Goal: Task Accomplishment & Management: Manage account settings

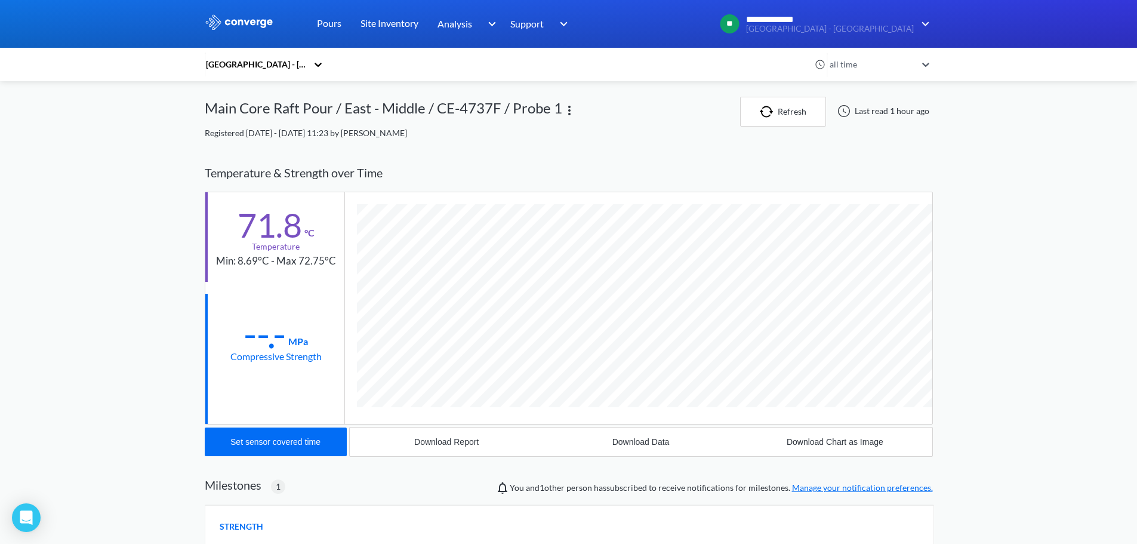
scroll to position [733, 728]
click at [243, 24] on img at bounding box center [239, 22] width 69 height 16
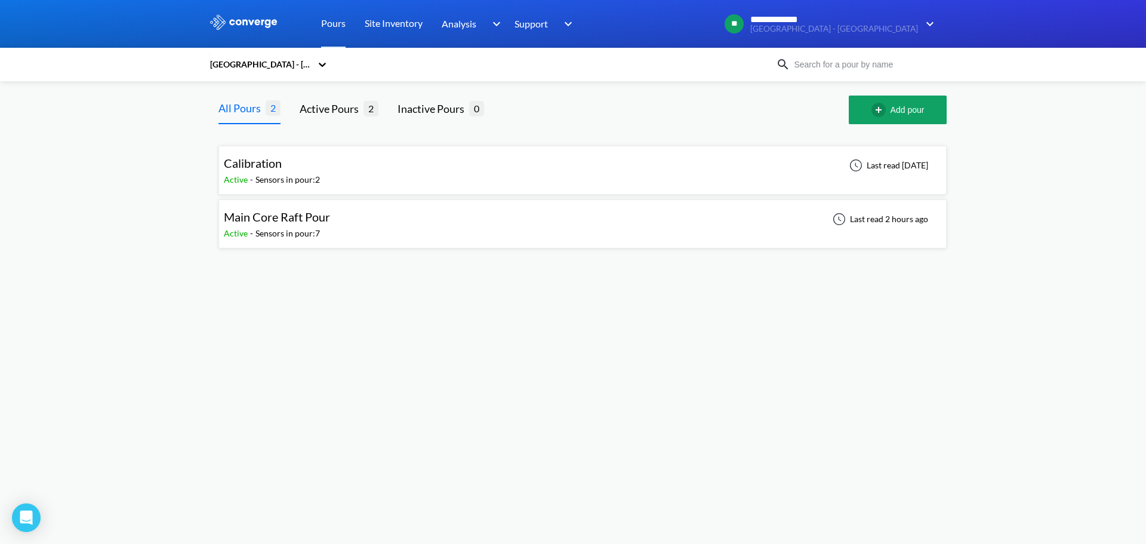
click at [528, 230] on div "Main Core Raft Pour Active - Sensors in pour: 7 Last read 2 hours ago" at bounding box center [582, 224] width 717 height 38
drag, startPoint x: 239, startPoint y: 332, endPoint x: 253, endPoint y: 322, distance: 16.7
click at [245, 329] on body "**********" at bounding box center [573, 272] width 1146 height 544
click at [251, 23] on img at bounding box center [243, 22] width 69 height 16
click at [520, 216] on div "Main Core Raft Pour Active - Sensors in pour: 7 Last read 2 hours ago" at bounding box center [582, 224] width 717 height 38
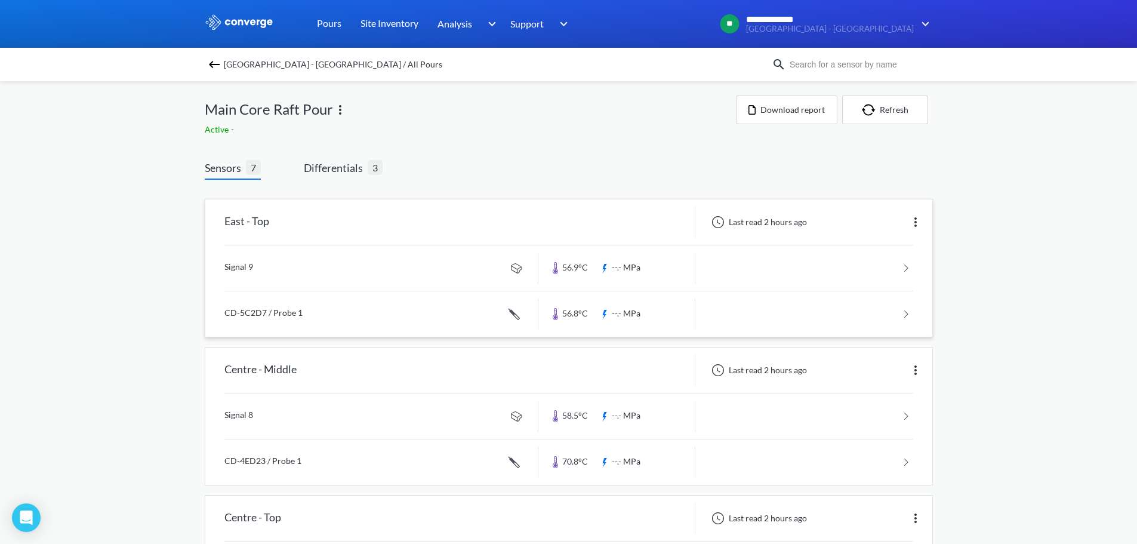
scroll to position [60, 0]
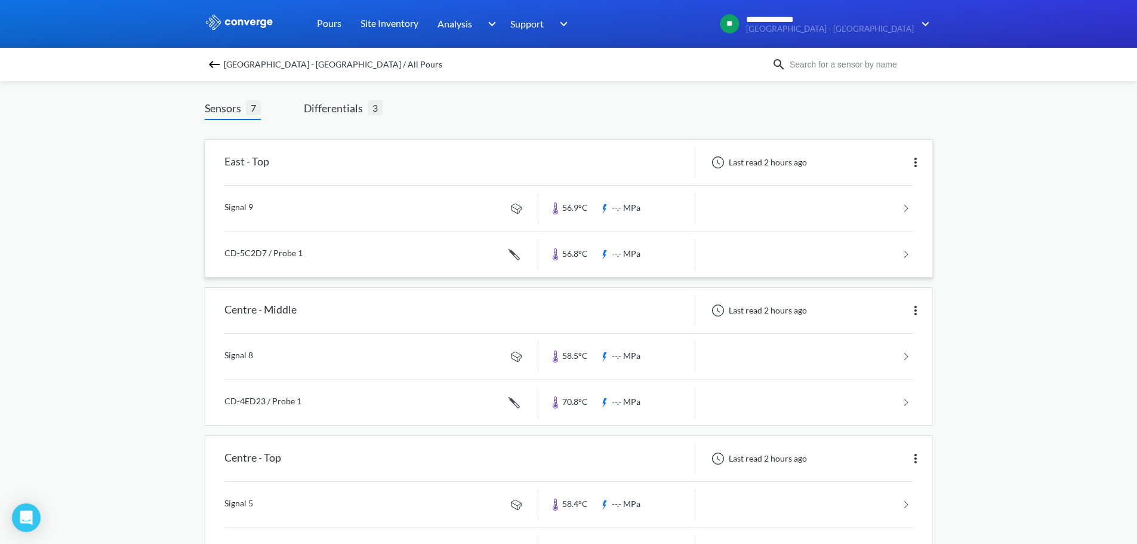
click at [396, 213] on link at bounding box center [568, 208] width 689 height 45
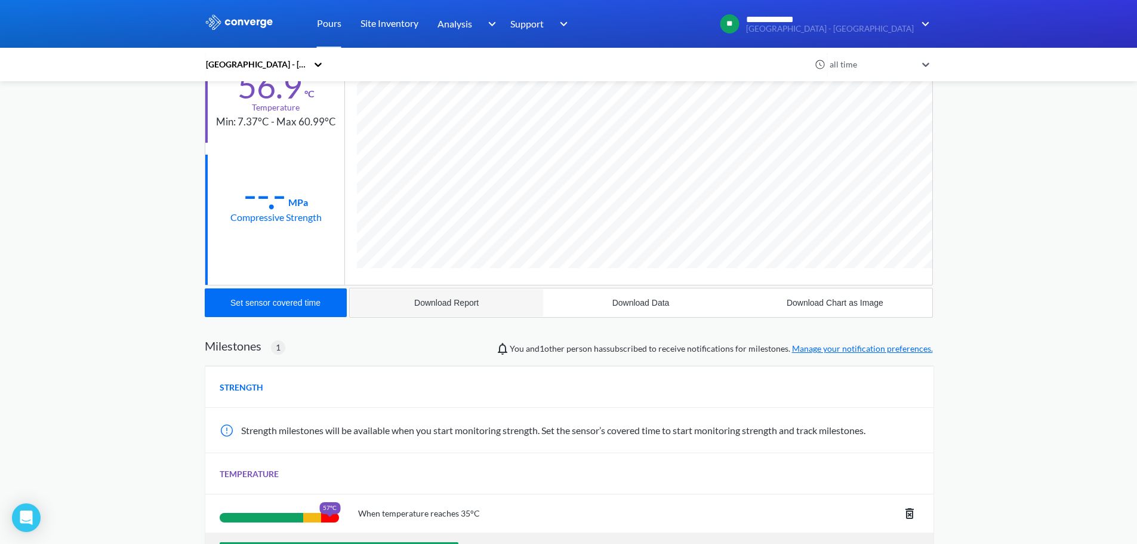
scroll to position [93, 0]
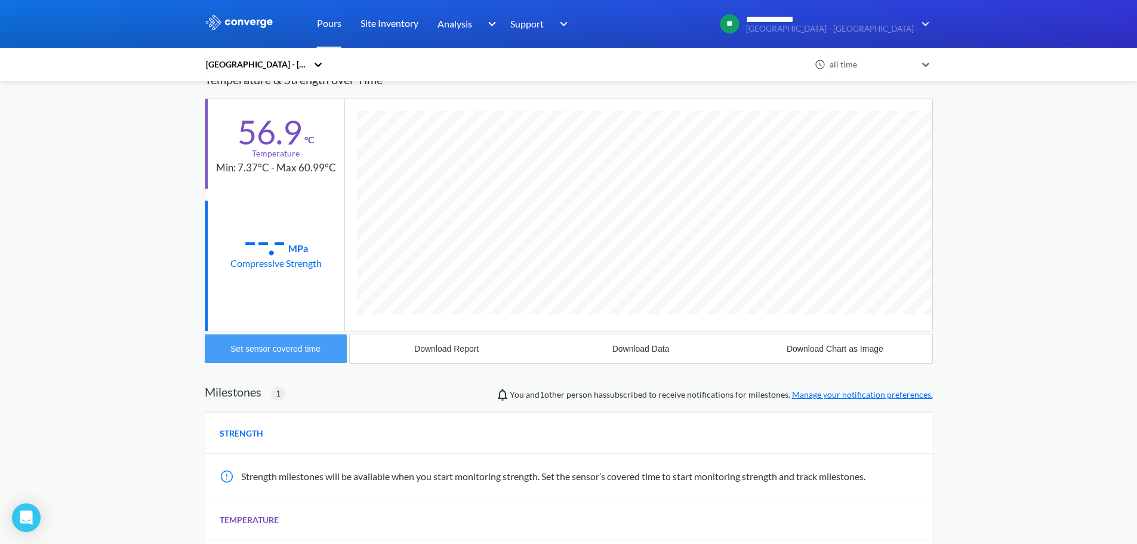
click at [299, 349] on div "Set sensor covered time" at bounding box center [275, 349] width 90 height 10
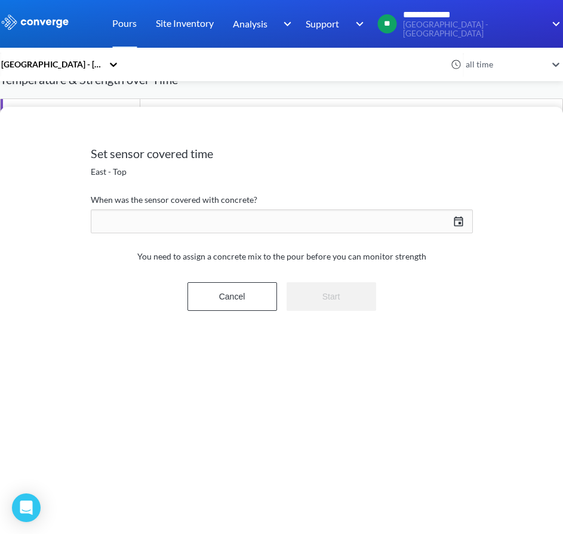
scroll to position [717, 563]
click at [246, 288] on button "Cancel" at bounding box center [232, 296] width 90 height 29
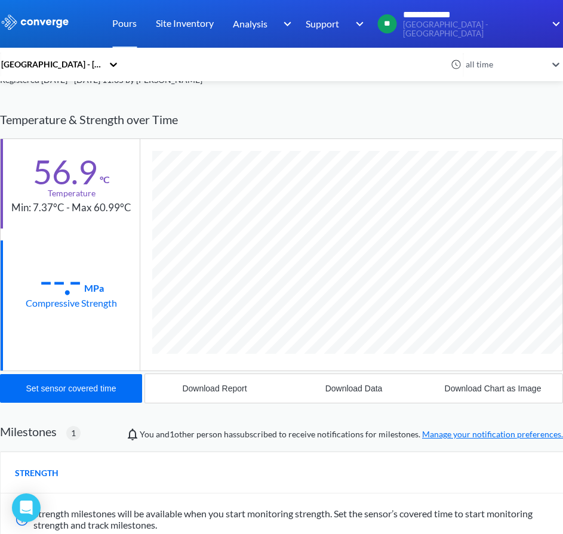
scroll to position [0, 0]
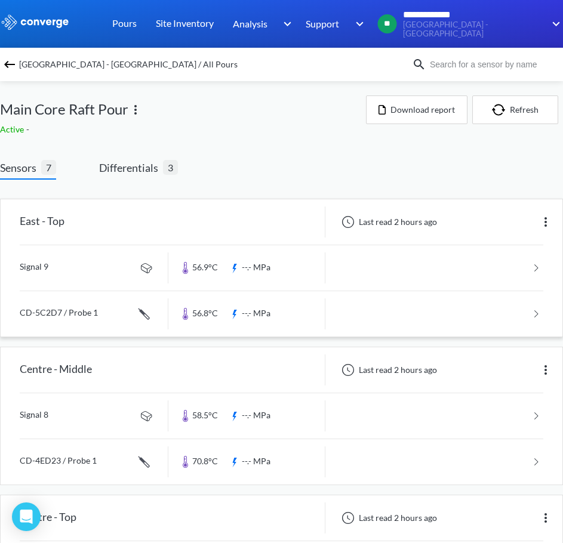
click at [88, 257] on link at bounding box center [281, 267] width 523 height 45
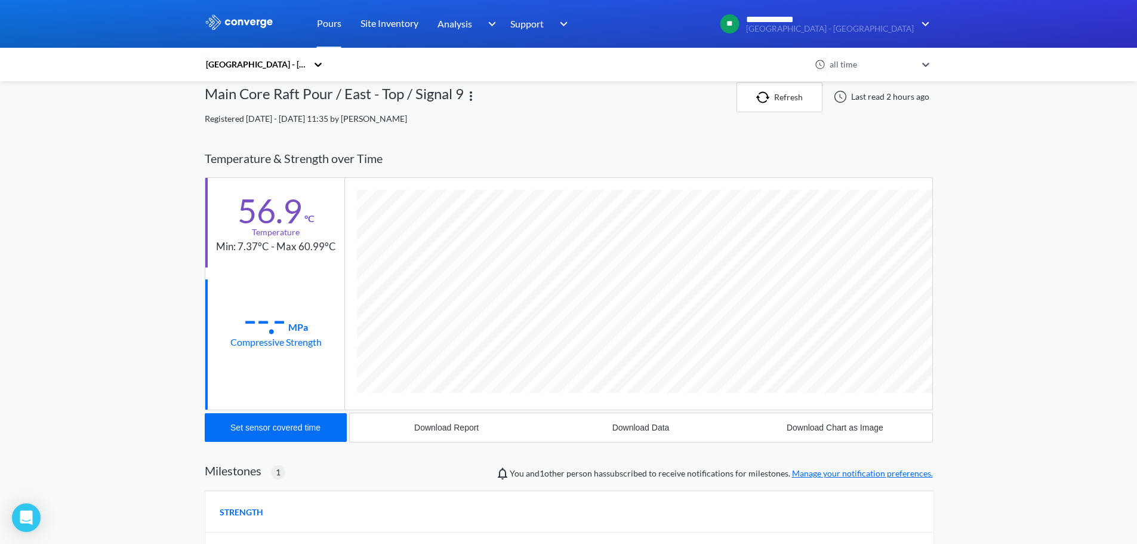
scroll to position [710, 728]
click at [287, 419] on button "Set sensor covered time" at bounding box center [276, 427] width 142 height 29
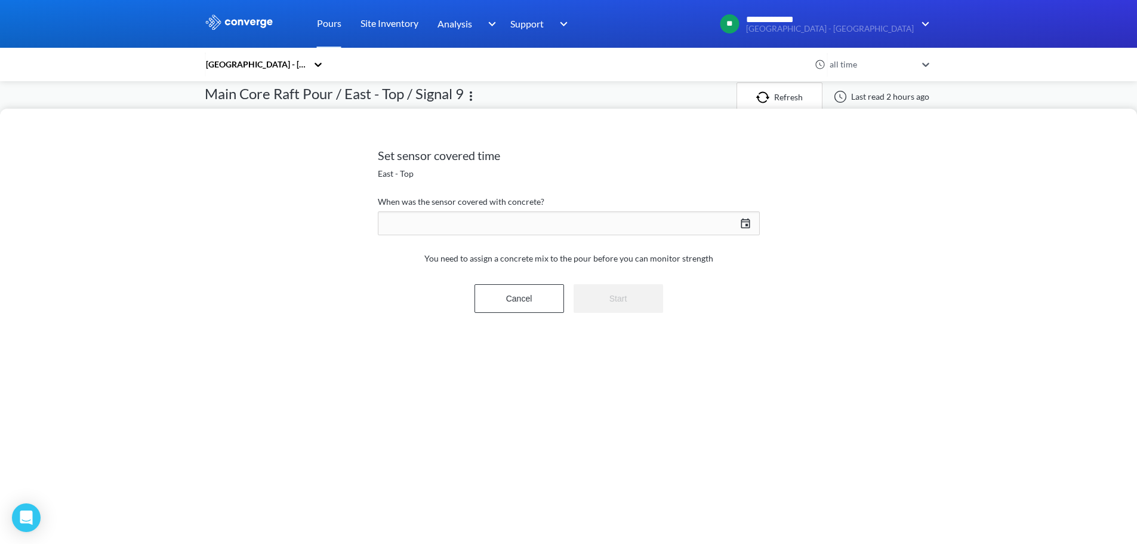
click at [747, 224] on div "09/02/2025 Press the down arrow key to interact with the calendar and select a …" at bounding box center [569, 223] width 382 height 29
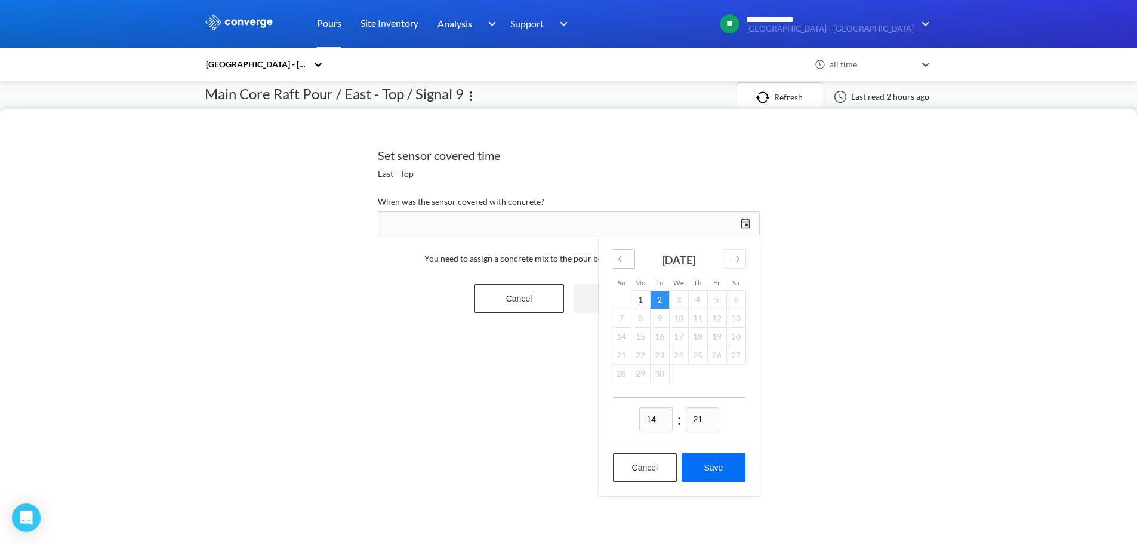
click at [620, 256] on icon "Move backward to switch to the previous month." at bounding box center [623, 258] width 10 height 6
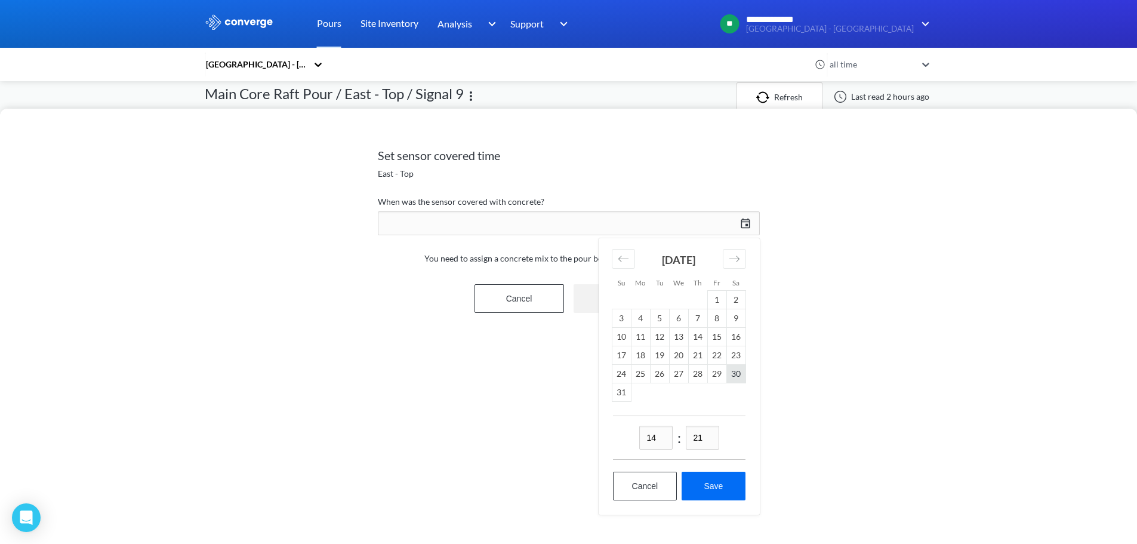
click at [736, 372] on td "30" at bounding box center [735, 374] width 19 height 19
drag, startPoint x: 663, startPoint y: 436, endPoint x: 620, endPoint y: 437, distance: 43.0
click at [620, 437] on div "14 : 21" at bounding box center [679, 437] width 133 height 44
type input "11"
drag, startPoint x: 717, startPoint y: 429, endPoint x: 670, endPoint y: 437, distance: 47.3
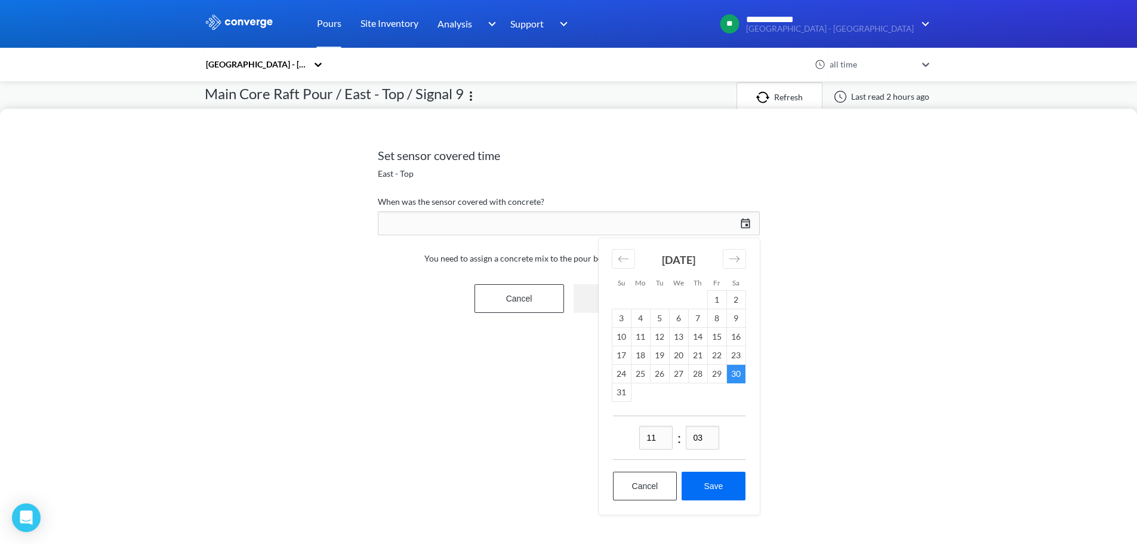
click at [671, 436] on div "11 : 03" at bounding box center [679, 437] width 133 height 44
type input "34"
click at [722, 476] on button "Save" at bounding box center [713, 486] width 63 height 29
type input "11:34, 30th of August"
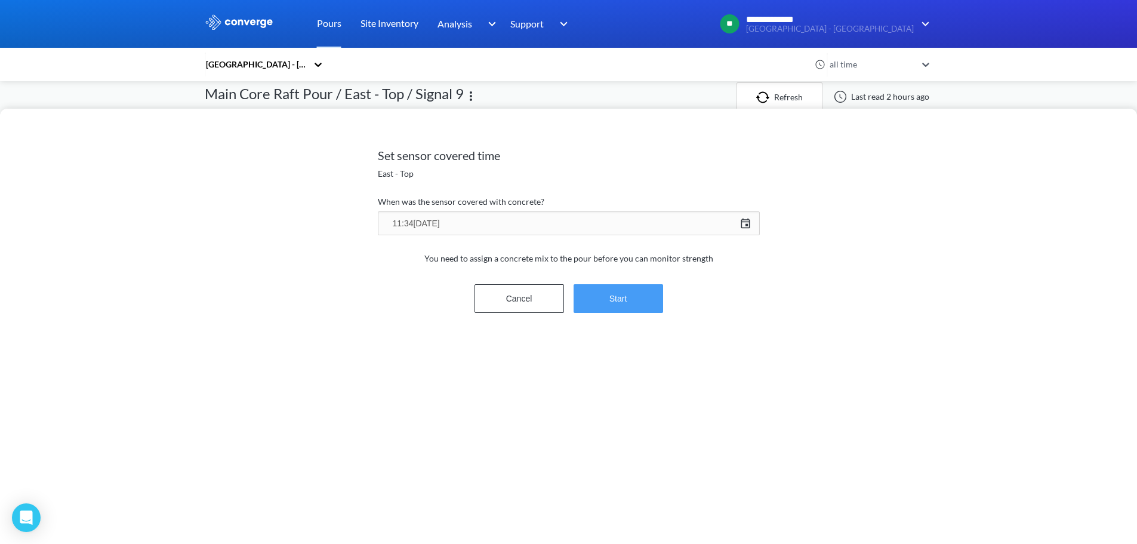
click at [636, 301] on button "Start" at bounding box center [619, 298] width 90 height 29
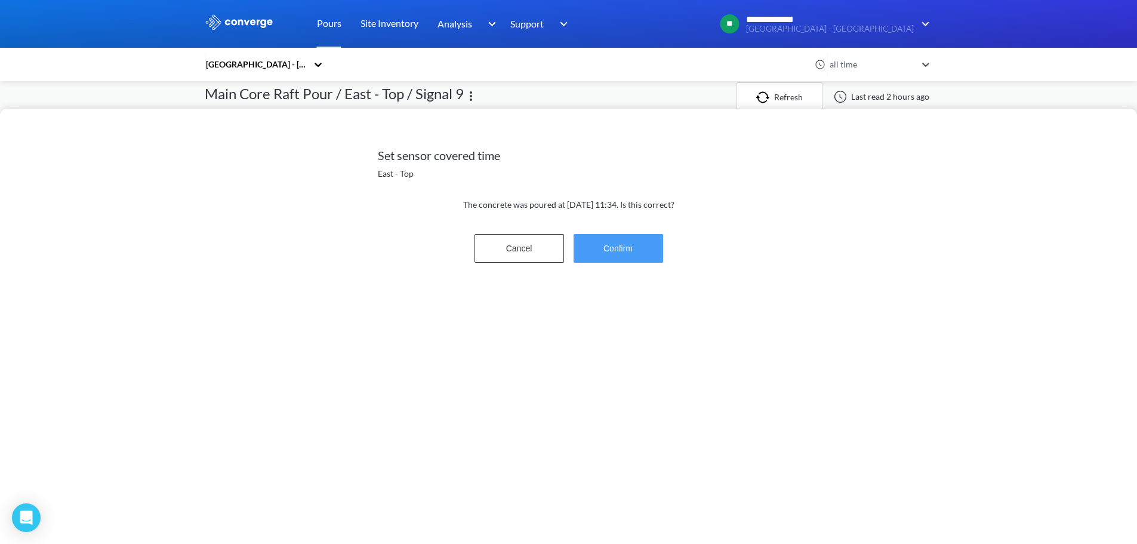
click at [621, 252] on button "Confirm" at bounding box center [619, 248] width 90 height 29
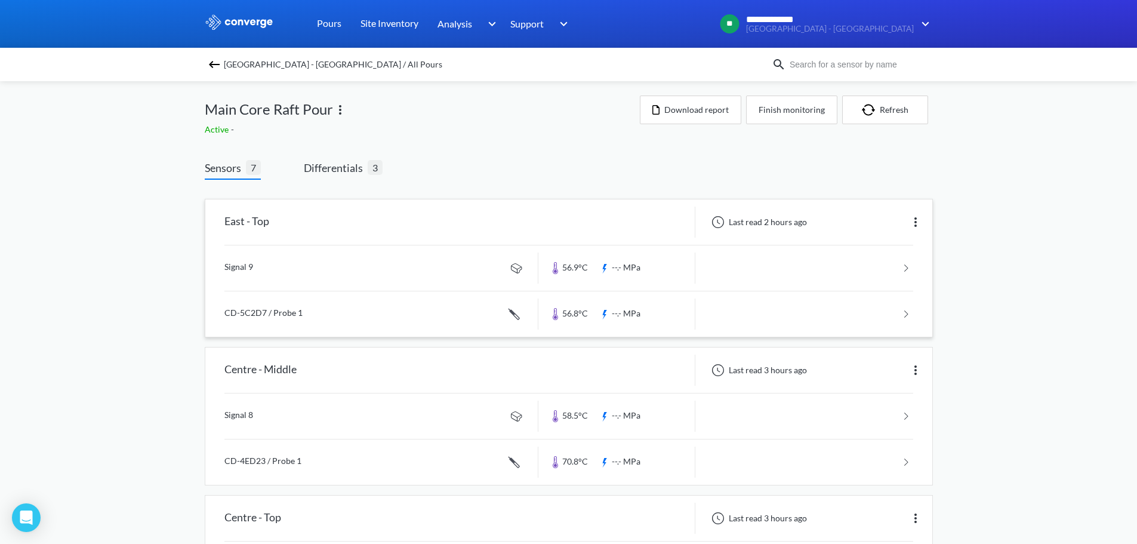
click at [380, 314] on link at bounding box center [568, 313] width 689 height 45
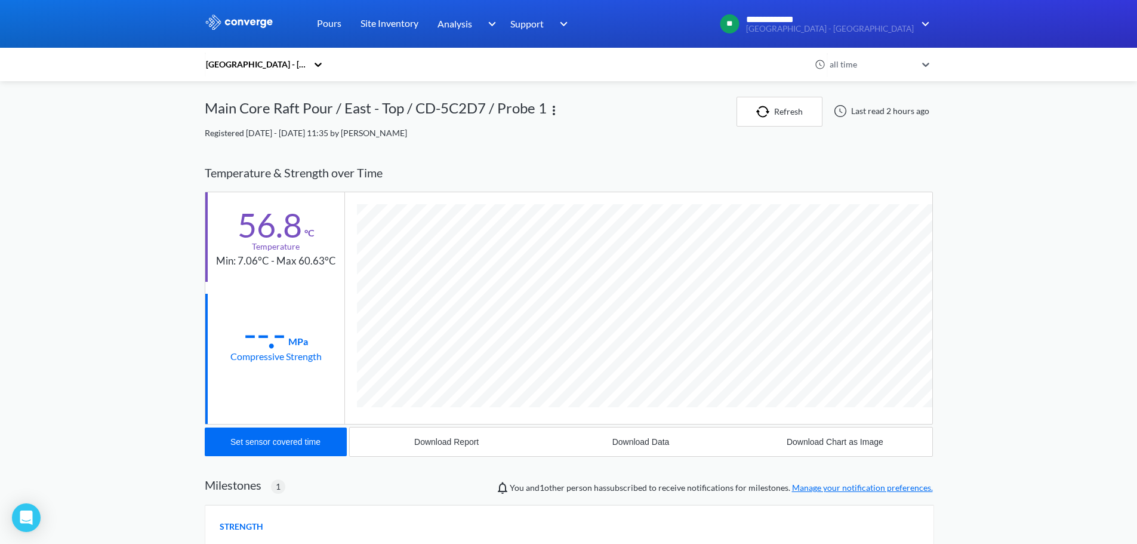
scroll to position [733, 728]
click at [285, 443] on div "Set sensor covered time" at bounding box center [275, 442] width 90 height 10
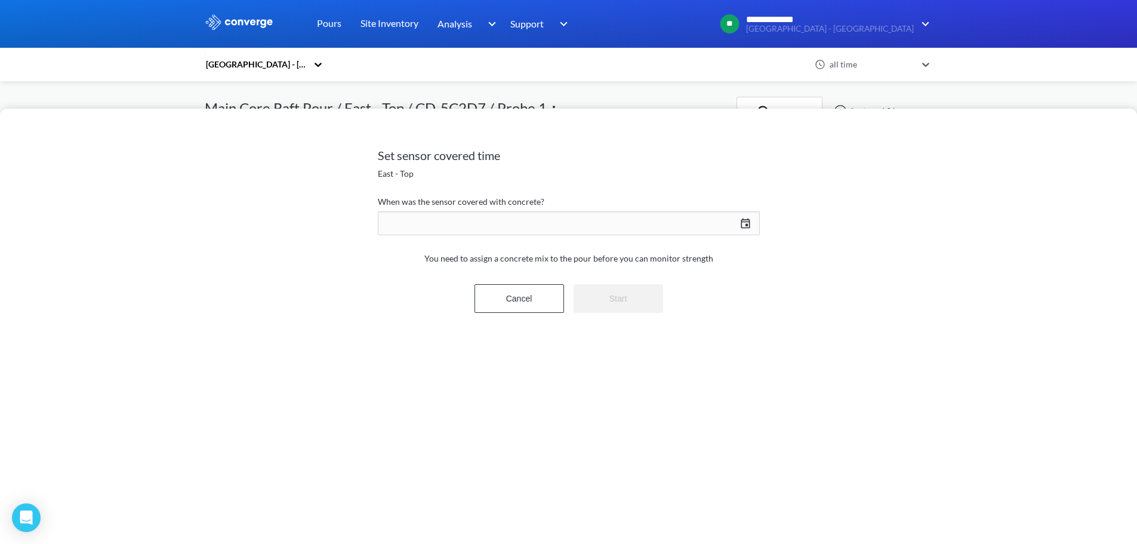
click at [743, 225] on div "09/02/2025 Press the down arrow key to interact with the calendar and select a …" at bounding box center [569, 223] width 382 height 29
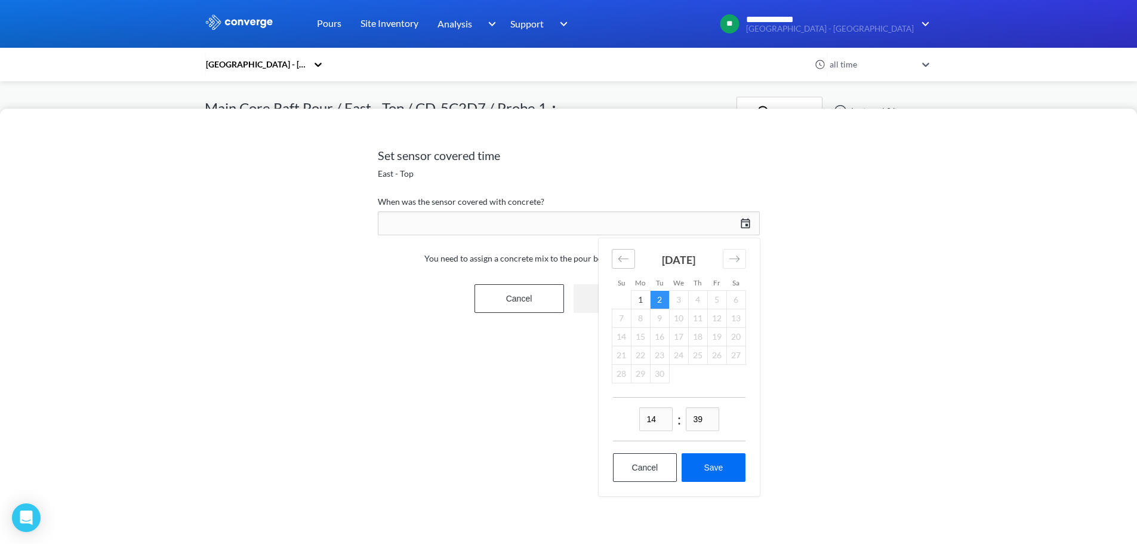
click at [627, 261] on icon "Move backward to switch to the previous month." at bounding box center [623, 258] width 11 height 11
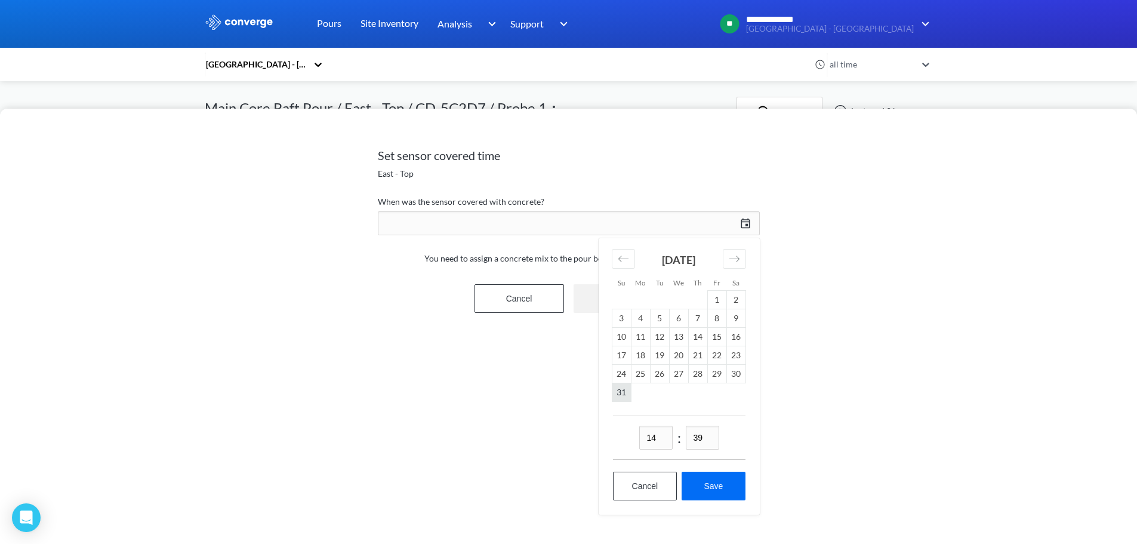
click at [624, 395] on td "31" at bounding box center [621, 392] width 19 height 19
click at [660, 436] on input "14" at bounding box center [655, 438] width 33 height 24
drag, startPoint x: 608, startPoint y: 435, endPoint x: 586, endPoint y: 434, distance: 22.1
click at [586, 434] on div "Set sensor covered time East - Top When was the sensor covered with concrete? 0…" at bounding box center [568, 326] width 1137 height 435
type input "11"
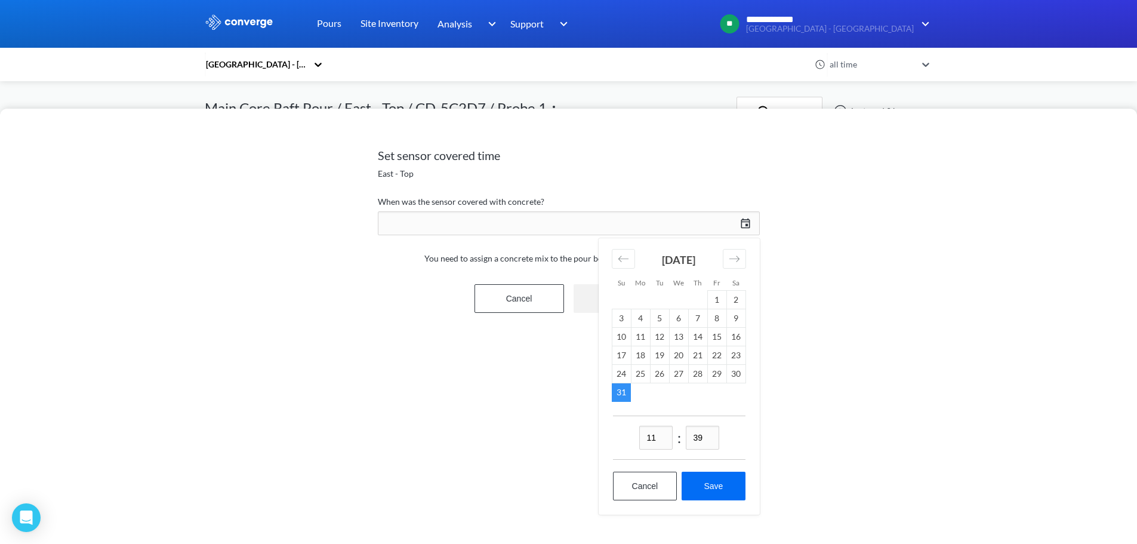
click at [708, 429] on input "39" at bounding box center [702, 438] width 33 height 24
type input "34"
click at [721, 483] on button "Save" at bounding box center [713, 486] width 63 height 29
type input "11:34, 31st of August"
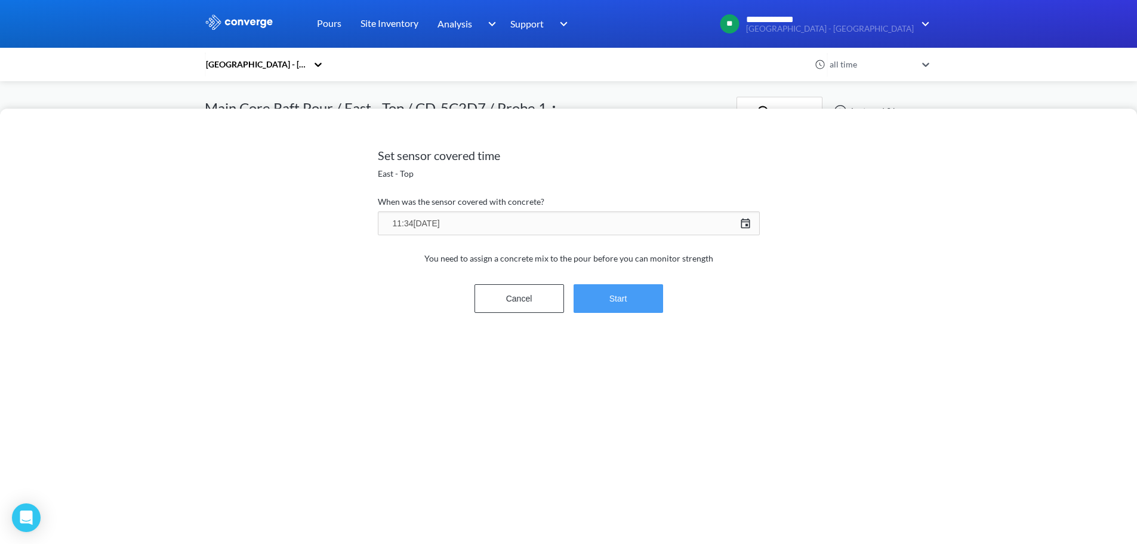
click at [630, 294] on button "Start" at bounding box center [619, 298] width 90 height 29
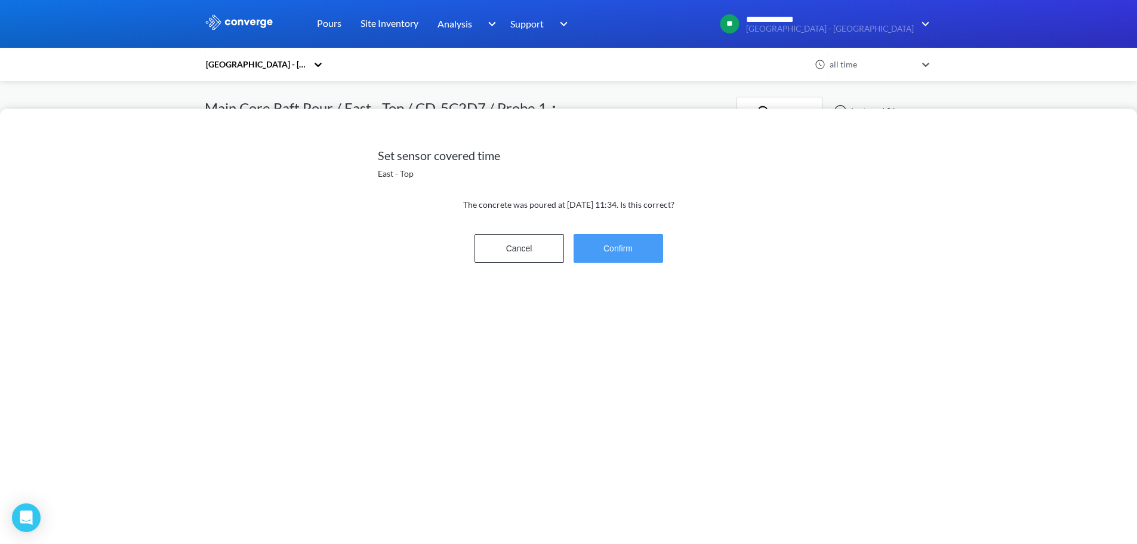
click at [627, 251] on button "Confirm" at bounding box center [619, 248] width 90 height 29
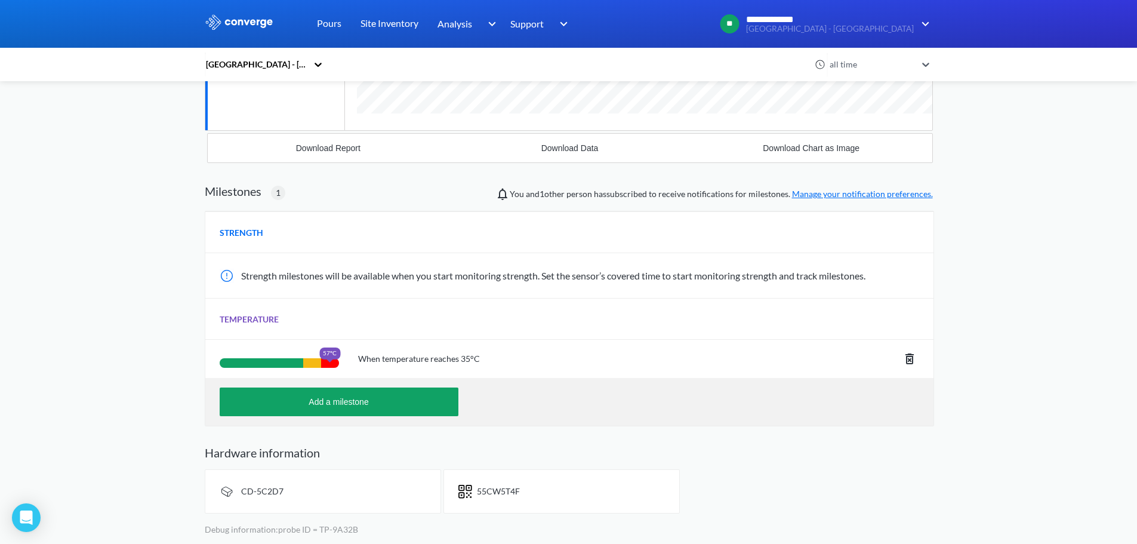
scroll to position [0, 0]
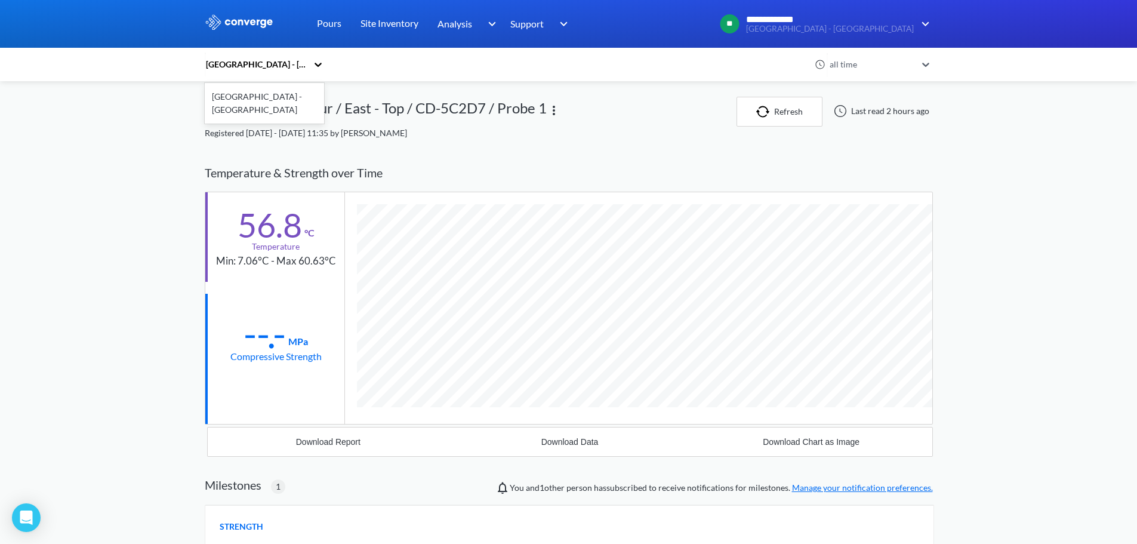
click at [323, 64] on icon at bounding box center [318, 64] width 12 height 12
click at [997, 383] on div "**********" at bounding box center [568, 419] width 1137 height 838
click at [932, 69] on icon at bounding box center [926, 64] width 12 height 12
click at [982, 174] on div "**********" at bounding box center [568, 419] width 1137 height 838
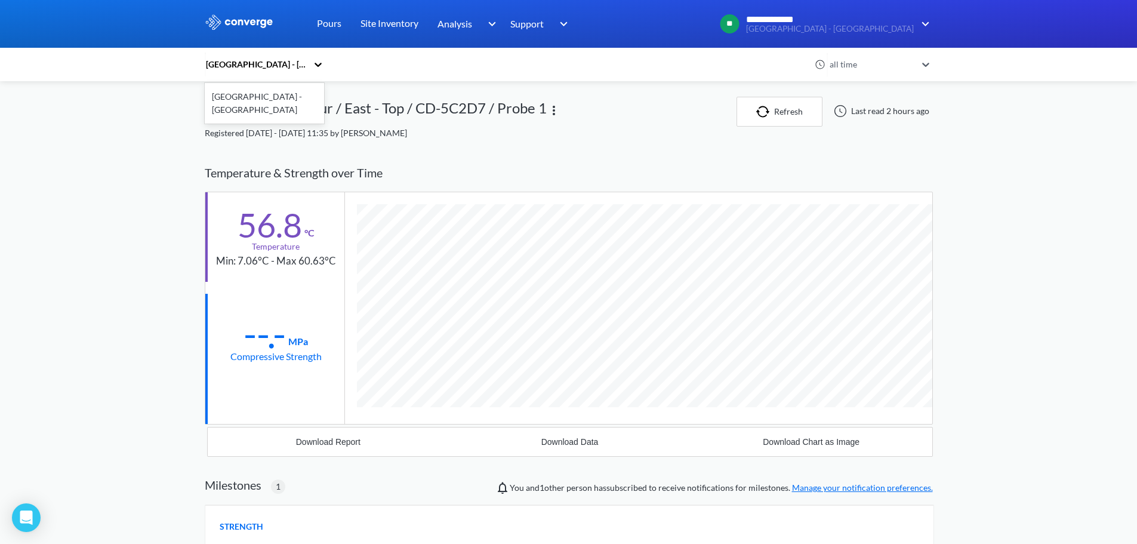
click at [319, 64] on icon at bounding box center [318, 65] width 7 height 4
click at [1018, 309] on div "**********" at bounding box center [568, 419] width 1137 height 838
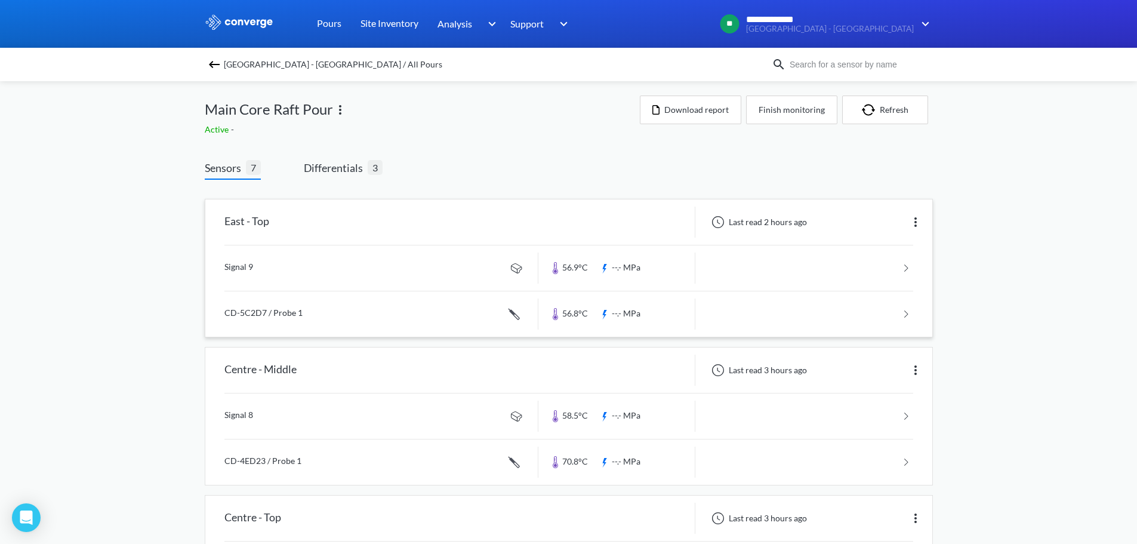
click at [277, 315] on link at bounding box center [568, 313] width 689 height 45
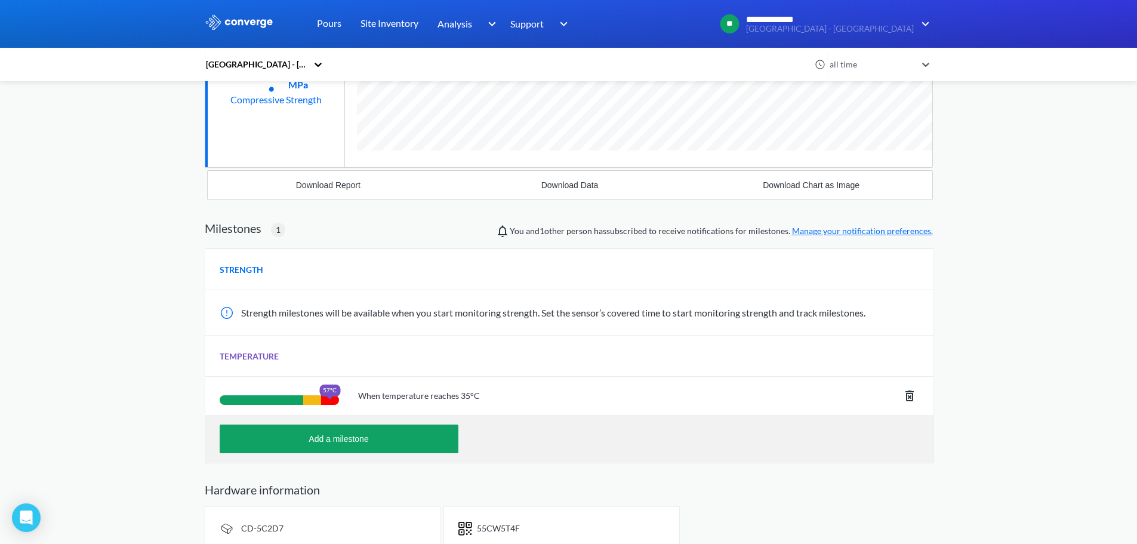
scroll to position [234, 0]
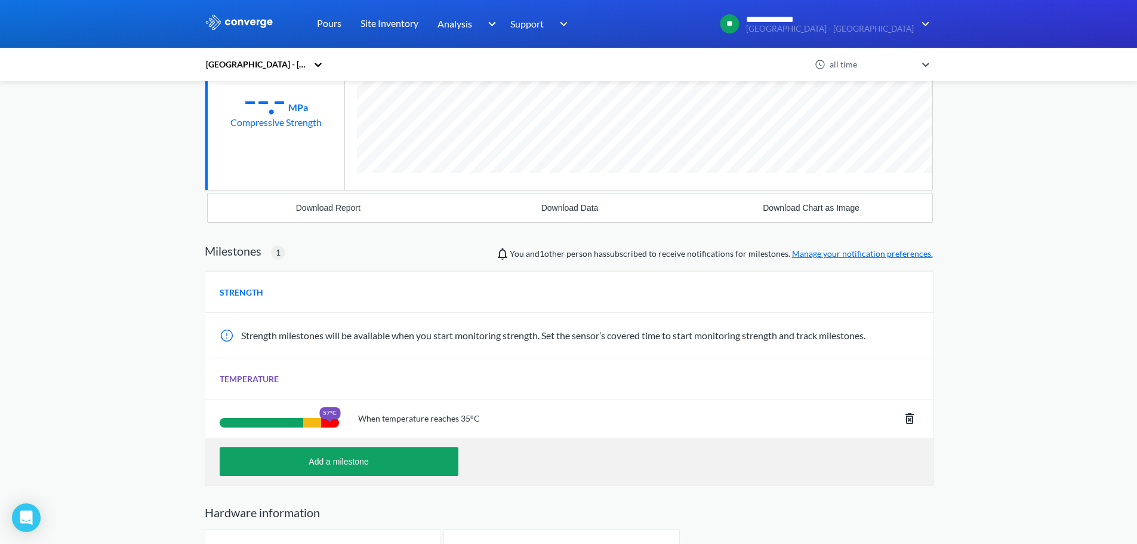
click at [908, 419] on icon at bounding box center [909, 418] width 8 height 11
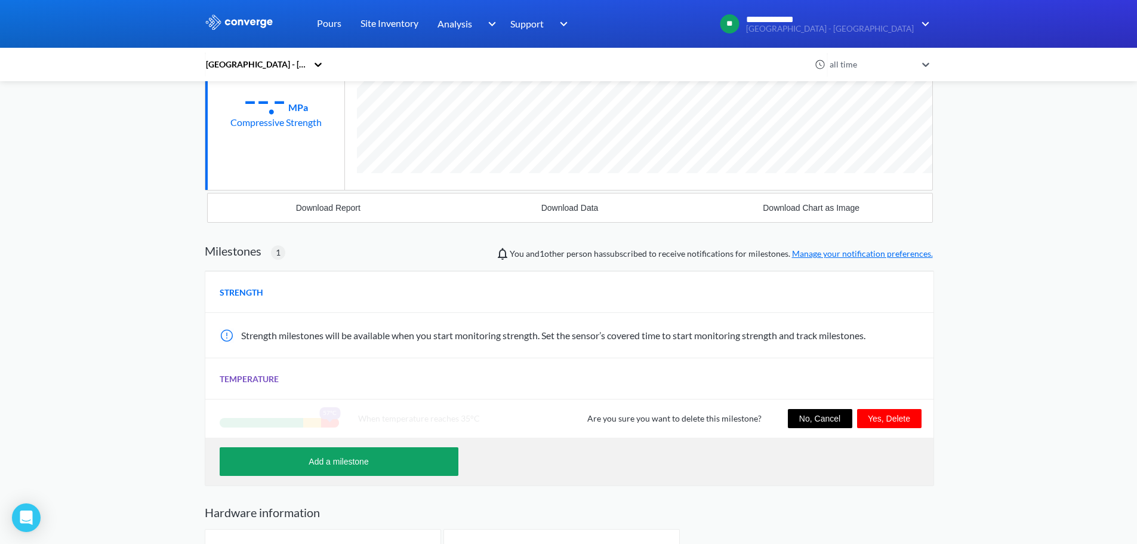
click at [901, 418] on button "Yes, Delete" at bounding box center [889, 418] width 64 height 19
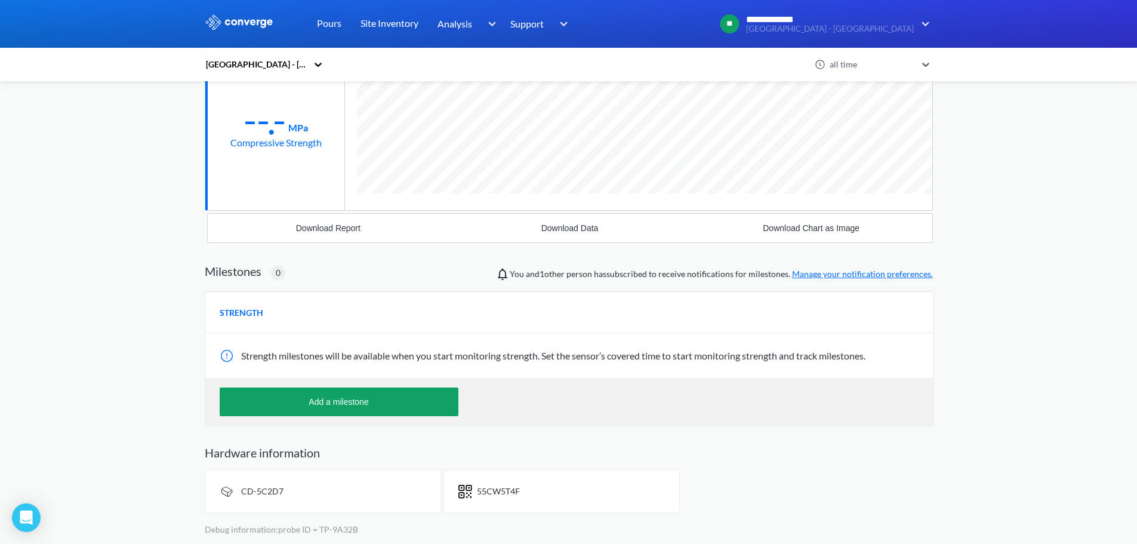
scroll to position [653, 728]
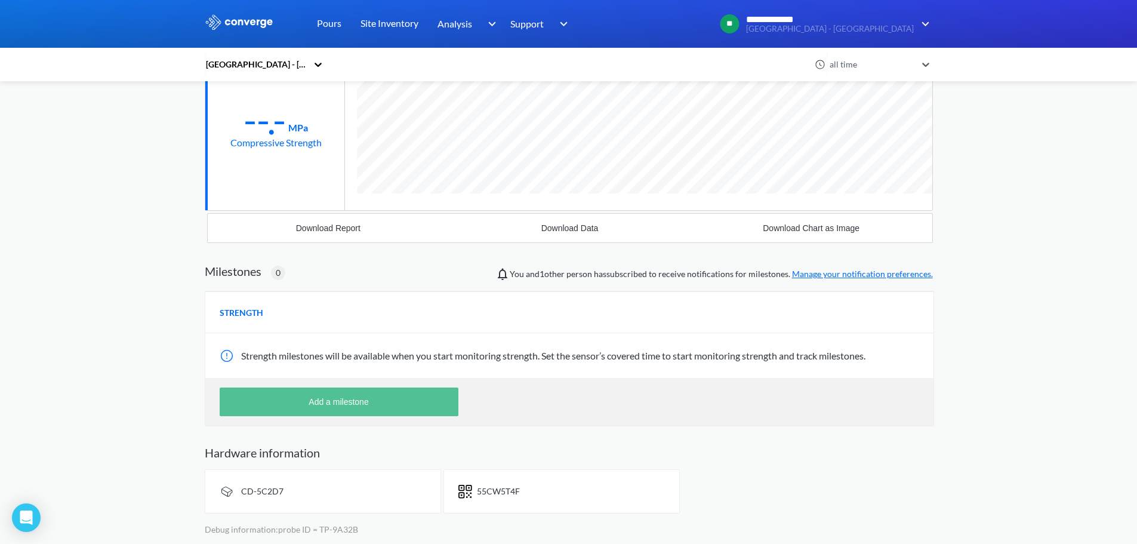
click at [398, 391] on button "Add a milestone" at bounding box center [339, 401] width 239 height 29
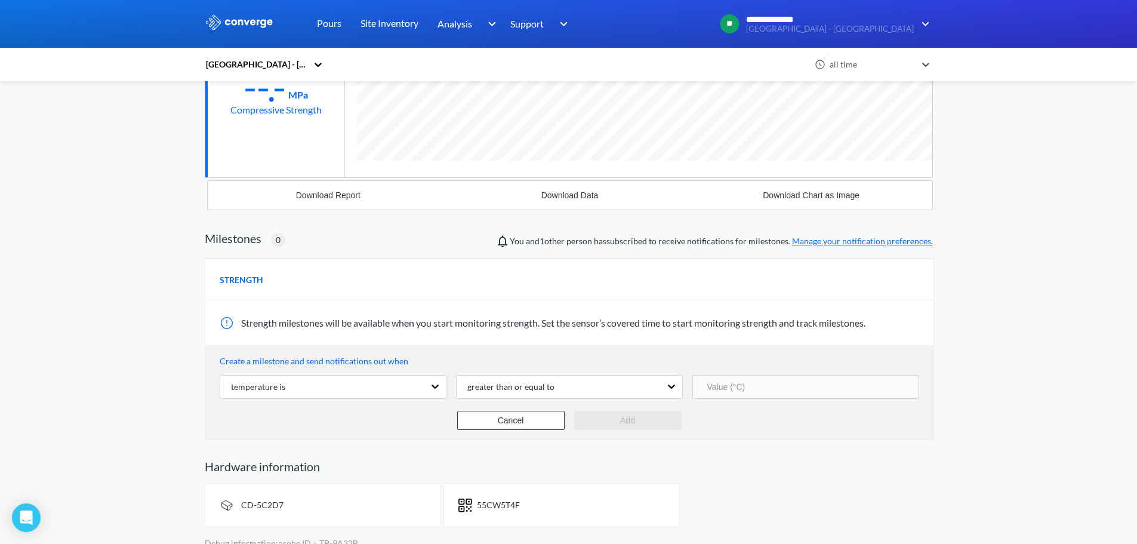
scroll to position [260, 0]
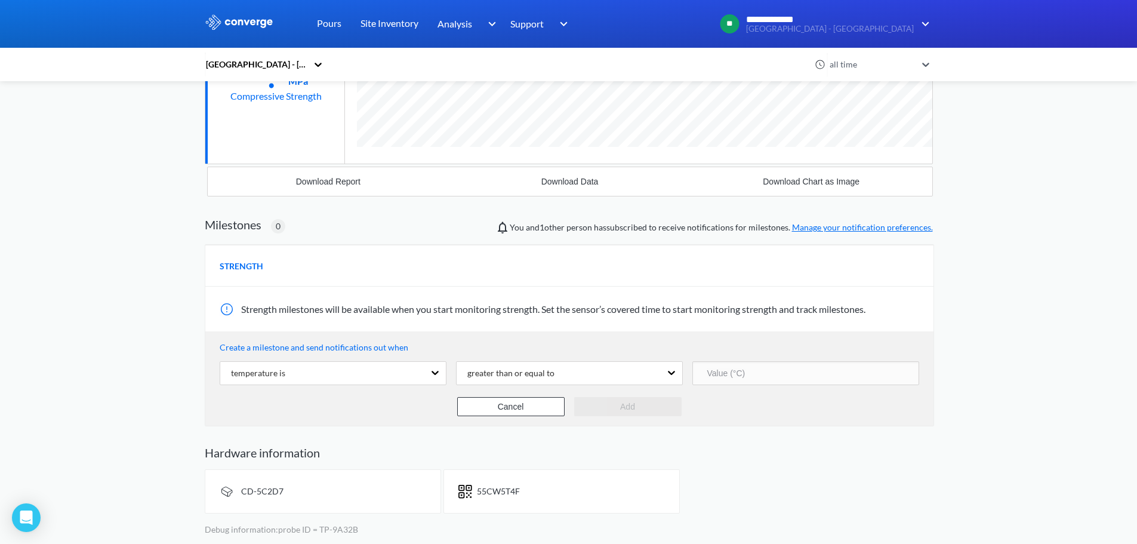
click at [611, 465] on div "Hardware information CD-5C2D7 55CW5T4F Debug information: probe ID = TP-9A32B" at bounding box center [569, 490] width 728 height 91
click at [511, 487] on span "55CW5T4F" at bounding box center [498, 491] width 43 height 10
click at [359, 495] on div "CD-5C2D7" at bounding box center [323, 491] width 236 height 44
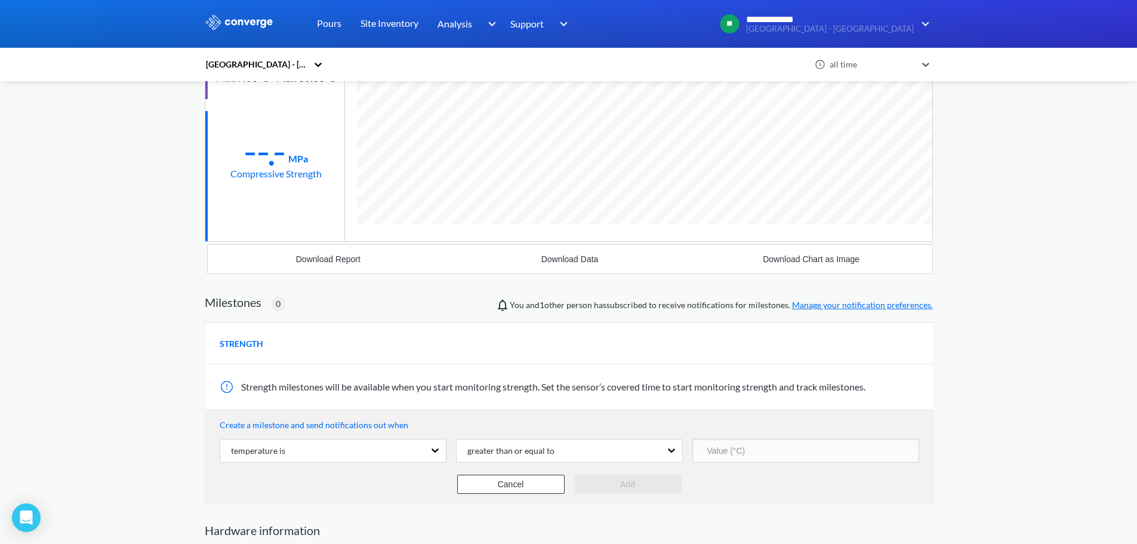
scroll to position [141, 0]
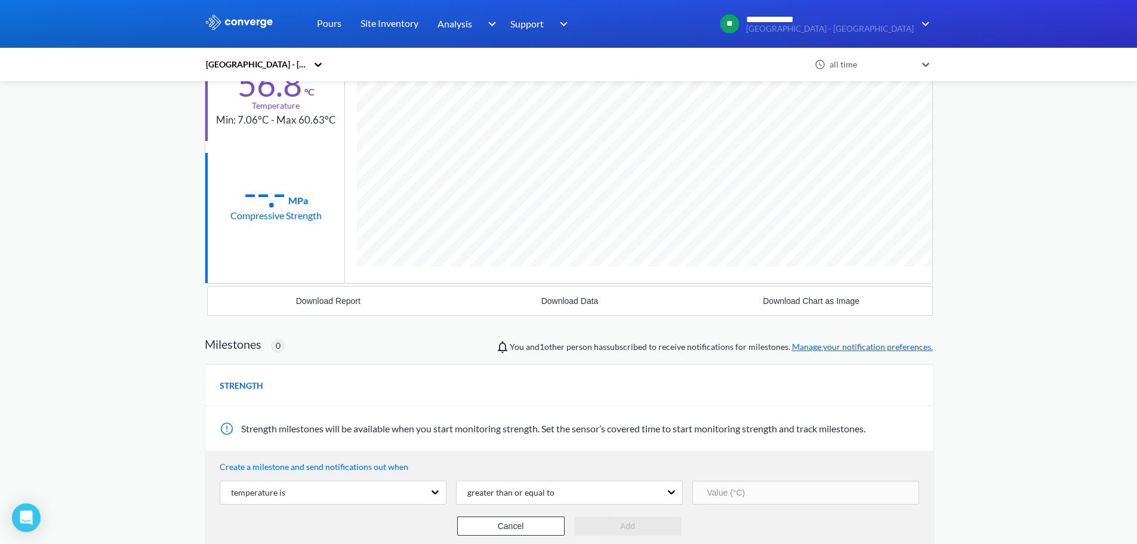
drag, startPoint x: 839, startPoint y: 377, endPoint x: 836, endPoint y: 341, distance: 35.9
click at [840, 377] on div "STRENGTH" at bounding box center [569, 385] width 728 height 42
click at [996, 207] on div "**********" at bounding box center [568, 261] width 1137 height 805
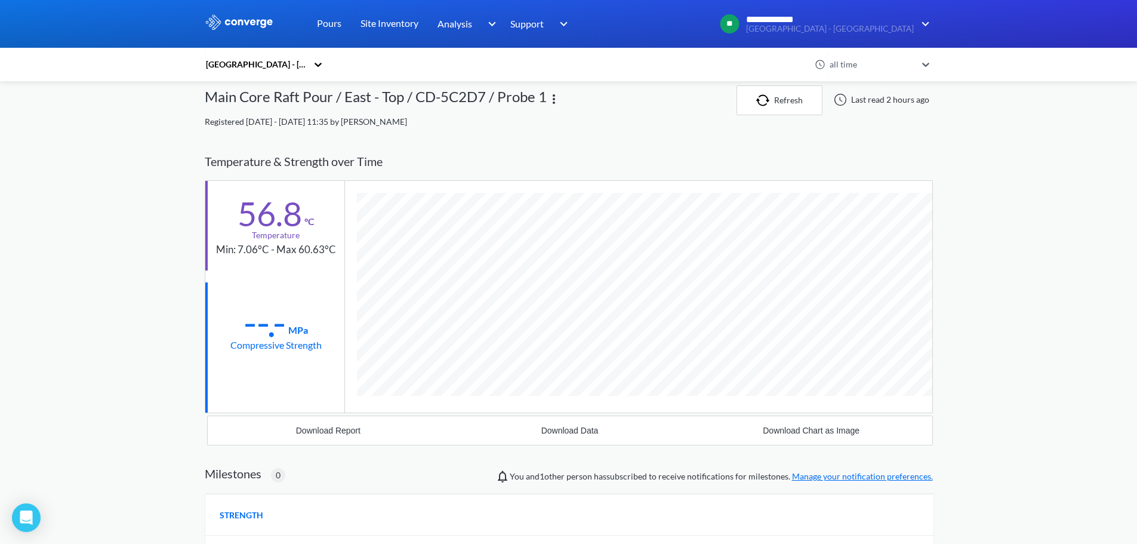
scroll to position [0, 0]
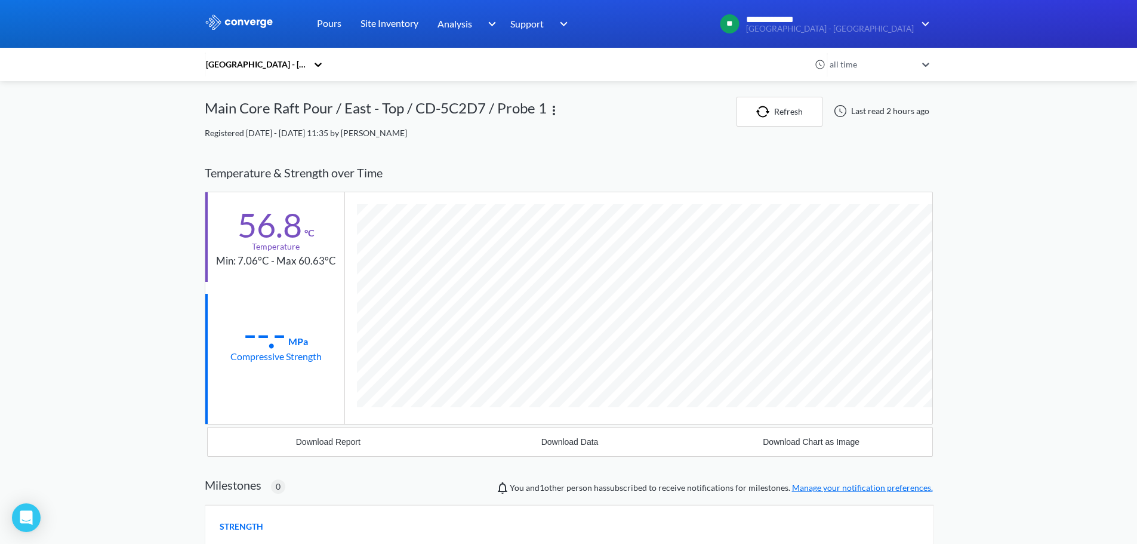
click at [291, 192] on div "56.8 °C Temperature Min: 7.06°C - Max 60.63°C --.- MPa Compressive Strength" at bounding box center [569, 308] width 728 height 233
drag, startPoint x: 368, startPoint y: 110, endPoint x: 469, endPoint y: 125, distance: 101.9
click at [409, 112] on div "Main Core Raft Pour / East - Top / CD-5C2D7 / Probe 1" at bounding box center [376, 112] width 342 height 30
drag, startPoint x: 529, startPoint y: 132, endPoint x: 309, endPoint y: 87, distance: 225.4
click at [462, 123] on div "Main Core Raft Pour / East - Top / CD-5C2D7 / Probe 1 Refresh Last read 2 hours…" at bounding box center [569, 118] width 728 height 43
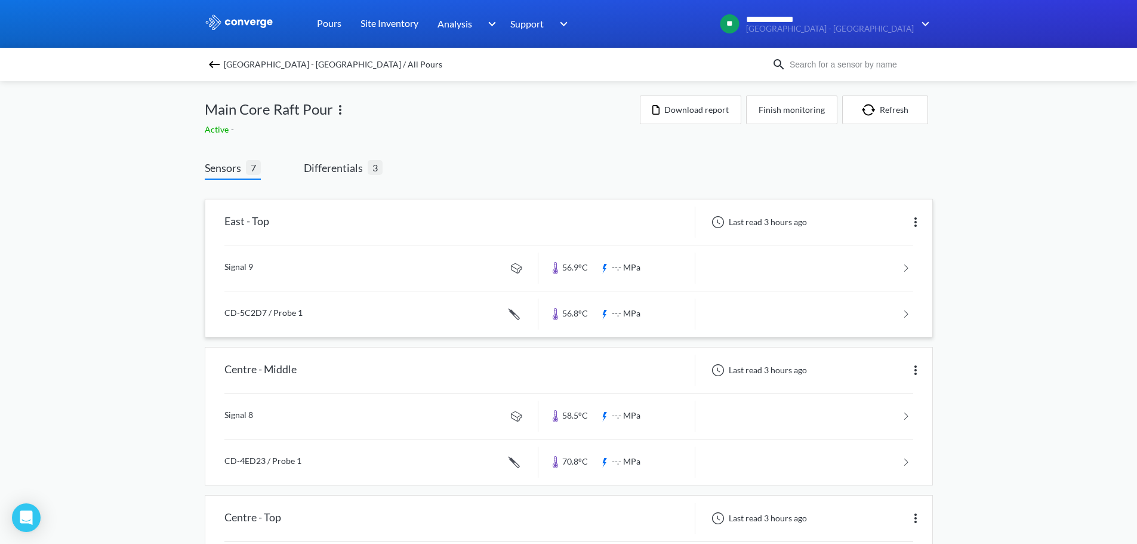
click at [281, 263] on link at bounding box center [568, 267] width 689 height 45
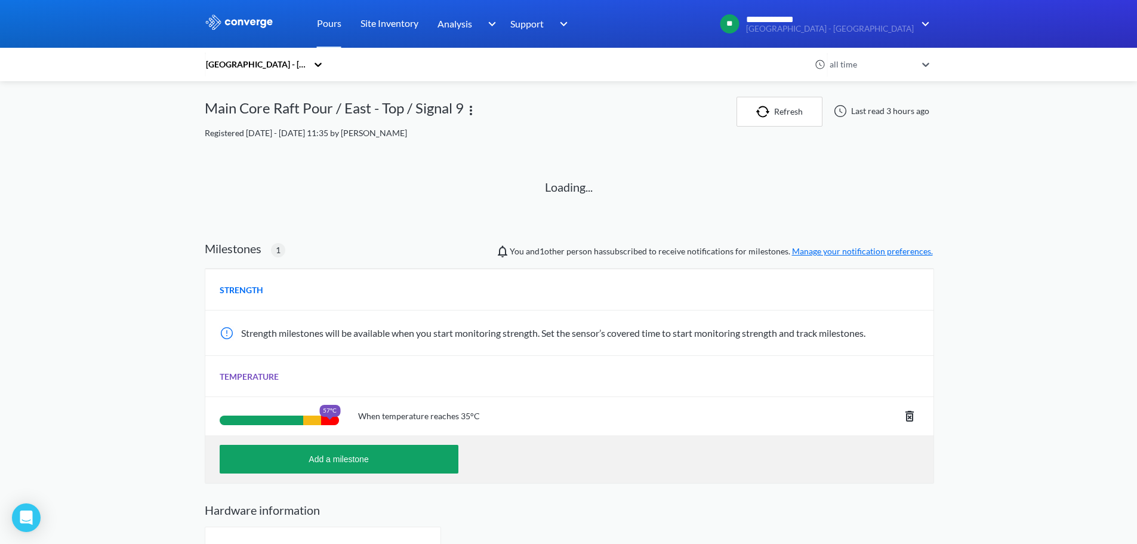
click at [911, 416] on icon at bounding box center [909, 416] width 14 height 14
click at [896, 413] on div "When temperature reaches 35°C" at bounding box center [629, 416] width 580 height 38
click at [907, 413] on icon at bounding box center [909, 416] width 8 height 11
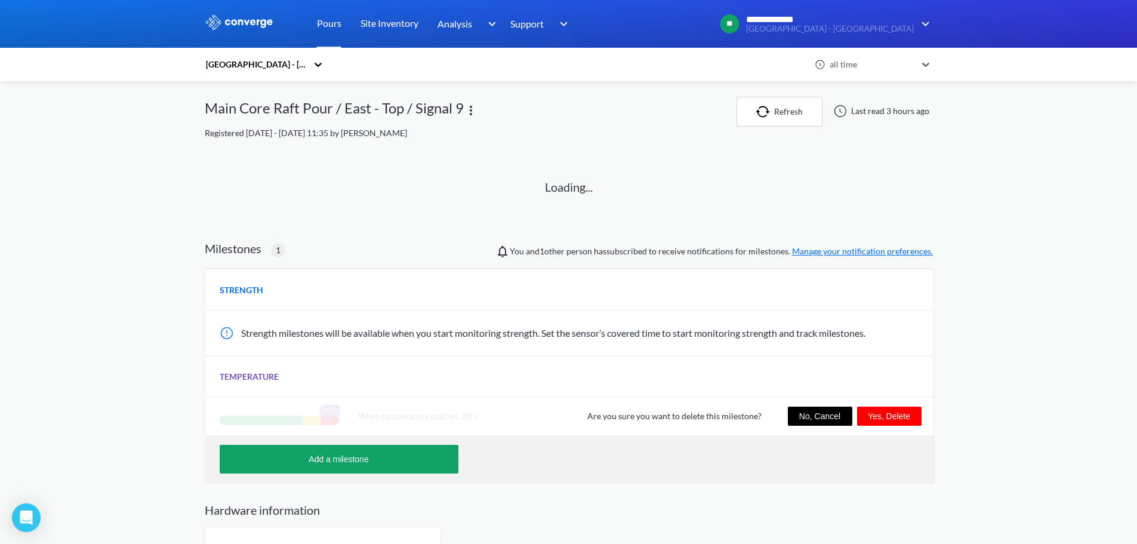
click at [884, 420] on button "Yes, Delete" at bounding box center [889, 415] width 64 height 19
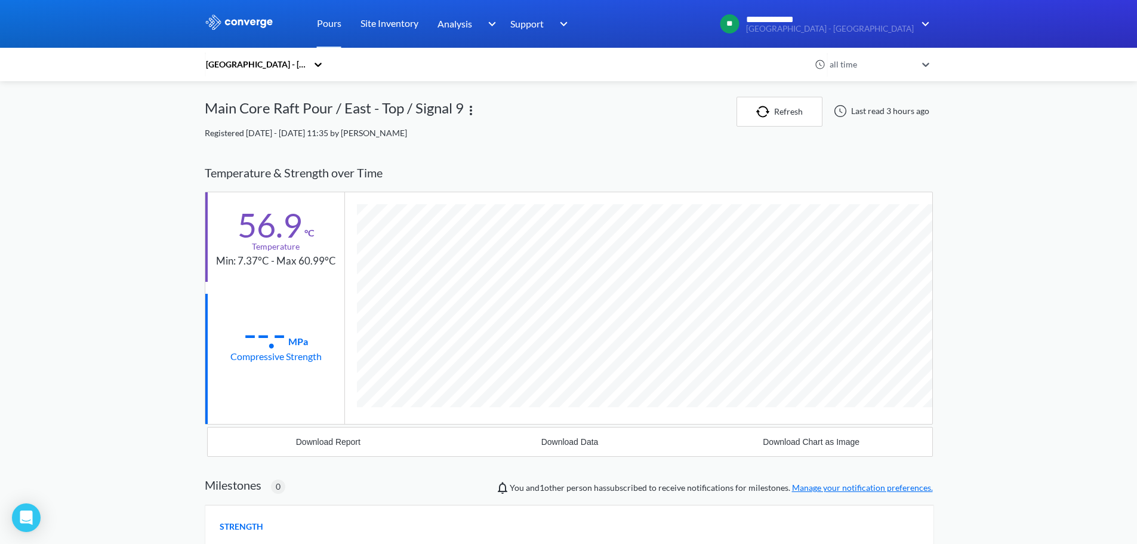
scroll to position [630, 728]
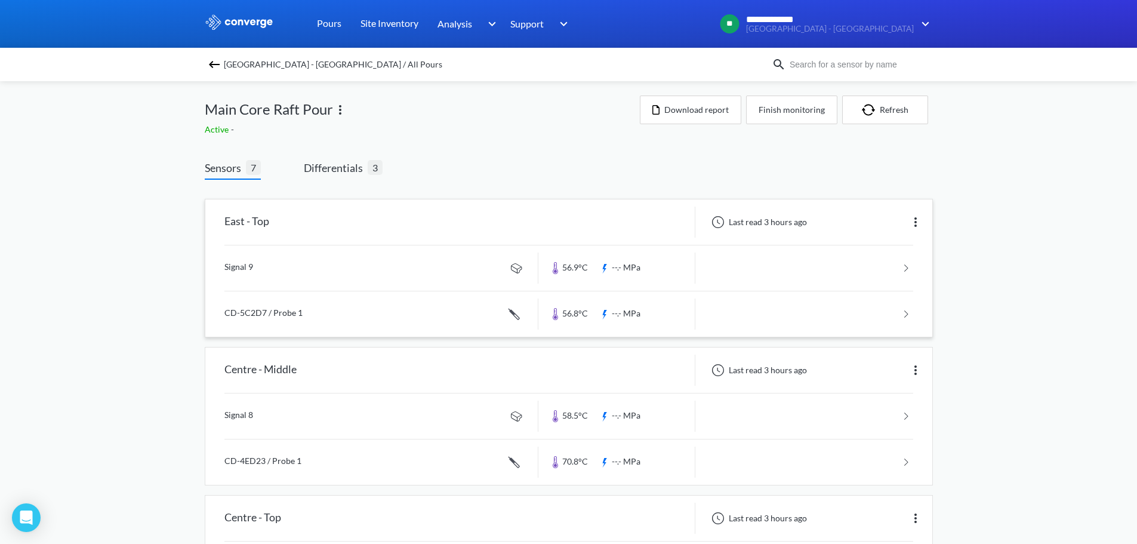
click at [913, 224] on img at bounding box center [915, 222] width 14 height 14
click at [880, 223] on div "Edit" at bounding box center [884, 222] width 76 height 23
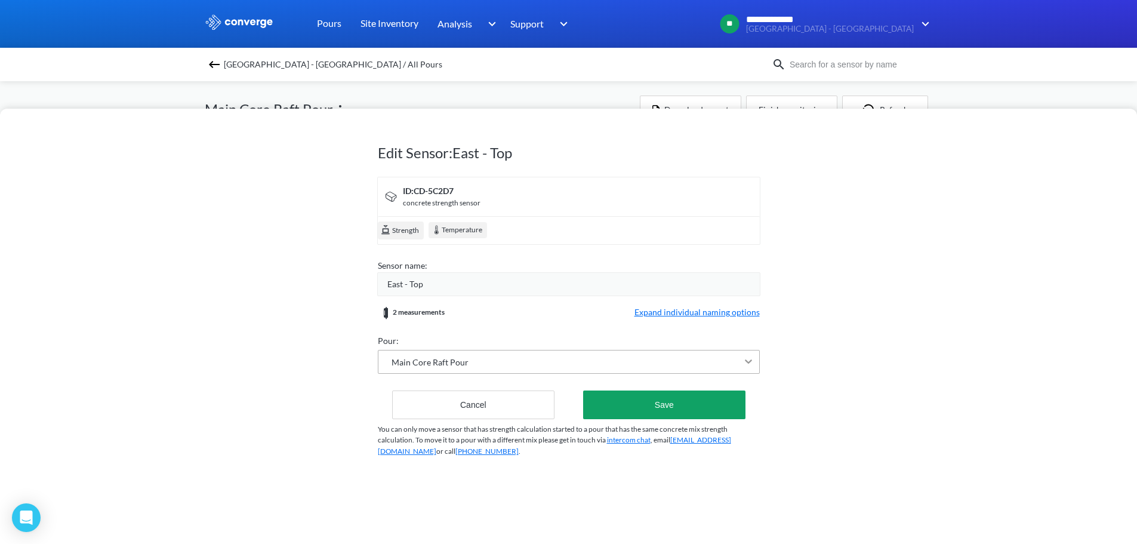
click at [744, 360] on icon at bounding box center [748, 361] width 12 height 12
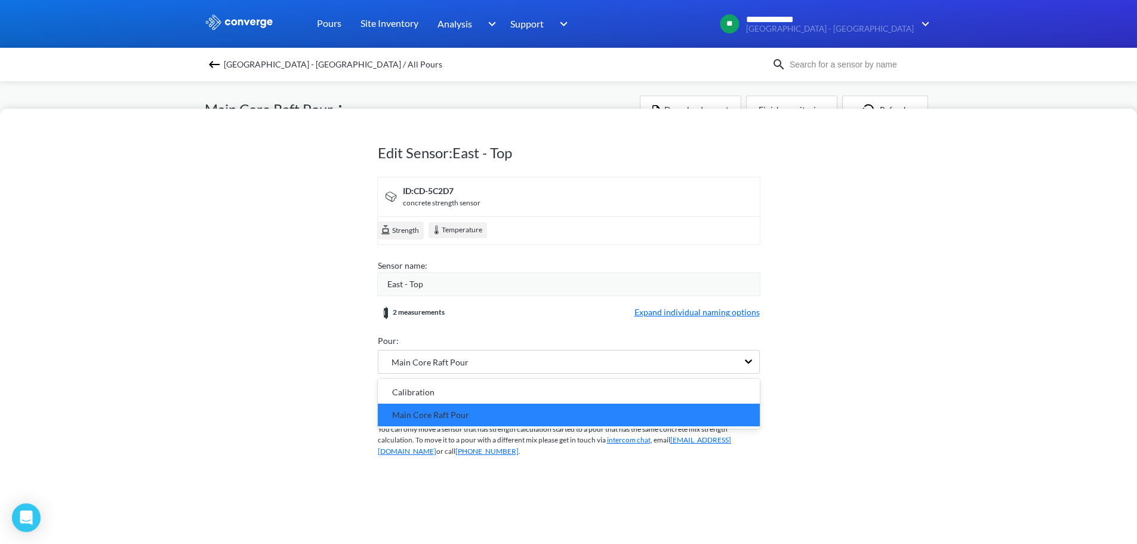
click at [873, 323] on div "Edit Sensor: East - Top ID: CD-5C2D7 concrete strength sensor Strength Temperat…" at bounding box center [568, 326] width 1137 height 435
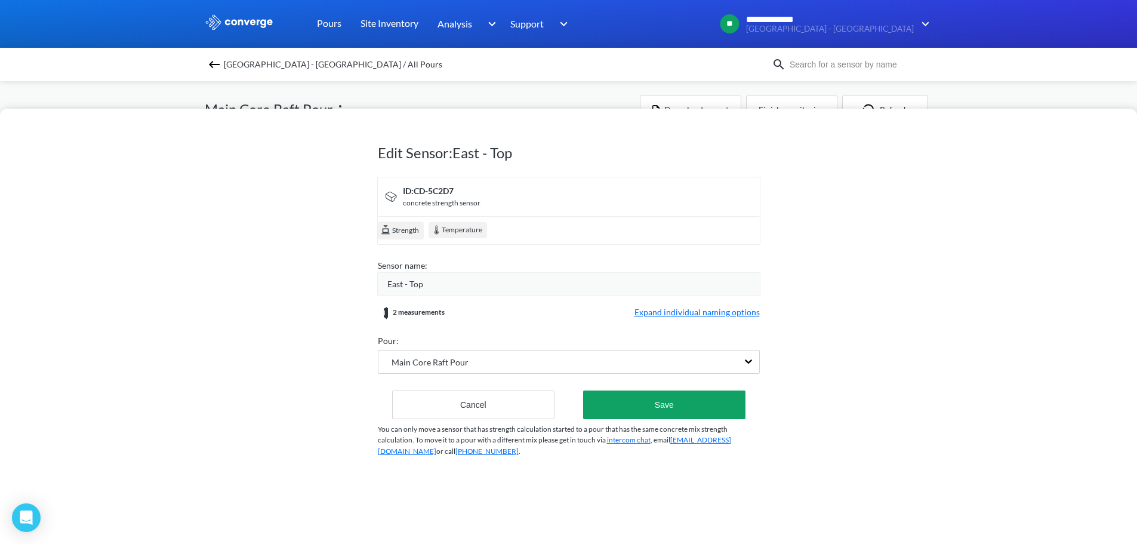
click at [446, 205] on div "concrete strength sensor" at bounding box center [442, 203] width 78 height 11
click at [404, 201] on div "concrete strength sensor" at bounding box center [442, 203] width 78 height 11
drag, startPoint x: 474, startPoint y: 204, endPoint x: 402, endPoint y: 231, distance: 77.3
click at [474, 204] on div "concrete strength sensor" at bounding box center [442, 203] width 78 height 11
click at [395, 231] on span "Strength" at bounding box center [405, 231] width 28 height 12
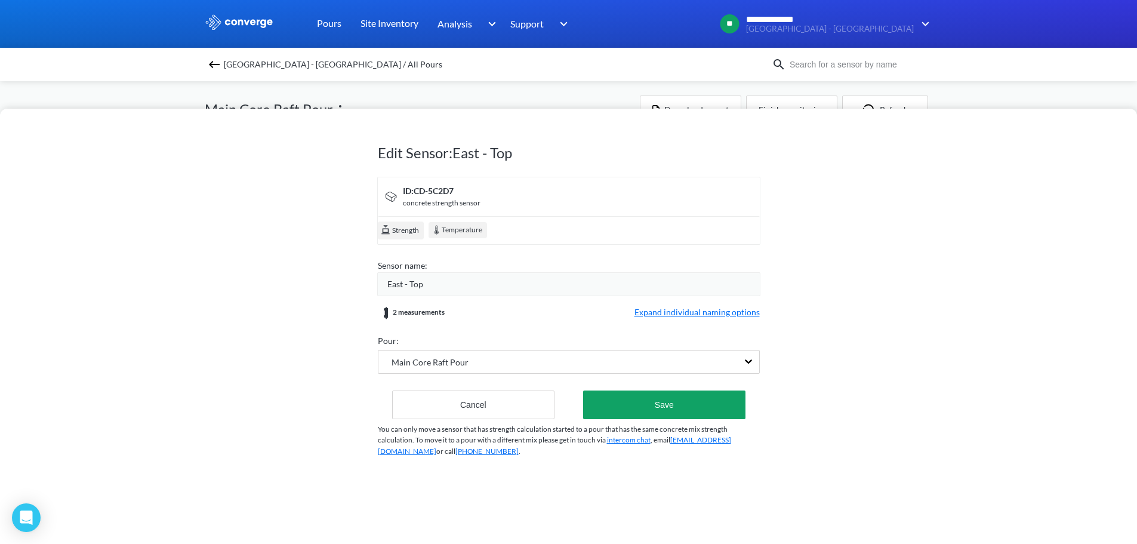
click at [455, 227] on div "Temperature" at bounding box center [458, 230] width 58 height 16
click at [580, 239] on div "Strength Temperature" at bounding box center [569, 230] width 382 height 28
click at [687, 306] on span "Expand individual naming options" at bounding box center [696, 313] width 125 height 14
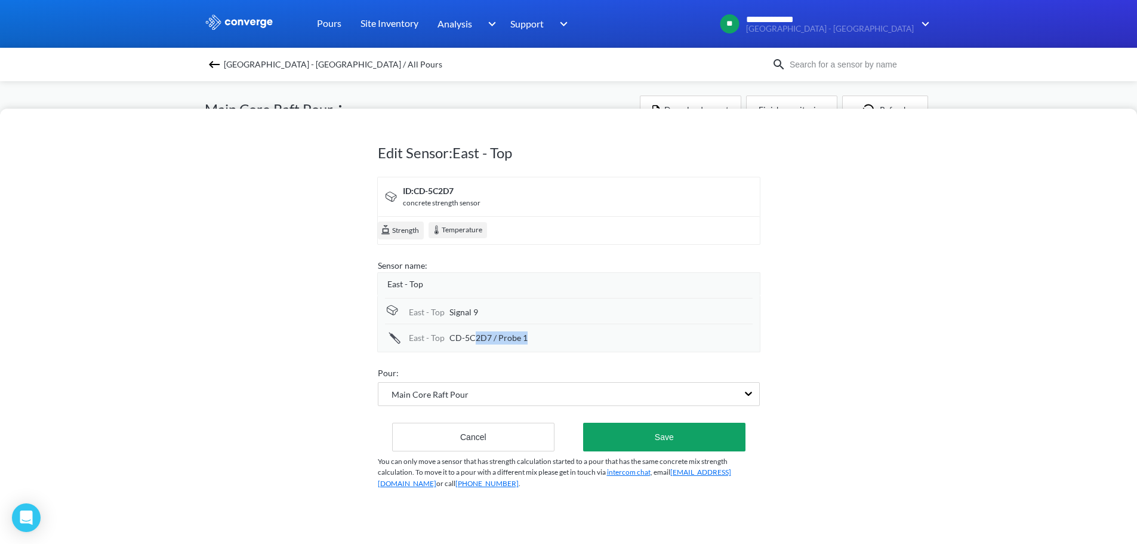
drag, startPoint x: 489, startPoint y: 334, endPoint x: 632, endPoint y: 336, distance: 142.7
click at [632, 336] on div "CD-5C2D7 / Probe 1" at bounding box center [600, 337] width 303 height 13
click at [861, 359] on div "Edit Sensor: East - Top ID: CD-5C2D7 concrete strength sensor Strength Temperat…" at bounding box center [568, 326] width 1137 height 435
click at [455, 439] on button "Cancel" at bounding box center [473, 437] width 163 height 29
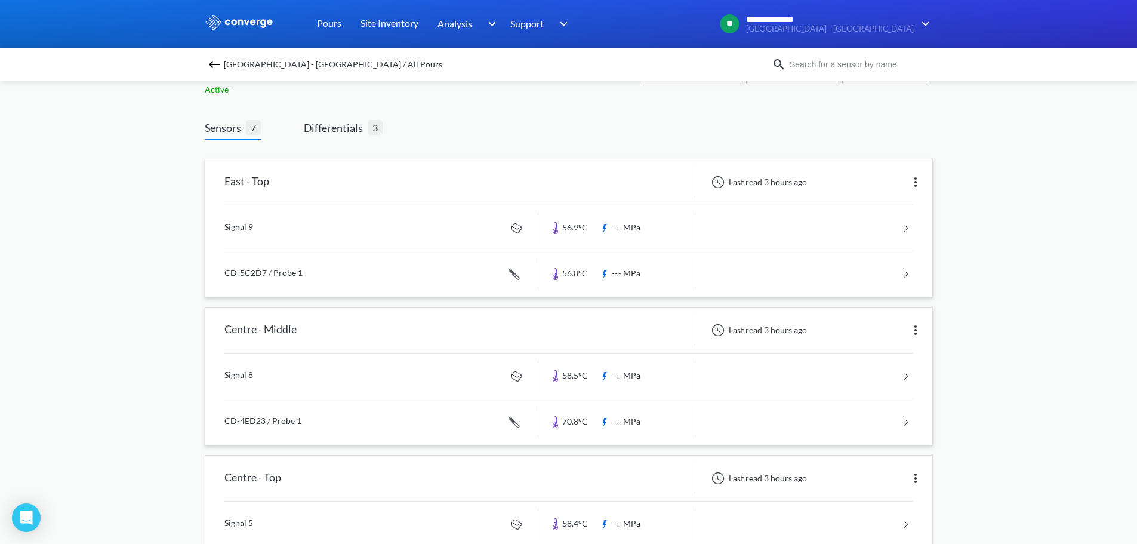
scroll to position [60, 0]
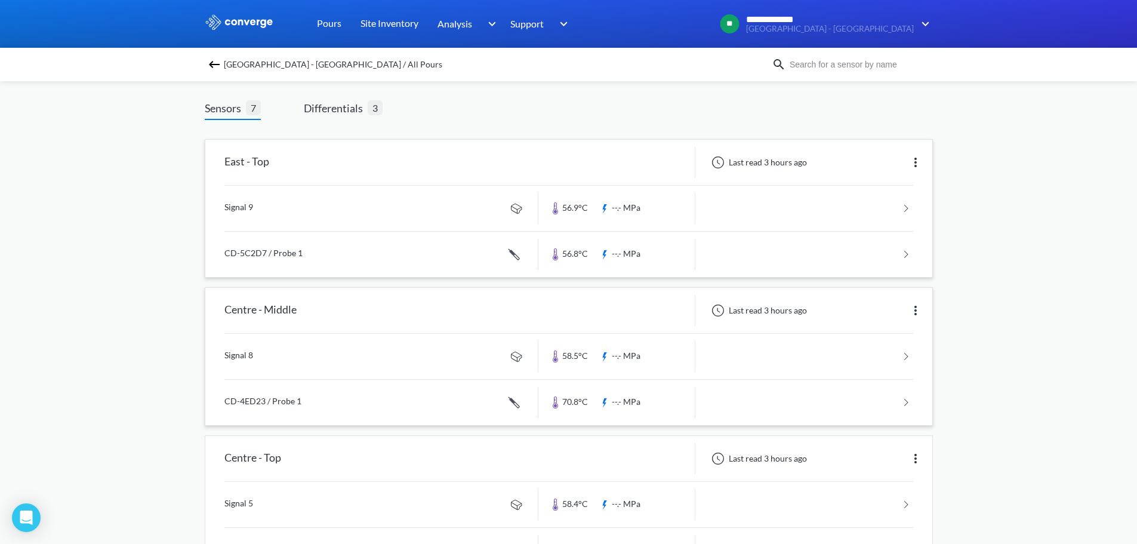
click at [423, 357] on link at bounding box center [568, 356] width 689 height 45
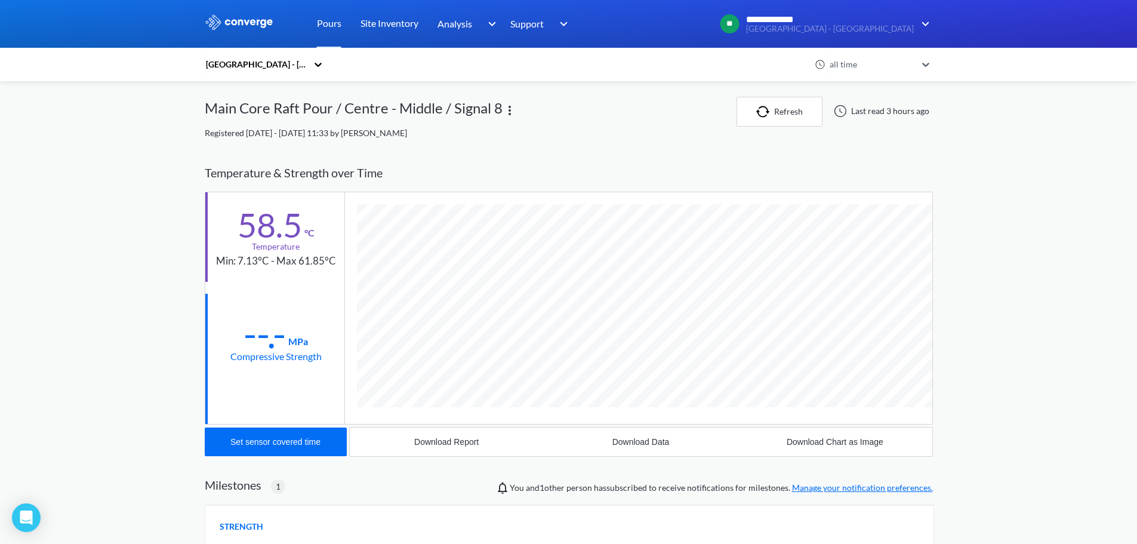
scroll to position [710, 728]
click at [306, 446] on div "Set sensor covered time" at bounding box center [275, 442] width 90 height 10
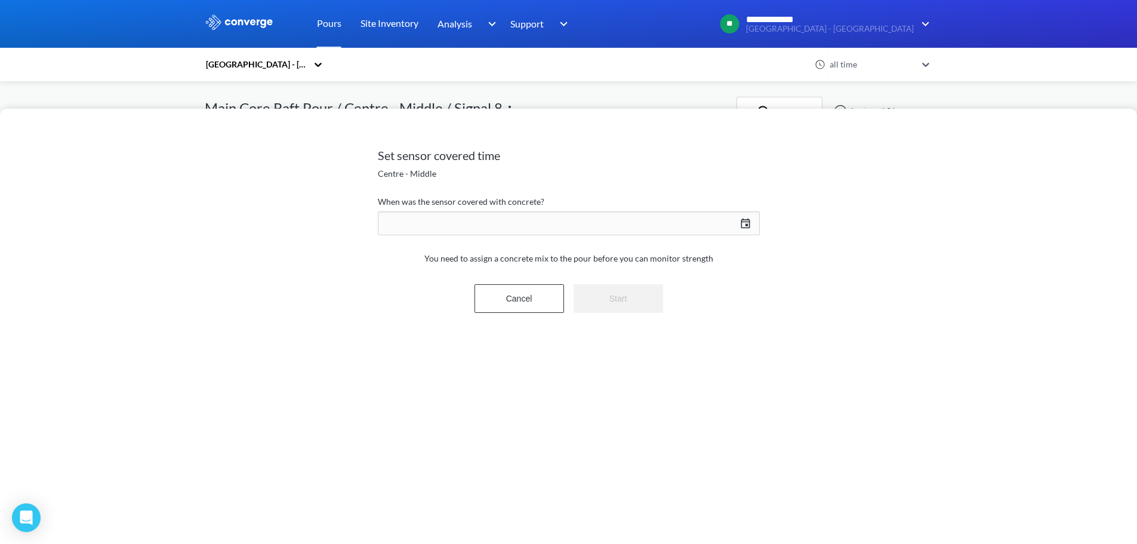
click at [476, 215] on div "09/02/2025 Press the down arrow key to interact with the calendar and select a …" at bounding box center [569, 223] width 382 height 29
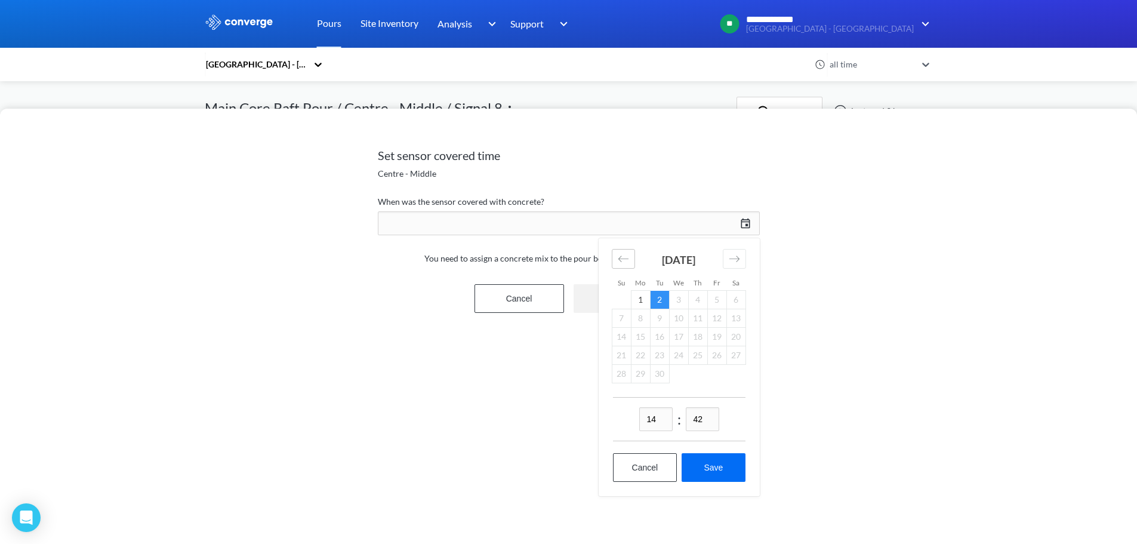
click at [623, 257] on icon "Move backward to switch to the previous month." at bounding box center [623, 258] width 11 height 11
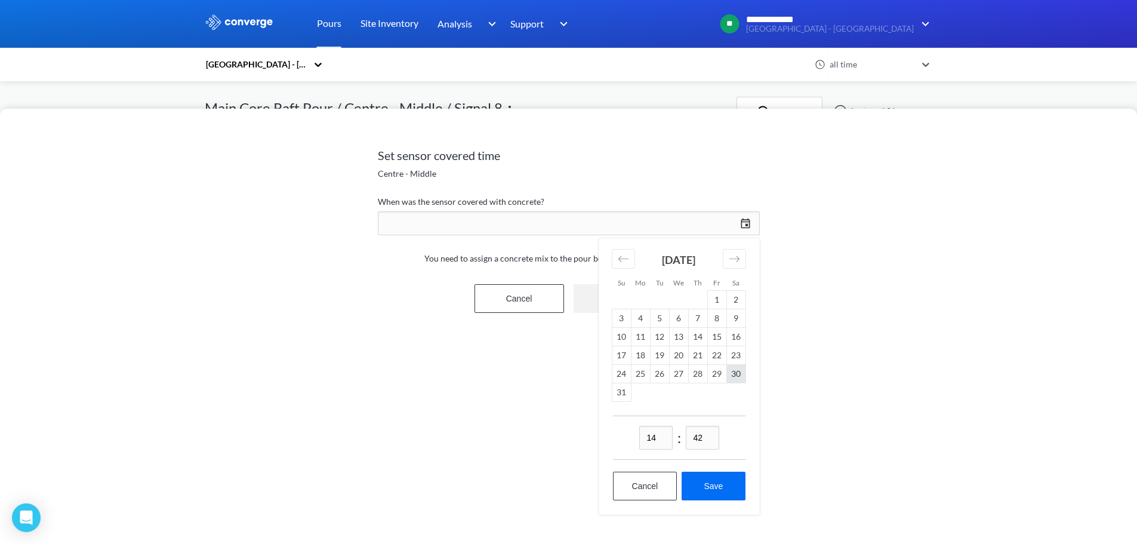
click at [737, 371] on td "30" at bounding box center [735, 374] width 19 height 19
click at [657, 436] on input "14" at bounding box center [655, 438] width 33 height 24
drag, startPoint x: 659, startPoint y: 435, endPoint x: 620, endPoint y: 435, distance: 39.4
click at [620, 435] on div "14 : 42" at bounding box center [679, 437] width 133 height 44
click at [839, 240] on div "Set sensor covered time Centre - Middle When was the sensor covered with concre…" at bounding box center [568, 326] width 1137 height 435
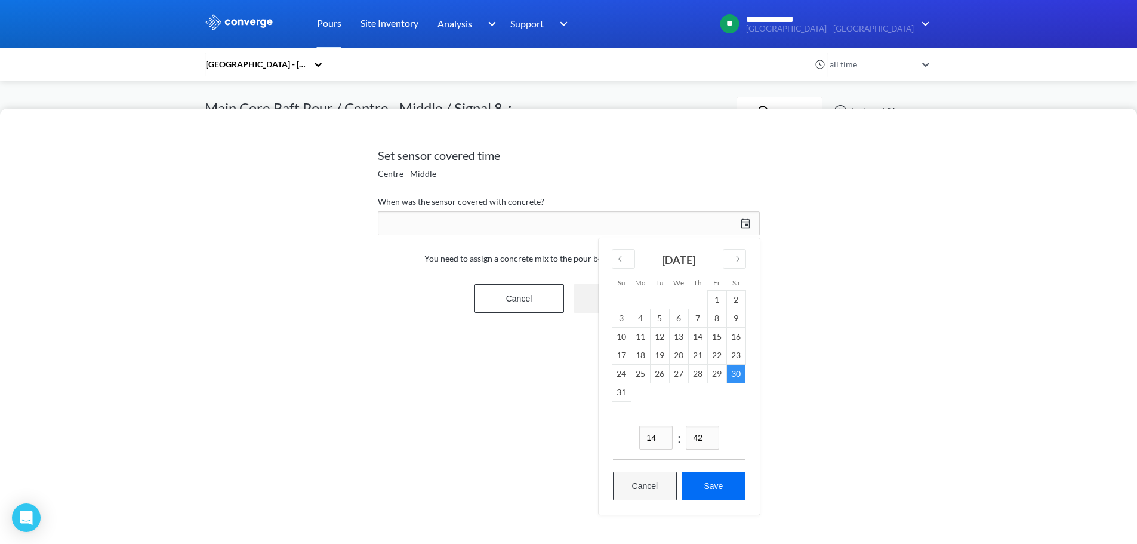
drag, startPoint x: 652, startPoint y: 487, endPoint x: 586, endPoint y: 418, distance: 96.2
click at [652, 486] on button "Cancel" at bounding box center [645, 486] width 64 height 29
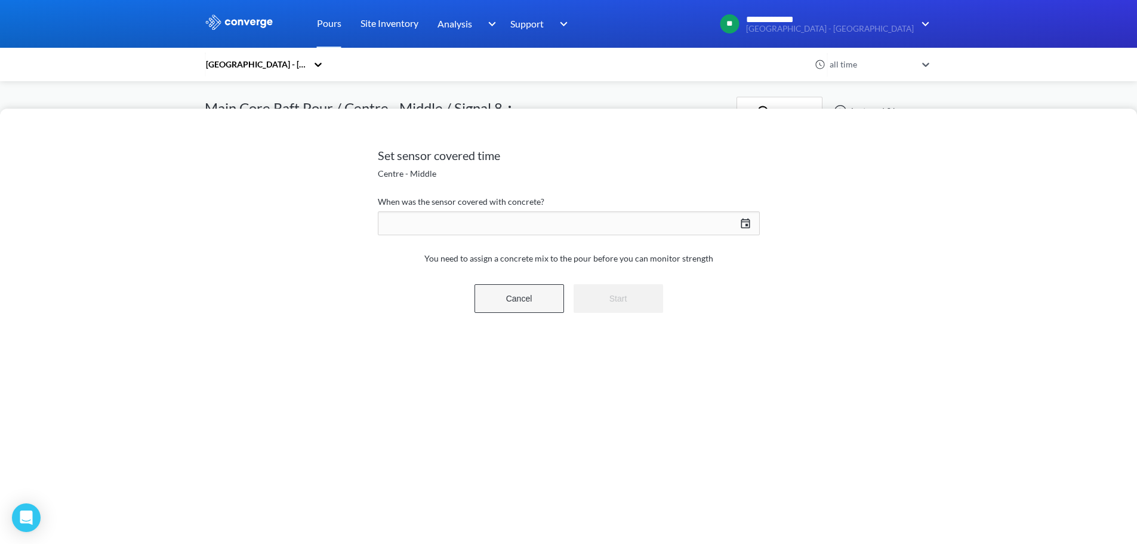
click at [515, 294] on button "Cancel" at bounding box center [519, 298] width 90 height 29
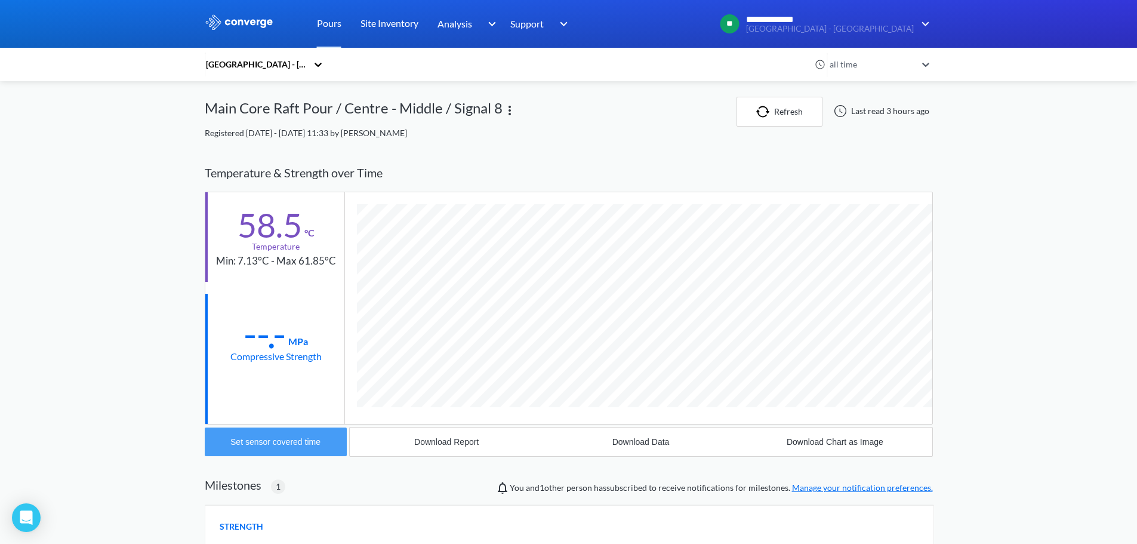
click at [288, 452] on button "Set sensor covered time" at bounding box center [276, 441] width 142 height 29
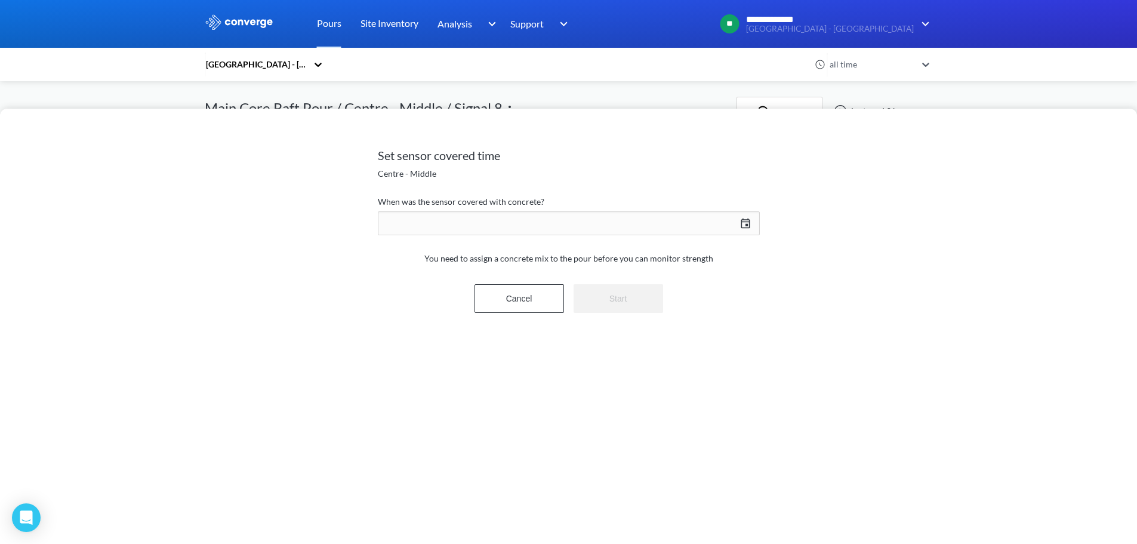
click at [760, 217] on div "Set sensor covered time Centre - Middle When was the sensor covered with concre…" at bounding box center [568, 326] width 1137 height 435
click at [743, 223] on div "09/02/2025 Press the down arrow key to interact with the calendar and select a …" at bounding box center [569, 223] width 382 height 29
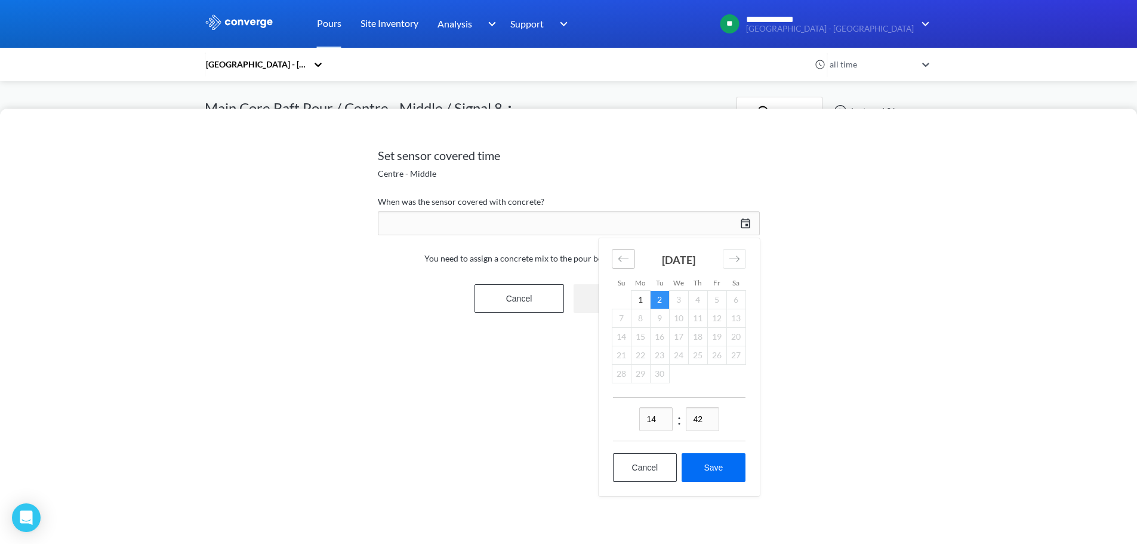
click at [613, 257] on div "Move backward to switch to the previous month." at bounding box center [623, 259] width 23 height 20
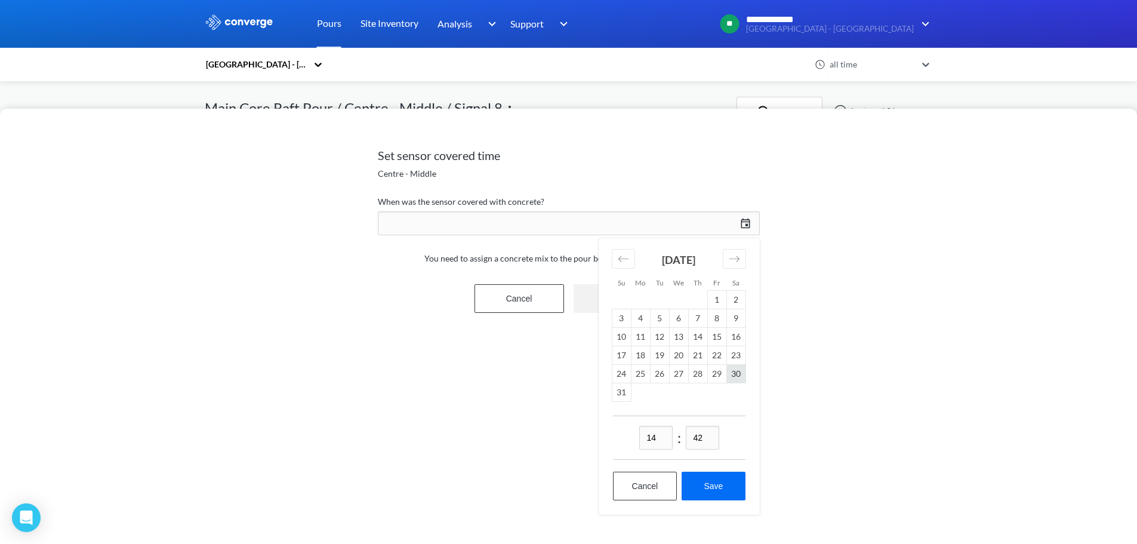
click at [737, 374] on td "30" at bounding box center [735, 374] width 19 height 19
click at [670, 439] on input "14" at bounding box center [655, 438] width 33 height 24
type input "15"
drag, startPoint x: 704, startPoint y: 437, endPoint x: 671, endPoint y: 442, distance: 33.2
click at [671, 442] on div "15 : 42" at bounding box center [679, 437] width 133 height 44
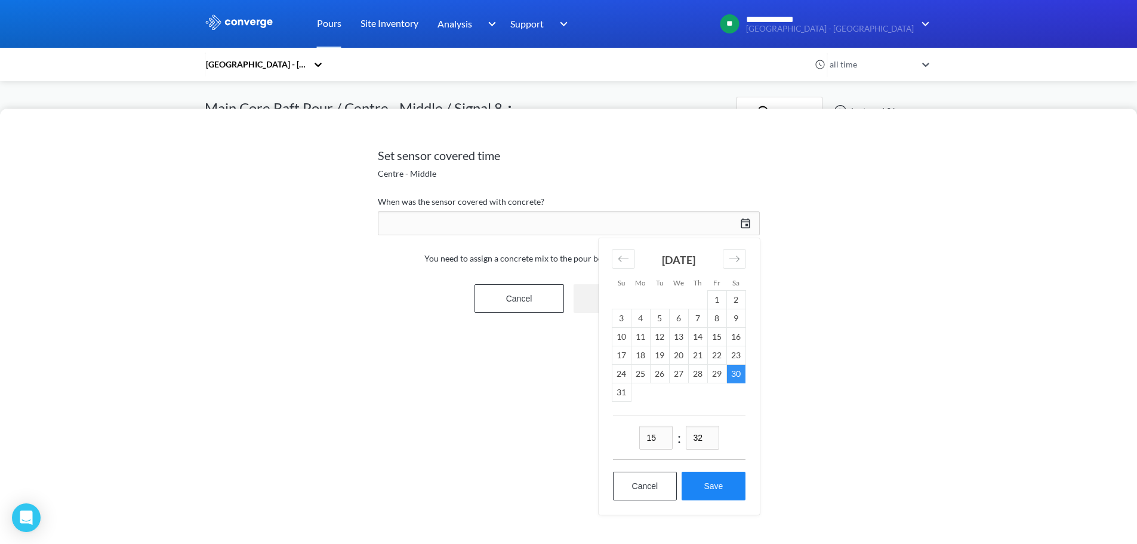
type input "32"
click at [722, 485] on button "Save" at bounding box center [713, 486] width 63 height 29
type input "15:32, 30th of August"
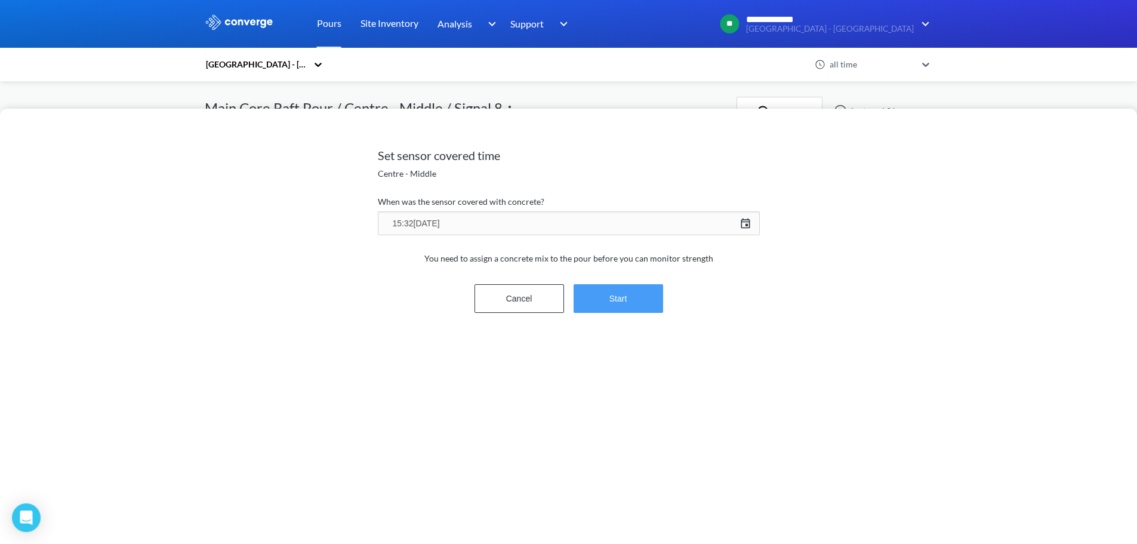
click at [602, 284] on button "Start" at bounding box center [619, 298] width 90 height 29
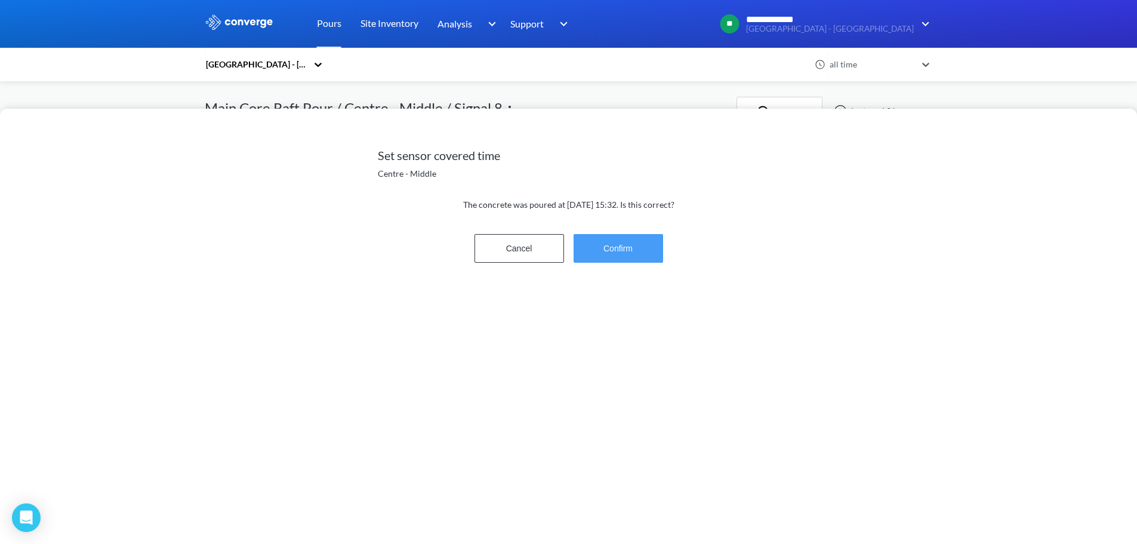
click at [636, 245] on button "Confirm" at bounding box center [619, 248] width 90 height 29
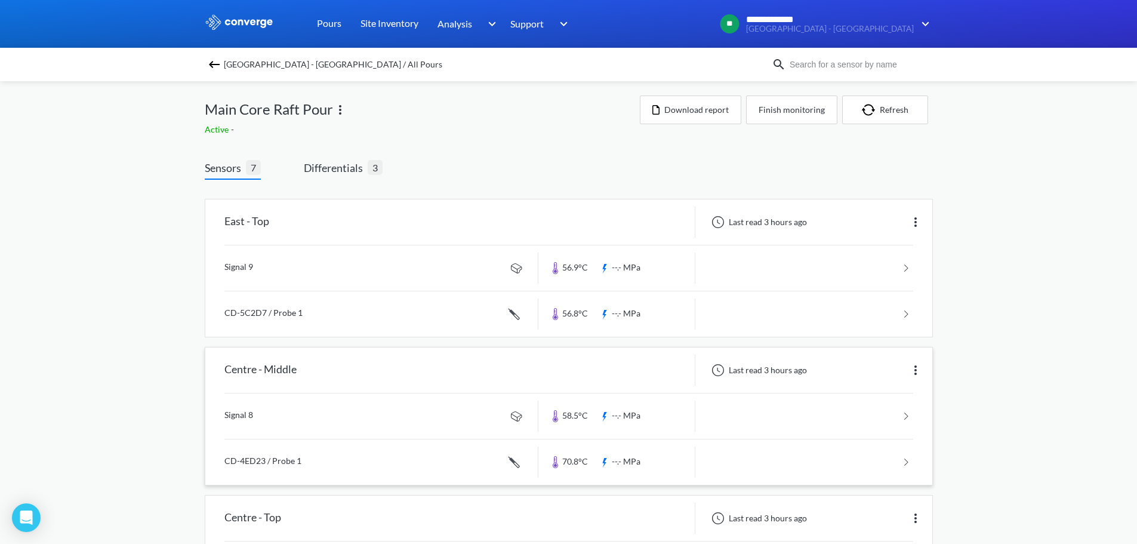
click at [340, 463] on link at bounding box center [568, 461] width 689 height 45
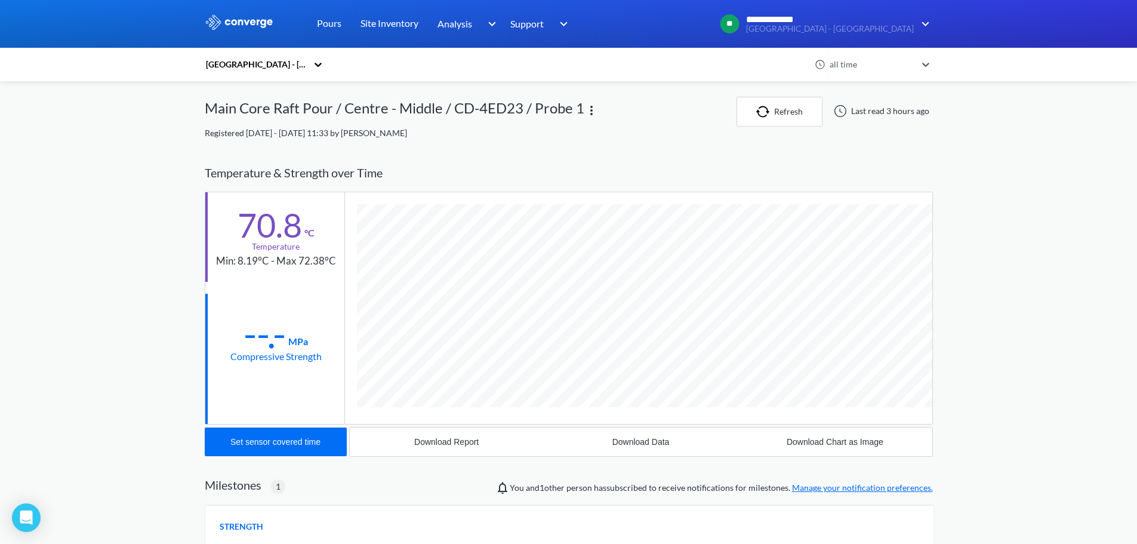
scroll to position [733, 728]
drag, startPoint x: 339, startPoint y: 158, endPoint x: 624, endPoint y: 152, distance: 285.3
drag, startPoint x: 624, startPoint y: 152, endPoint x: 1124, endPoint y: 177, distance: 500.2
click at [1124, 177] on div "**********" at bounding box center [568, 419] width 1137 height 838
click at [247, 441] on div "Set sensor covered time" at bounding box center [275, 442] width 90 height 10
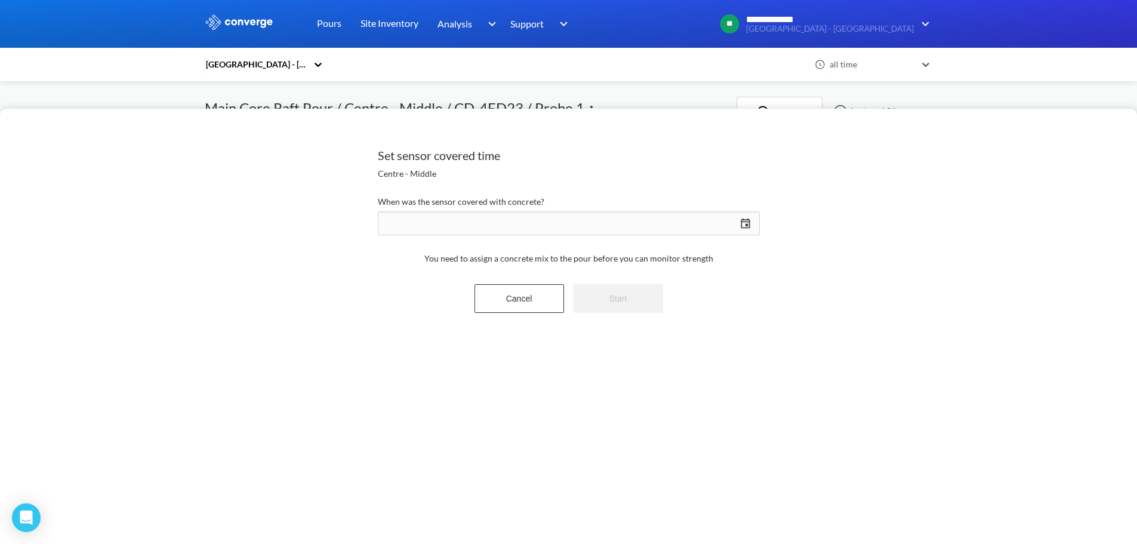
click at [738, 225] on div "09/02/2025 Press the down arrow key to interact with the calendar and select a …" at bounding box center [569, 223] width 382 height 29
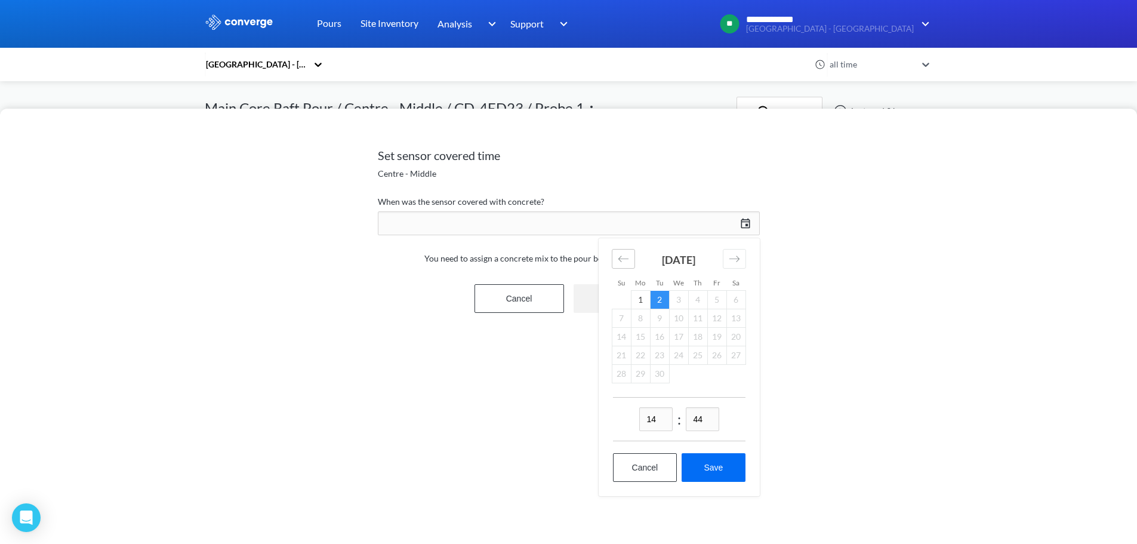
click at [627, 262] on icon "Move backward to switch to the previous month." at bounding box center [623, 258] width 11 height 11
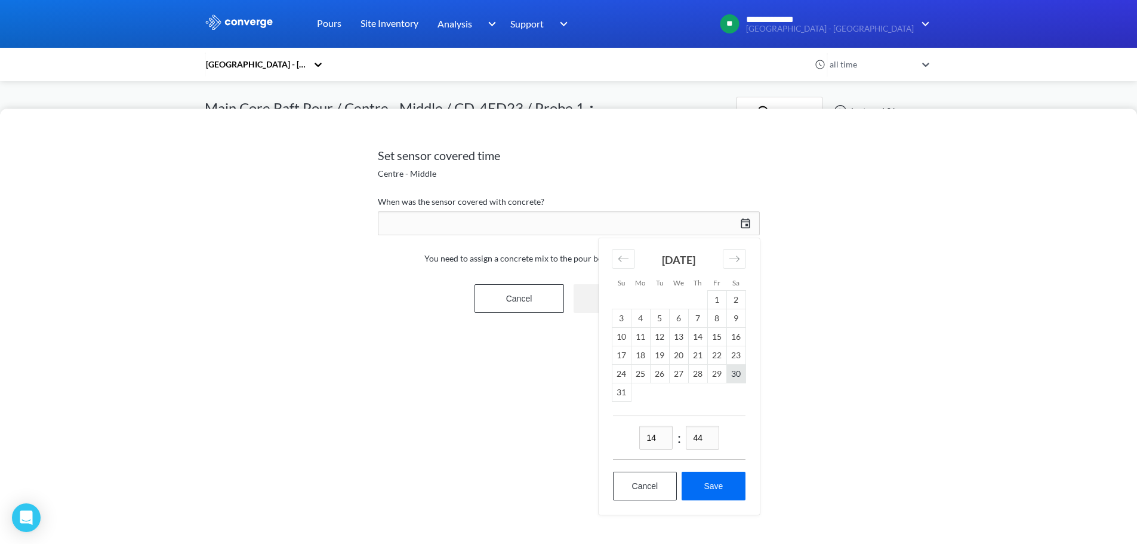
click at [734, 372] on td "30" at bounding box center [735, 374] width 19 height 19
drag, startPoint x: 667, startPoint y: 436, endPoint x: 599, endPoint y: 430, distance: 68.8
click at [599, 430] on div "14 : 44 Cancel Save" at bounding box center [679, 464] width 161 height 99
type input "08"
click at [709, 433] on input "44" at bounding box center [702, 438] width 33 height 24
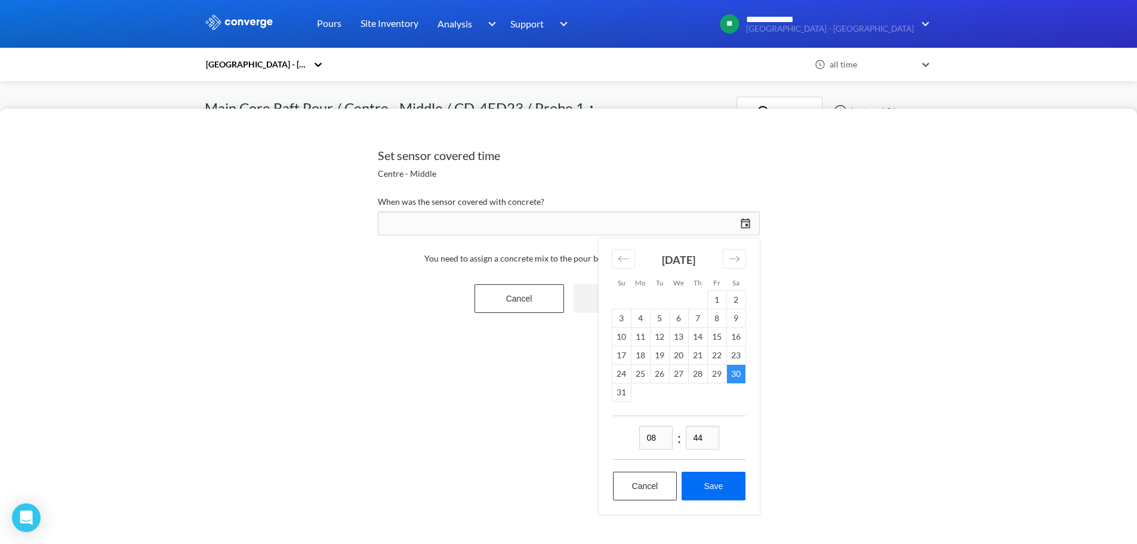
drag, startPoint x: 709, startPoint y: 433, endPoint x: 675, endPoint y: 439, distance: 34.5
click at [675, 439] on div "08 : 44" at bounding box center [679, 437] width 133 height 44
type input "55"
click at [719, 484] on button "Save" at bounding box center [713, 486] width 63 height 29
type input "08:55, 30th of August"
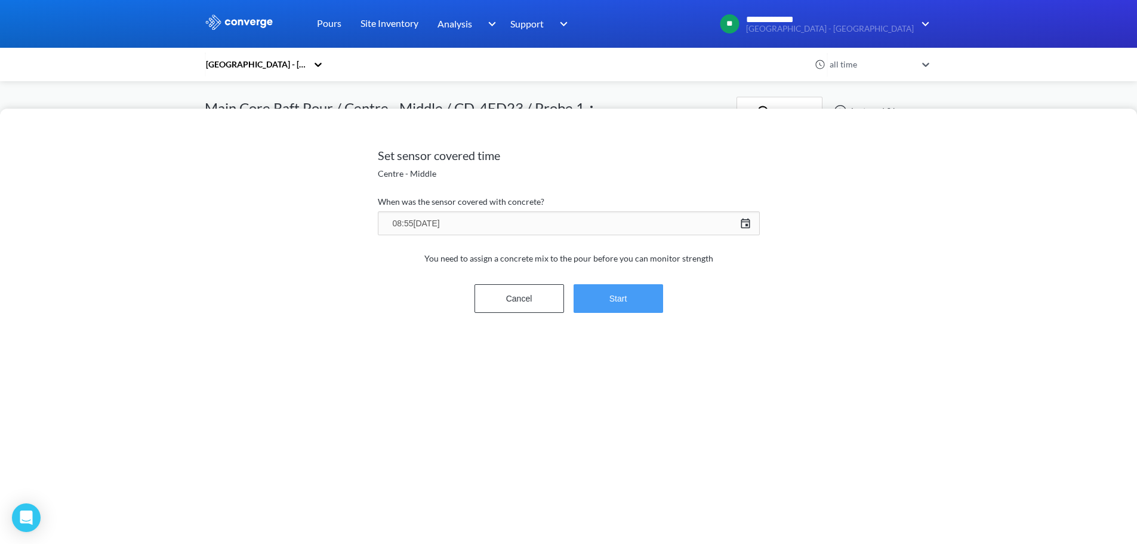
click at [634, 302] on button "Start" at bounding box center [619, 298] width 90 height 29
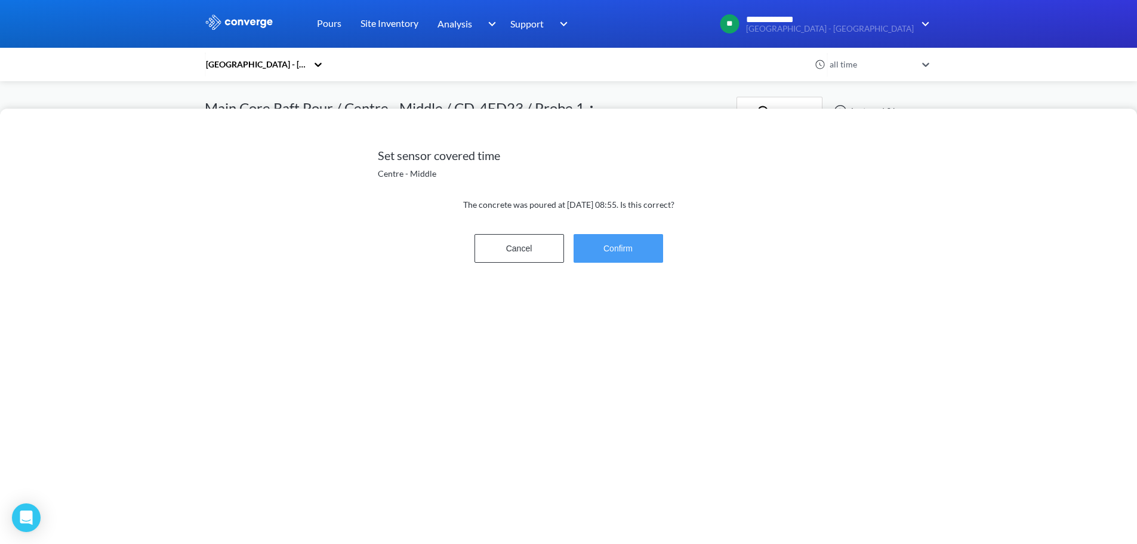
click at [611, 253] on button "Confirm" at bounding box center [619, 248] width 90 height 29
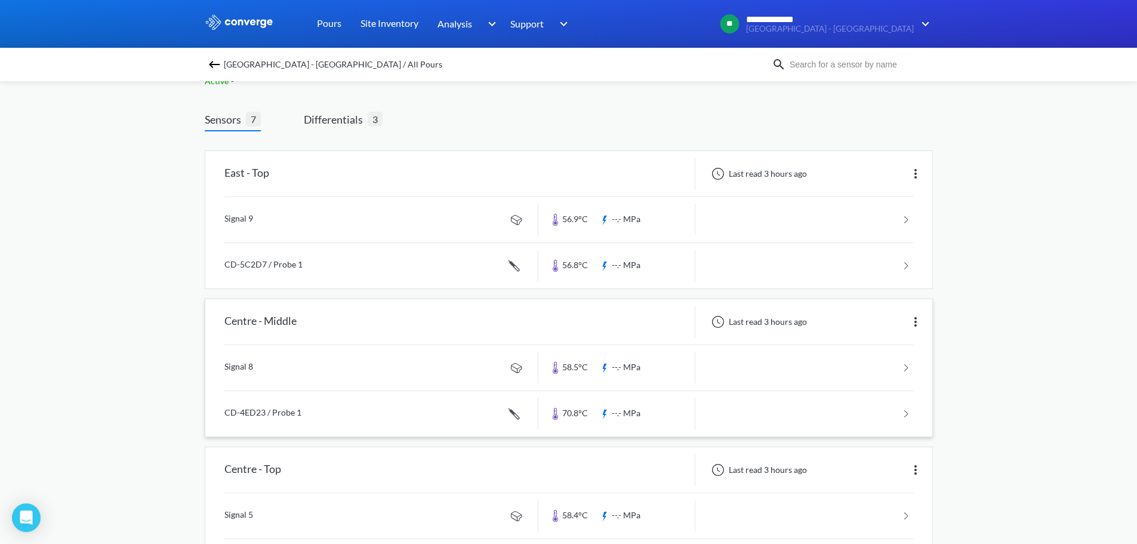
scroll to position [60, 0]
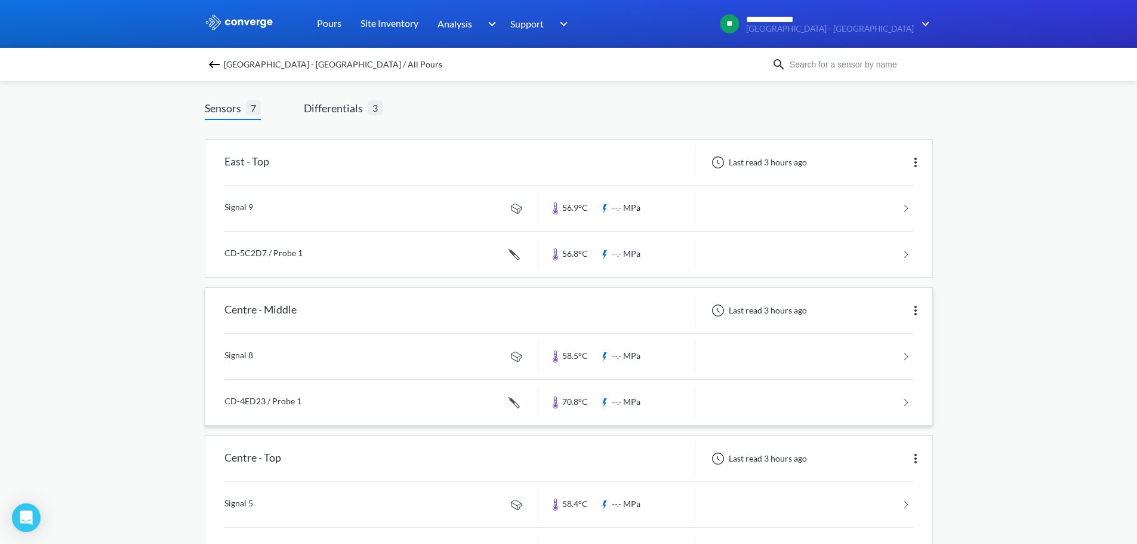
click at [333, 400] on link at bounding box center [568, 402] width 689 height 45
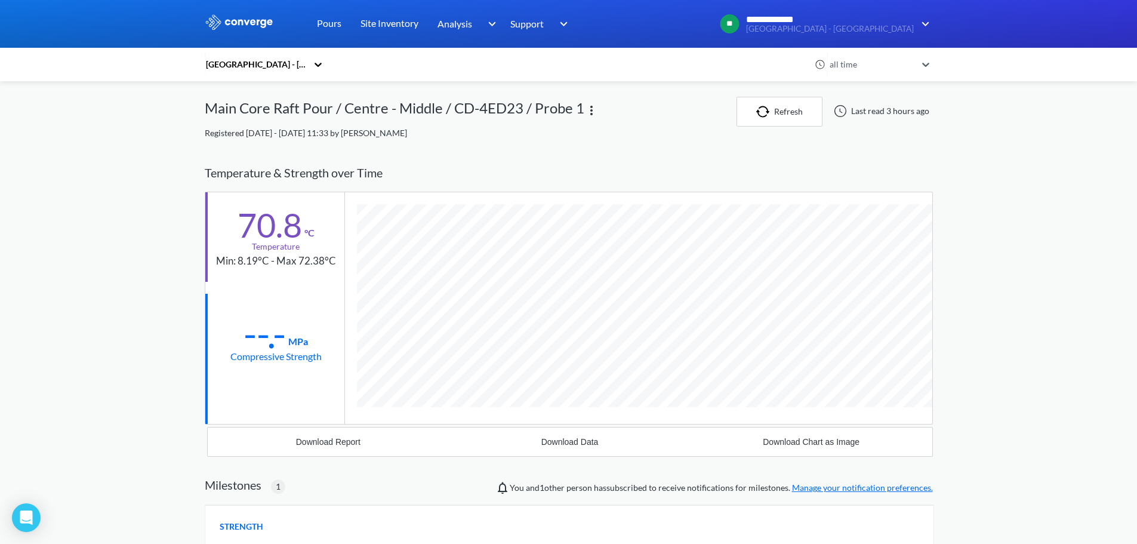
scroll to position [733, 728]
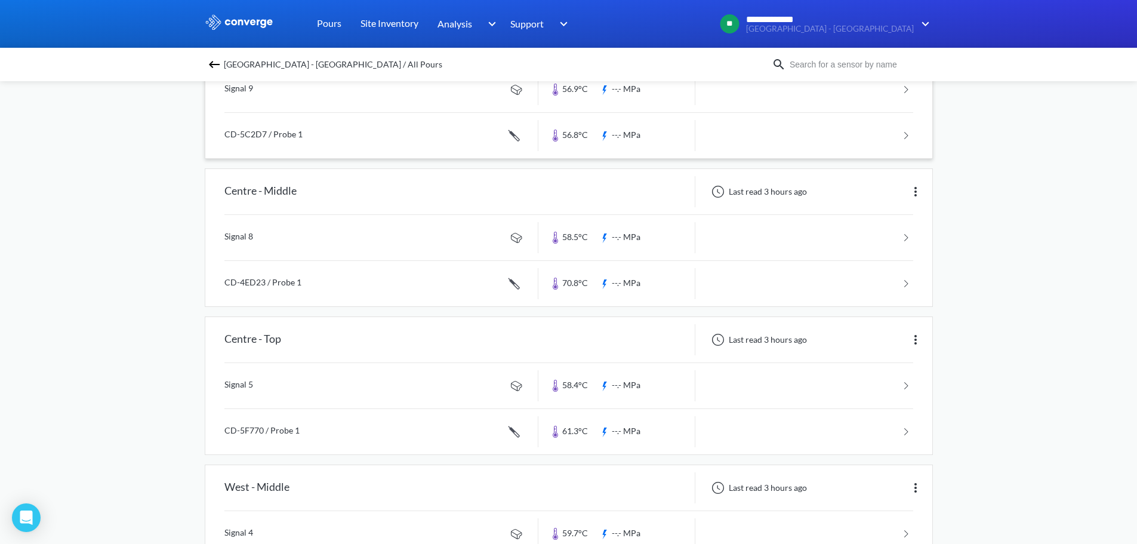
scroll to position [179, 0]
click at [323, 389] on link at bounding box center [568, 384] width 689 height 45
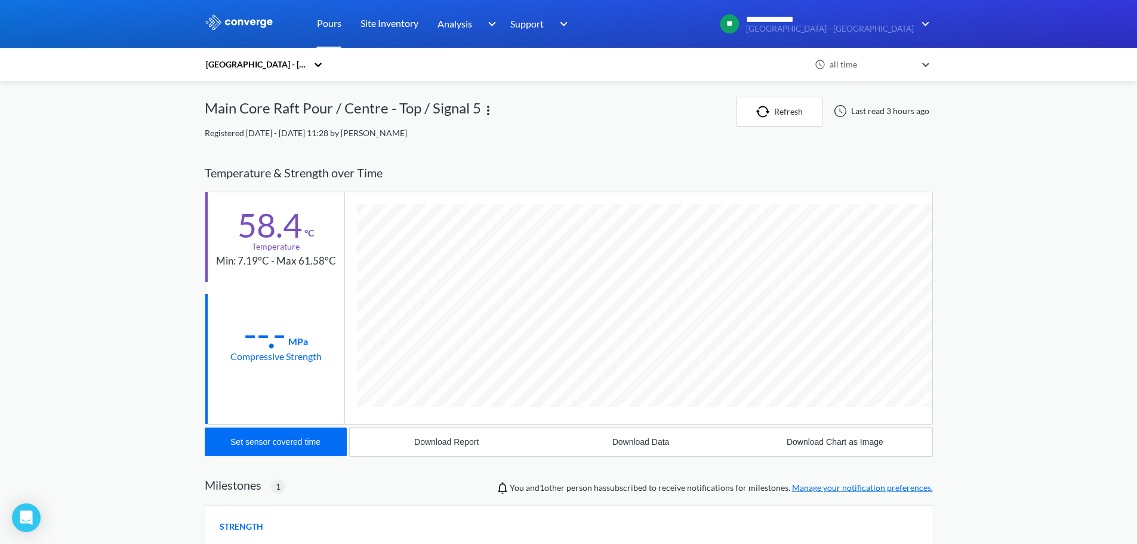
scroll to position [710, 728]
click at [270, 447] on button "Set sensor covered time" at bounding box center [276, 441] width 142 height 29
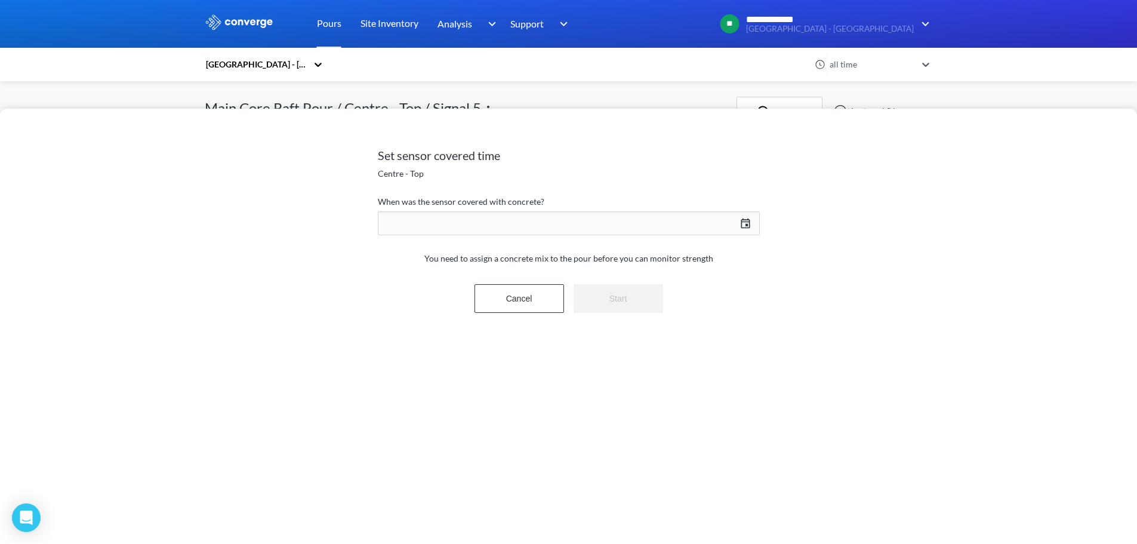
click at [735, 217] on div "09/02/2025 Press the down arrow key to interact with the calendar and select a …" at bounding box center [569, 223] width 382 height 29
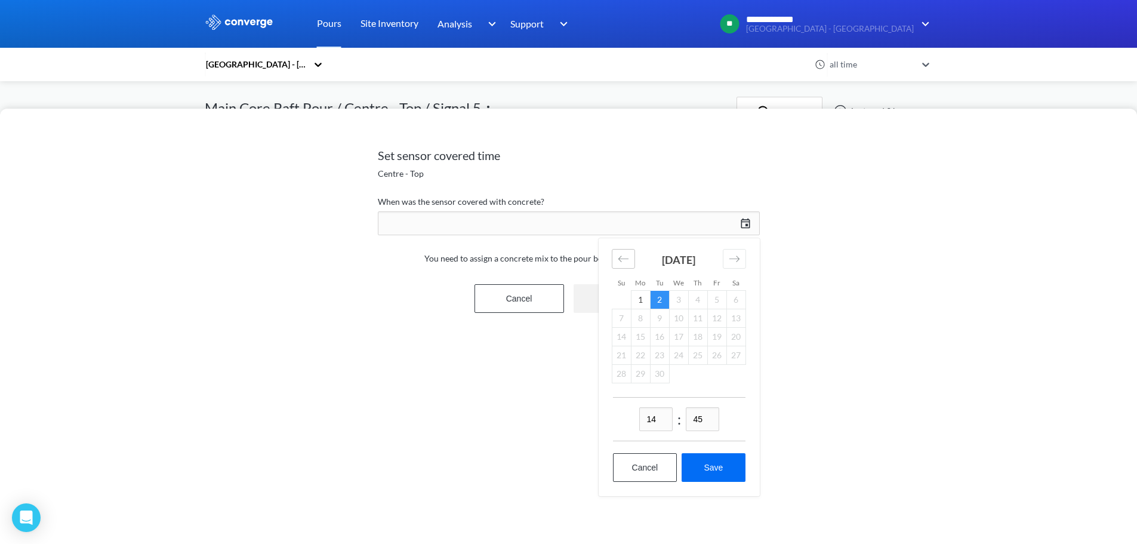
click at [626, 254] on icon "Move backward to switch to the previous month." at bounding box center [623, 258] width 11 height 11
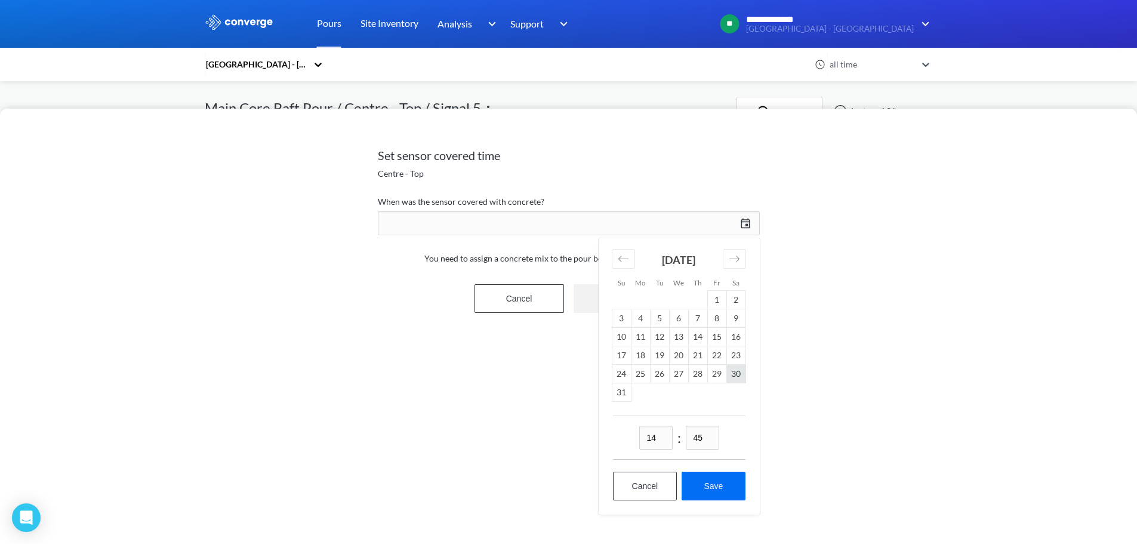
click at [738, 368] on td "30" at bounding box center [735, 374] width 19 height 19
click at [658, 439] on input "14" at bounding box center [655, 438] width 33 height 24
type input "15"
drag, startPoint x: 708, startPoint y: 432, endPoint x: 614, endPoint y: 436, distance: 94.4
click at [614, 436] on div "15 : 45" at bounding box center [679, 437] width 133 height 44
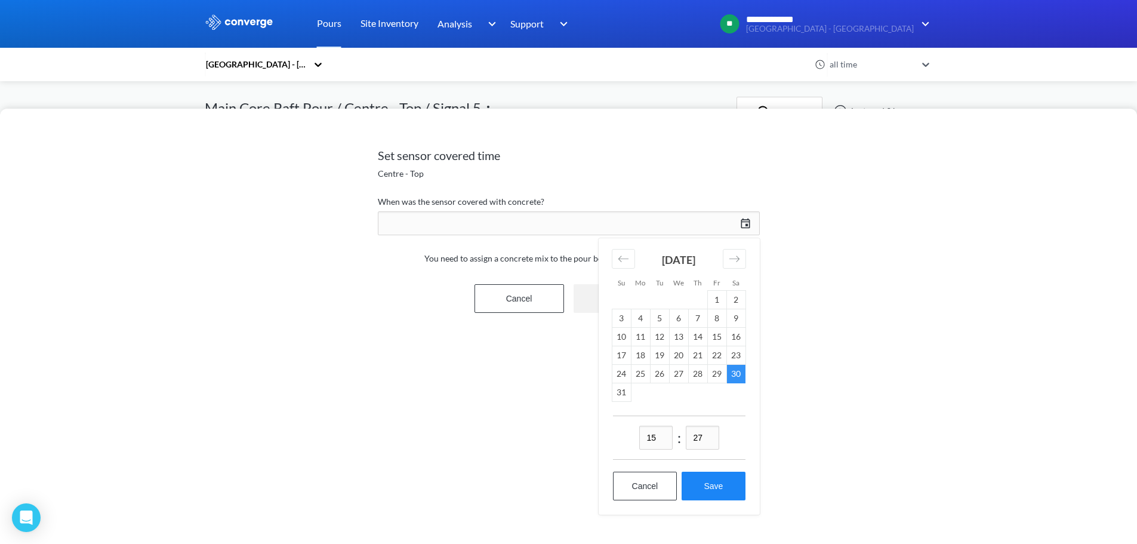
type input "27"
click at [701, 485] on button "Save" at bounding box center [713, 486] width 63 height 29
type input "15:27, 30th of August"
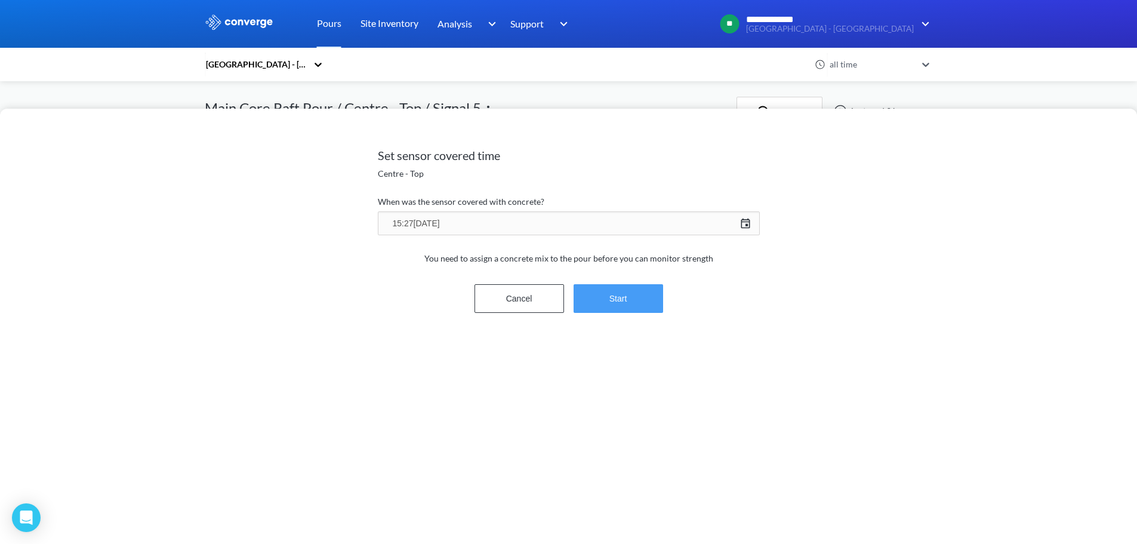
click at [613, 300] on button "Start" at bounding box center [619, 298] width 90 height 29
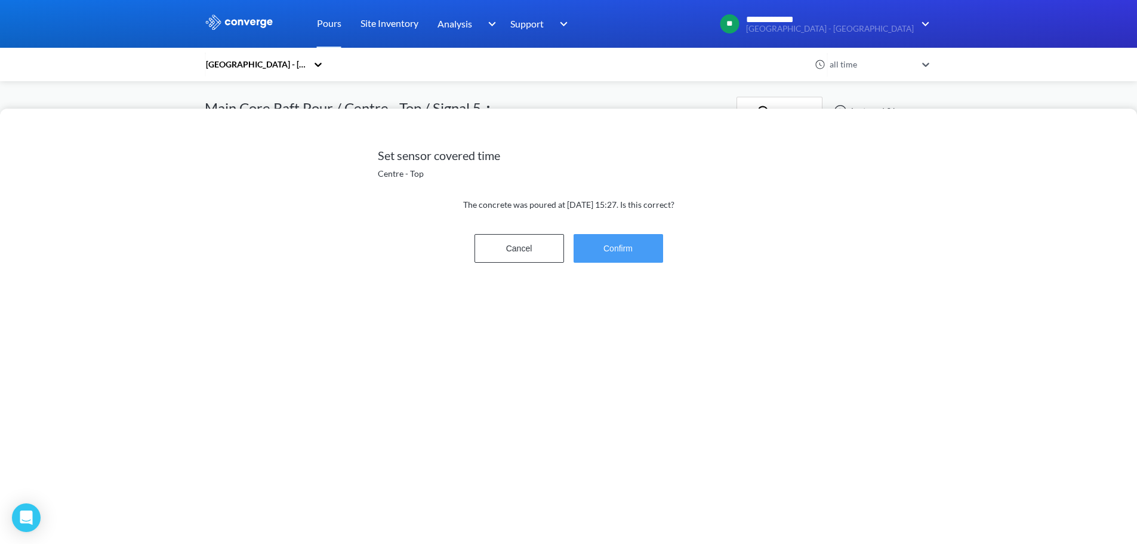
click at [633, 245] on button "Confirm" at bounding box center [619, 248] width 90 height 29
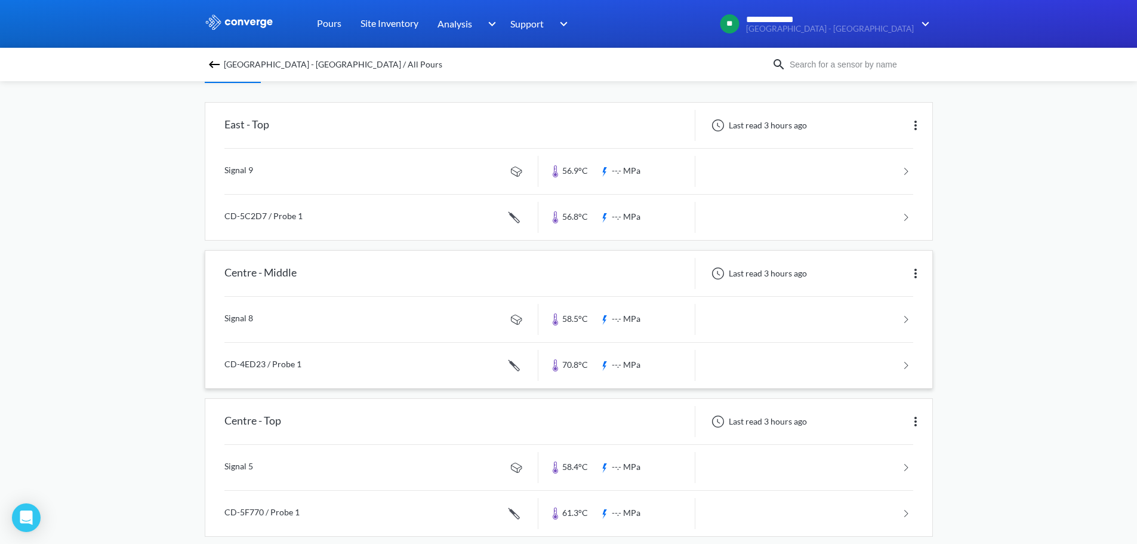
scroll to position [119, 0]
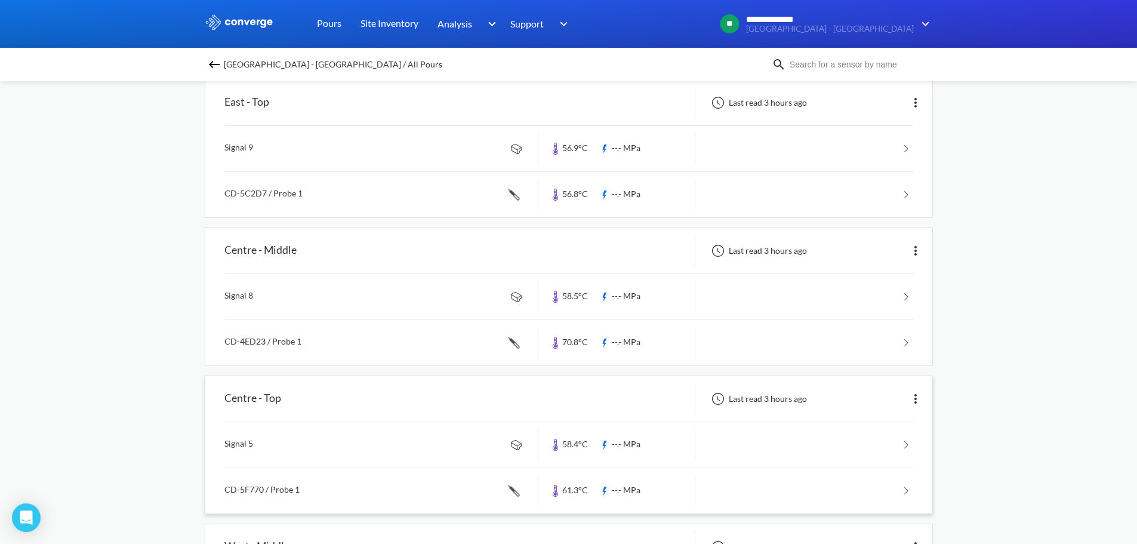
click at [323, 491] on link at bounding box center [568, 490] width 689 height 45
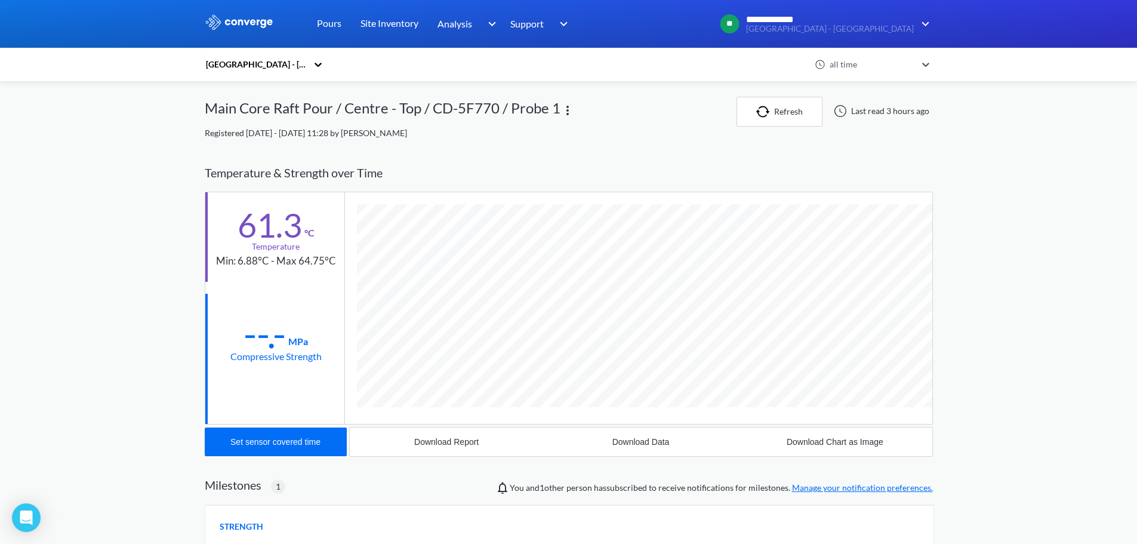
scroll to position [733, 728]
click at [291, 445] on div "Set sensor covered time" at bounding box center [275, 442] width 90 height 10
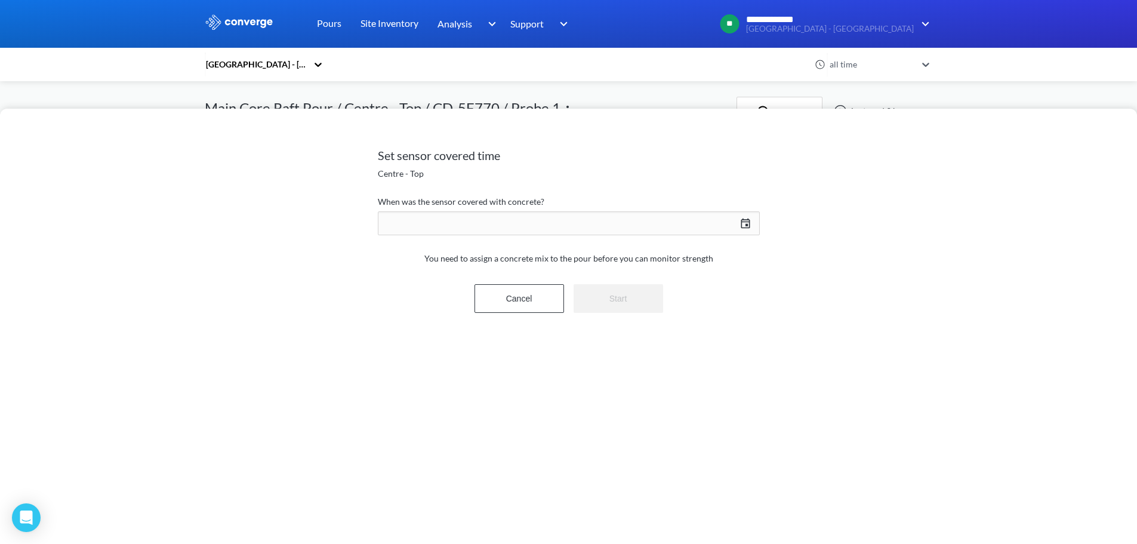
click at [746, 220] on div "09/02/2025 Press the down arrow key to interact with the calendar and select a …" at bounding box center [569, 223] width 382 height 29
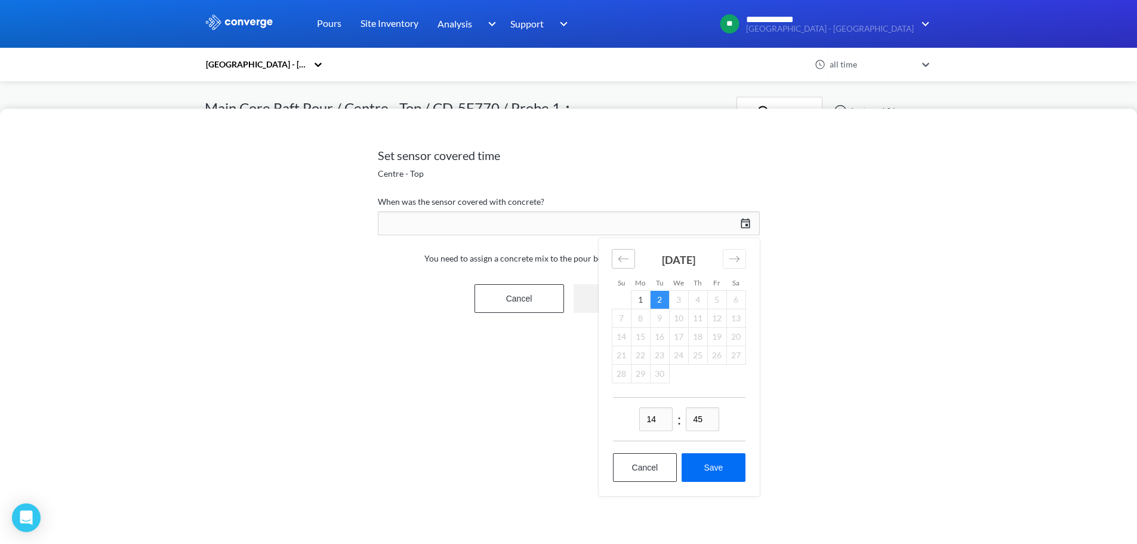
click at [624, 251] on div "Move backward to switch to the previous month." at bounding box center [623, 259] width 23 height 20
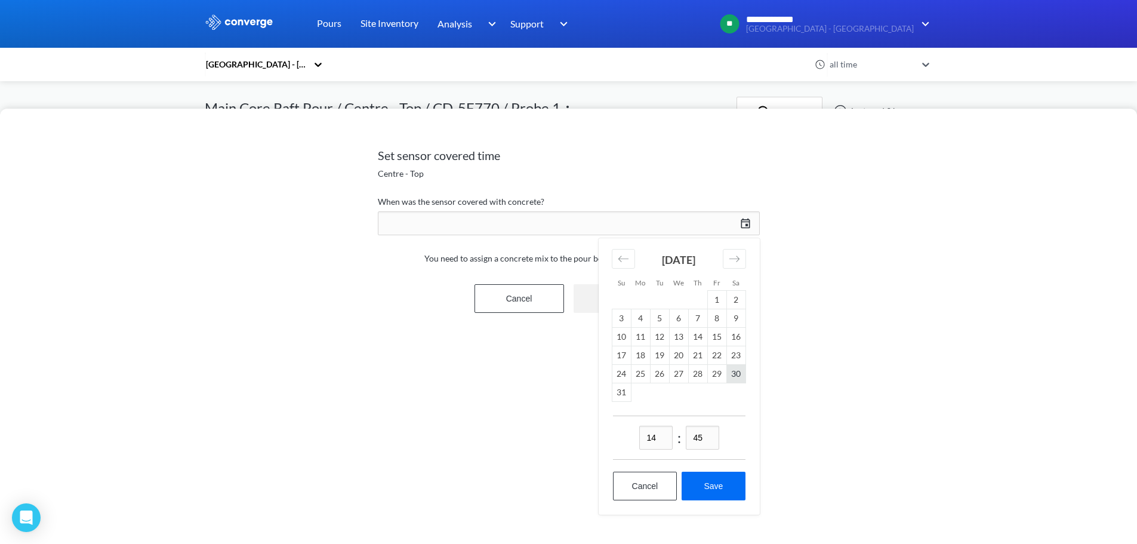
click at [732, 374] on td "30" at bounding box center [735, 374] width 19 height 19
click at [661, 436] on input "14" at bounding box center [655, 438] width 33 height 24
drag, startPoint x: 667, startPoint y: 435, endPoint x: 648, endPoint y: 433, distance: 18.5
click at [648, 433] on input "14" at bounding box center [655, 438] width 33 height 24
type input "15"
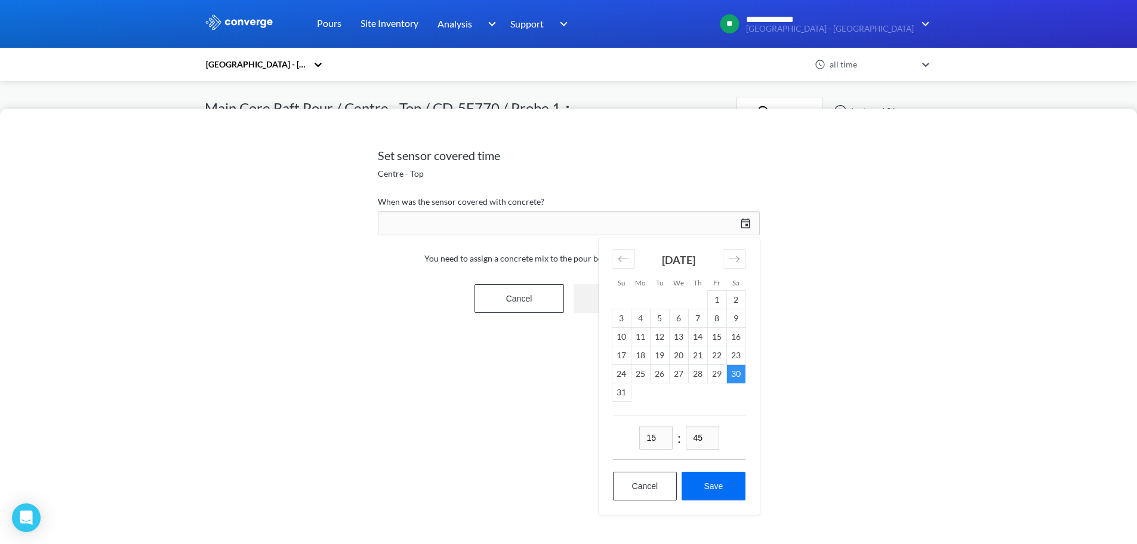
drag, startPoint x: 716, startPoint y: 436, endPoint x: 625, endPoint y: 439, distance: 90.8
click at [625, 439] on div "15 : 45" at bounding box center [679, 437] width 133 height 44
type input "10"
click at [724, 486] on button "Save" at bounding box center [713, 486] width 63 height 29
type input "15:10, 30th of August"
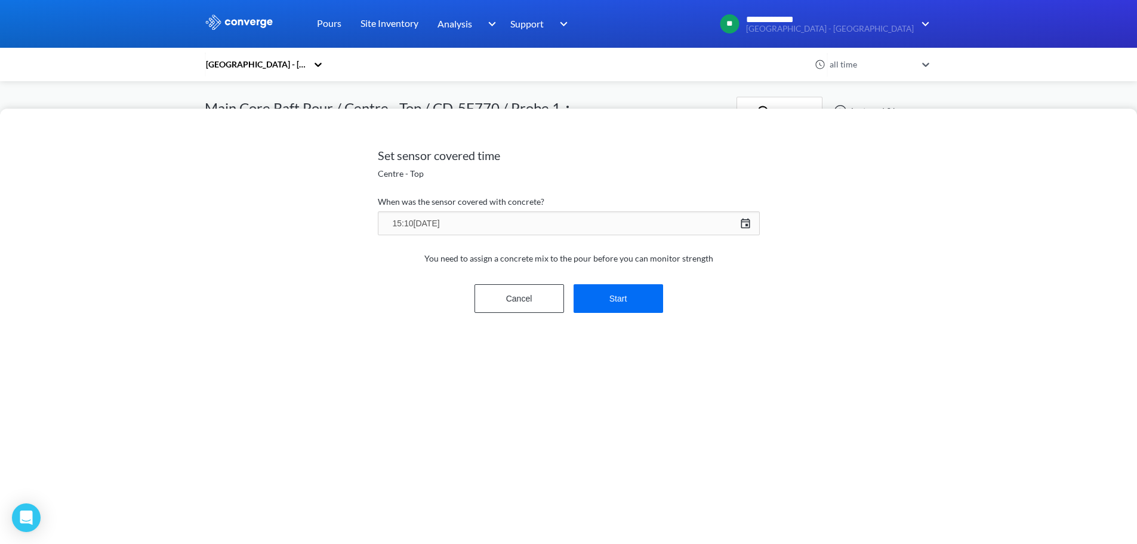
click at [597, 324] on form "When was the sensor covered with concrete? 15:10, 30th of August 08/30/2025 Pre…" at bounding box center [569, 263] width 382 height 137
click at [613, 303] on button "Start" at bounding box center [619, 298] width 90 height 29
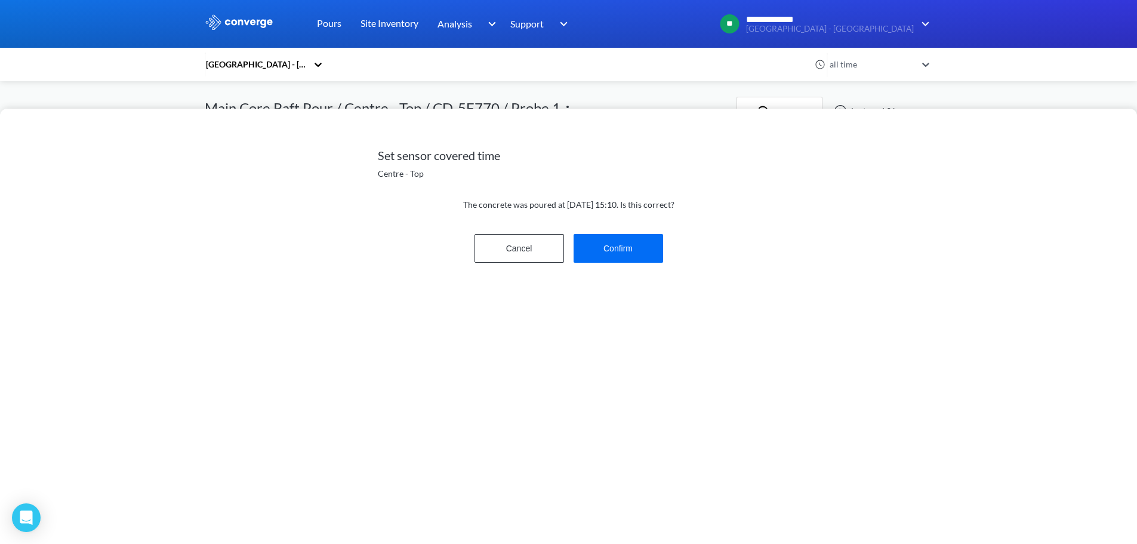
drag, startPoint x: 683, startPoint y: 258, endPoint x: 676, endPoint y: 260, distance: 7.5
click at [681, 259] on div "Cancel Confirm" at bounding box center [569, 248] width 382 height 38
click at [638, 260] on button "Confirm" at bounding box center [619, 248] width 90 height 29
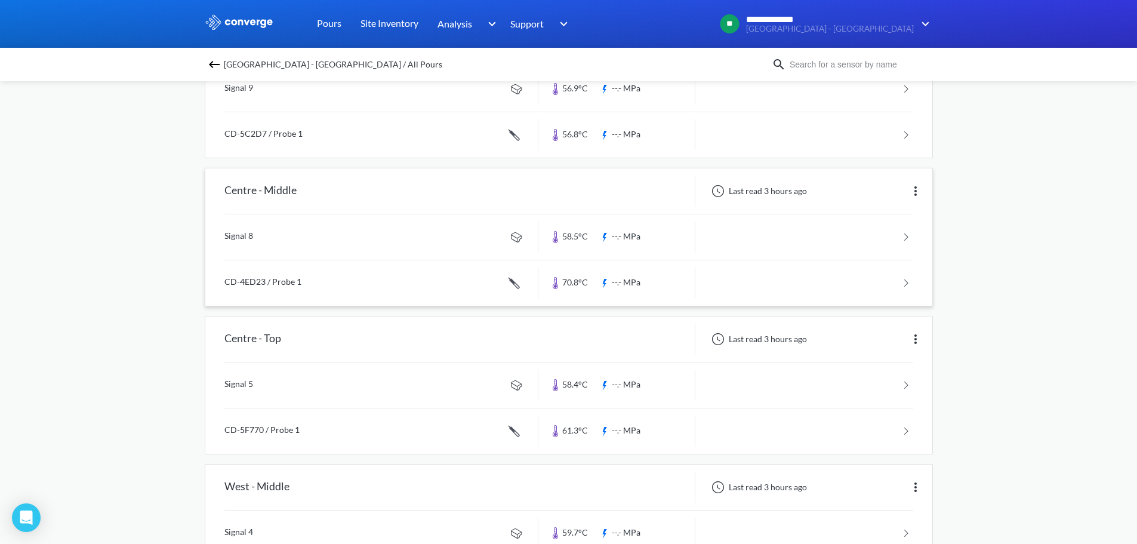
scroll to position [298, 0]
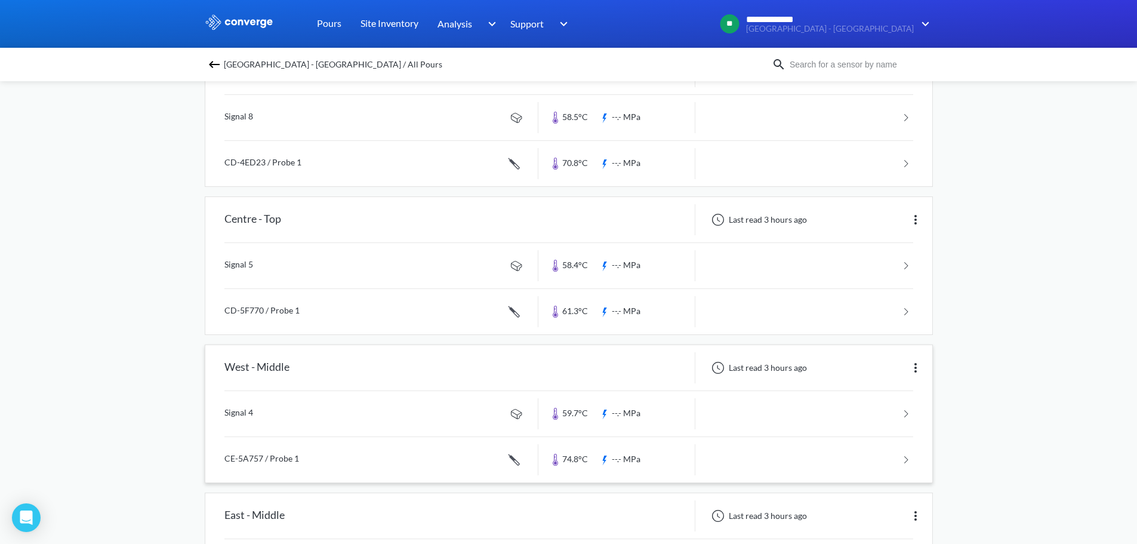
click at [324, 408] on link at bounding box center [568, 413] width 689 height 45
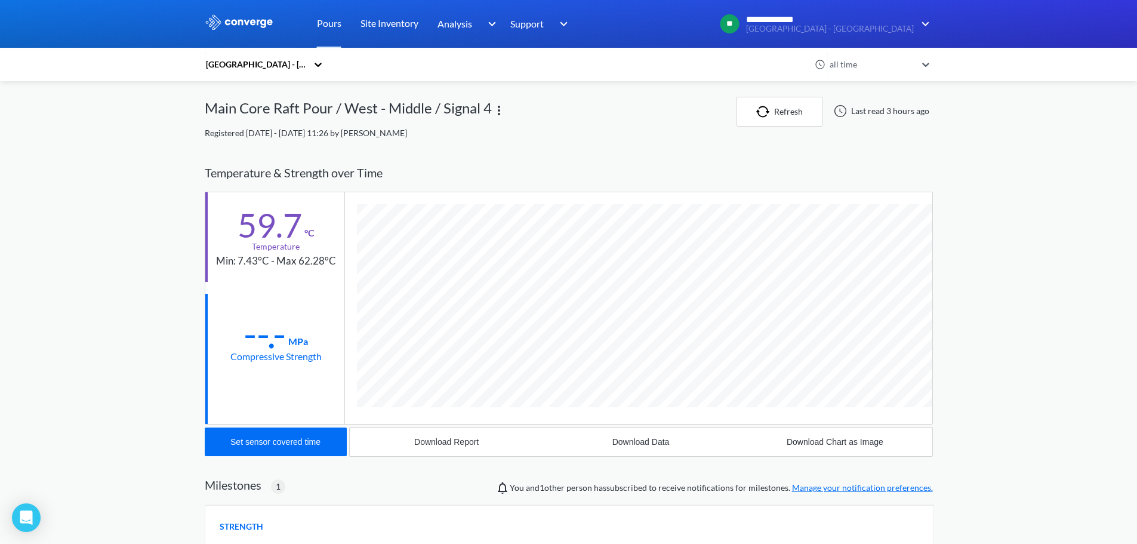
scroll to position [710, 728]
click at [140, 217] on div "**********" at bounding box center [568, 408] width 1137 height 816
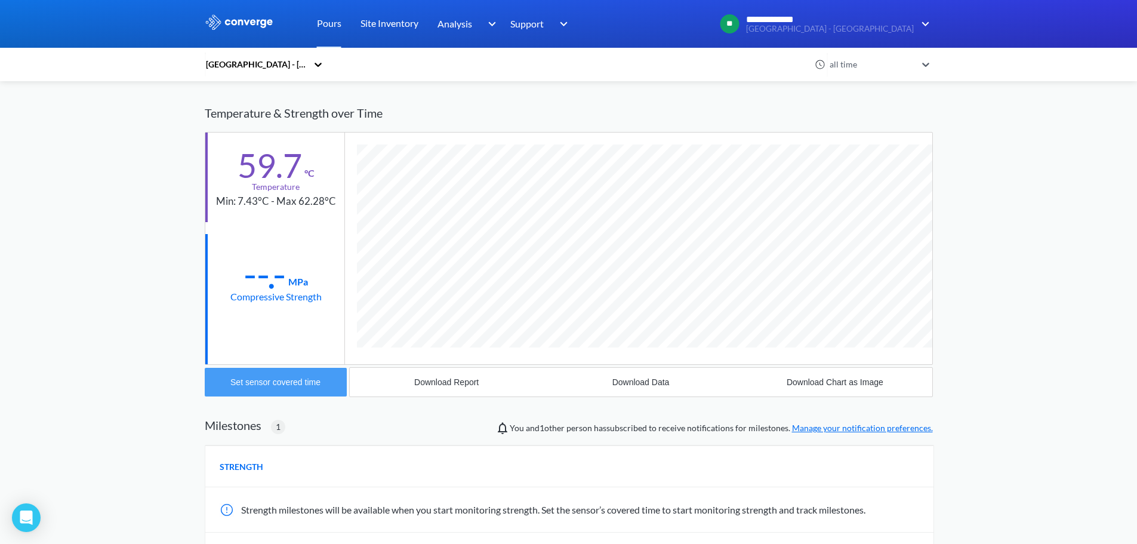
click at [259, 392] on button "Set sensor covered time" at bounding box center [276, 382] width 142 height 29
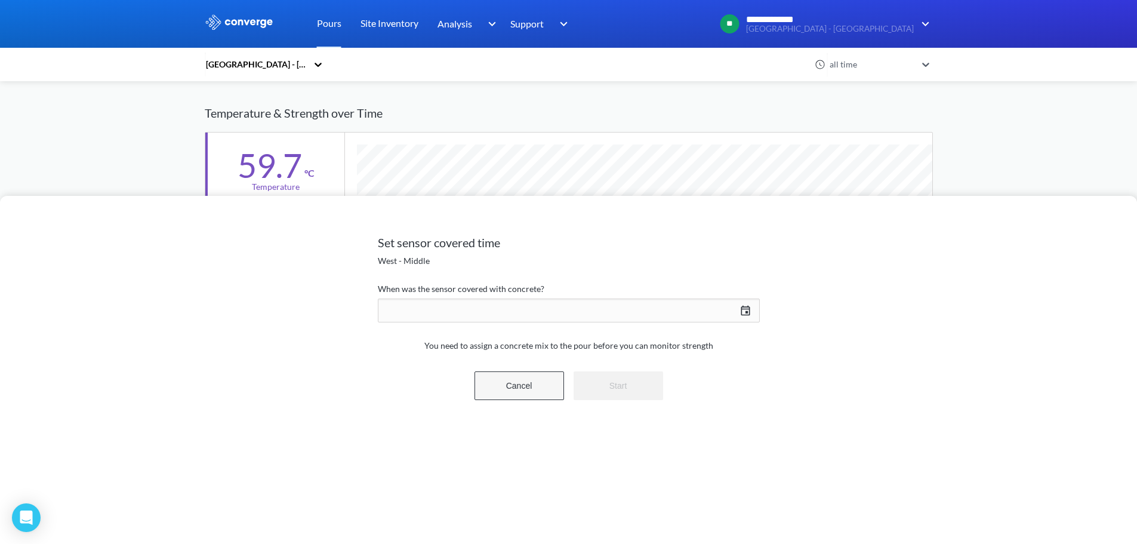
scroll to position [710, 728]
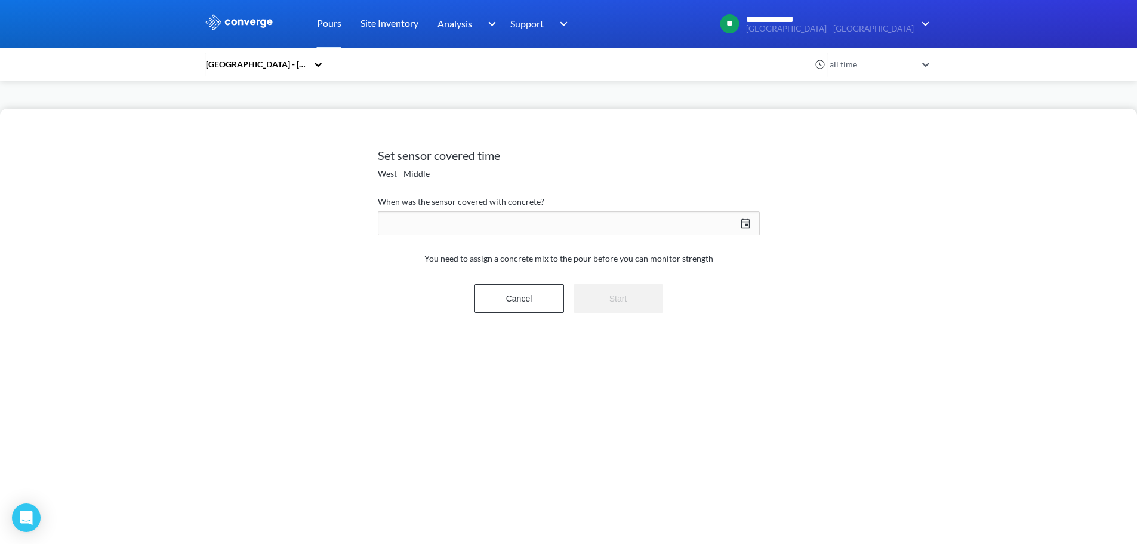
drag, startPoint x: 517, startPoint y: 223, endPoint x: 554, endPoint y: 223, distance: 36.4
click at [517, 223] on div "09/02/2025 Press the down arrow key to interact with the calendar and select a …" at bounding box center [569, 223] width 382 height 29
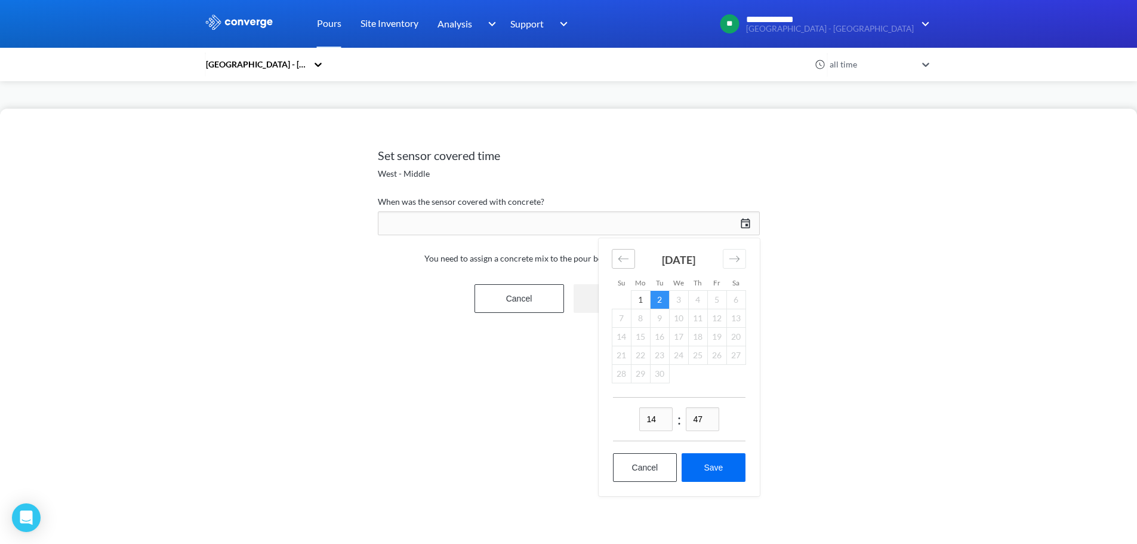
click at [630, 263] on div "Move backward to switch to the previous month." at bounding box center [623, 259] width 23 height 20
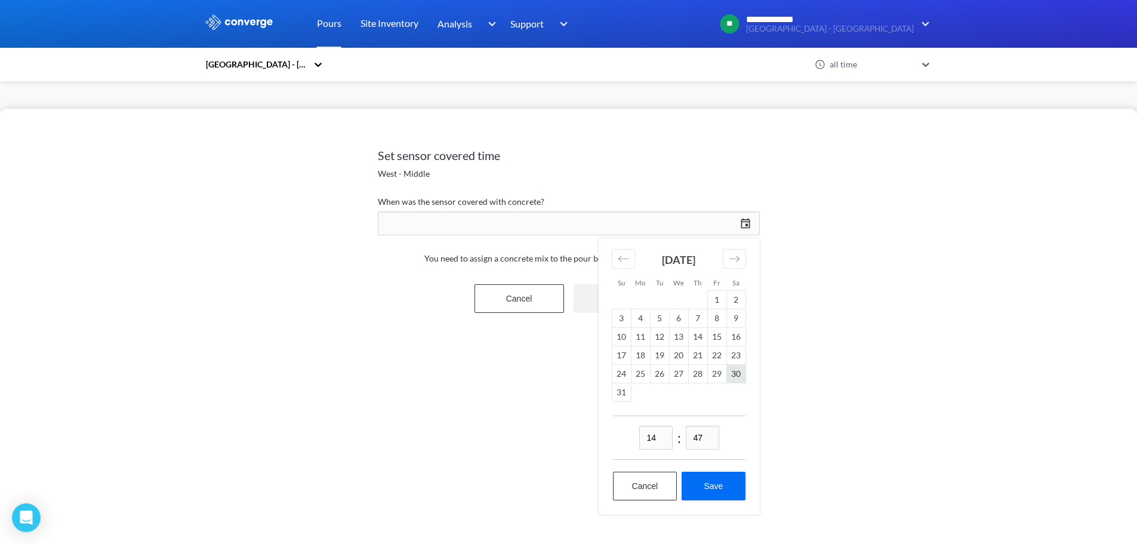
click at [731, 372] on td "30" at bounding box center [735, 374] width 19 height 19
click at [658, 430] on input "14" at bounding box center [655, 438] width 33 height 24
drag, startPoint x: 664, startPoint y: 433, endPoint x: 599, endPoint y: 435, distance: 65.1
click at [599, 435] on div "14 : 47 Cancel Save" at bounding box center [679, 464] width 161 height 99
type input "18"
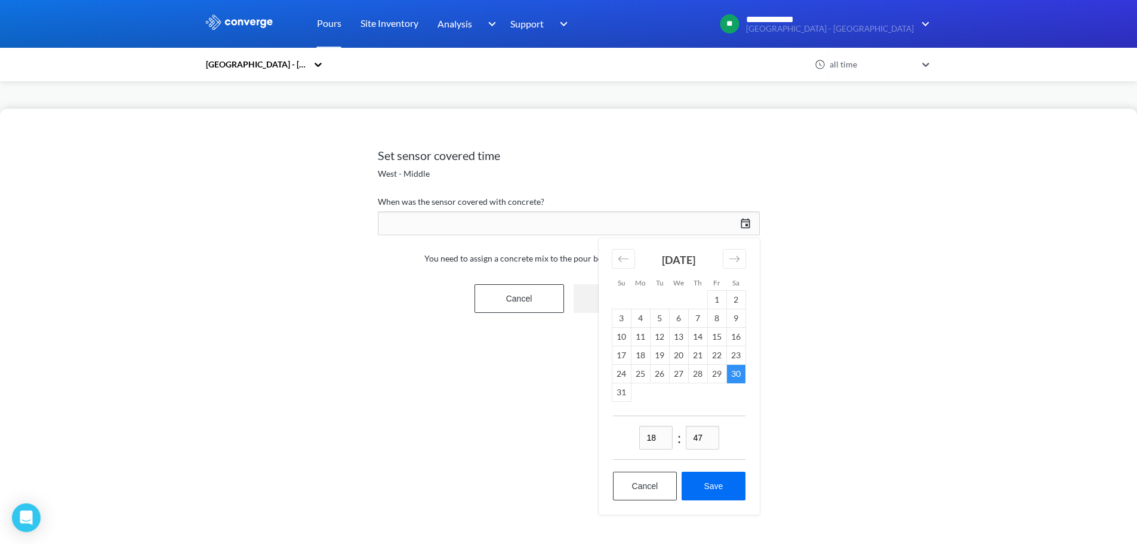
drag, startPoint x: 707, startPoint y: 436, endPoint x: 651, endPoint y: 436, distance: 56.1
click at [651, 436] on div "18 : 47" at bounding box center [679, 437] width 133 height 44
type input "25"
click at [726, 487] on button "Save" at bounding box center [713, 486] width 63 height 29
type input "18:25, 30th of August"
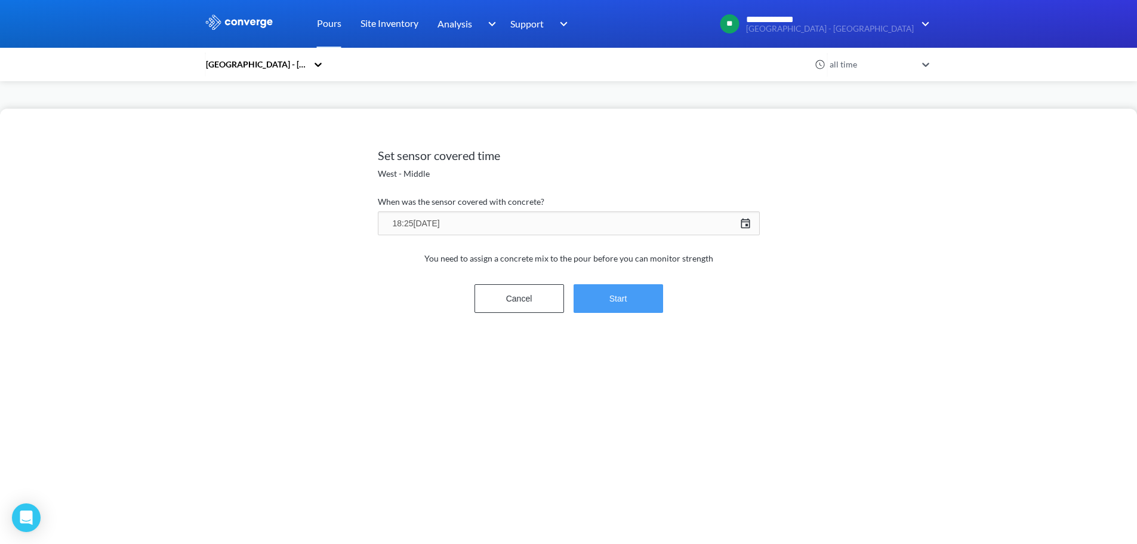
click at [645, 302] on button "Start" at bounding box center [619, 298] width 90 height 29
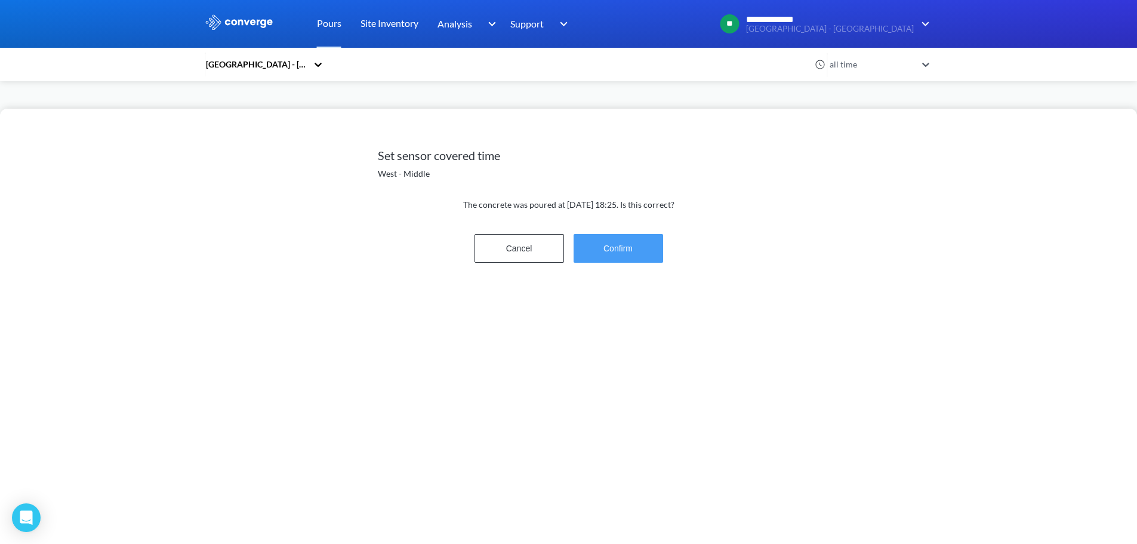
click at [618, 253] on button "Confirm" at bounding box center [619, 248] width 90 height 29
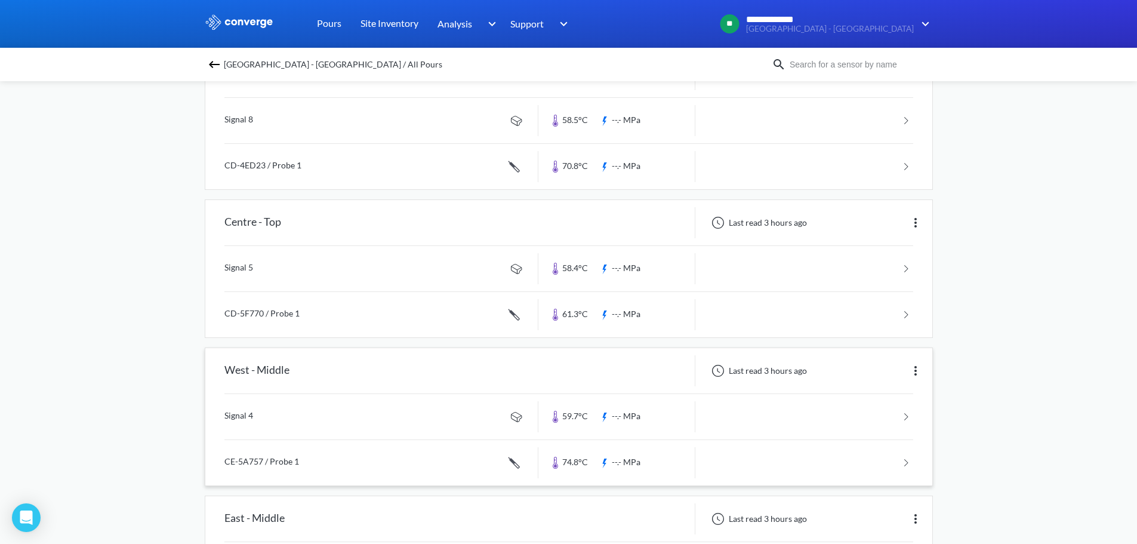
scroll to position [298, 0]
click at [298, 420] on link at bounding box center [568, 413] width 689 height 45
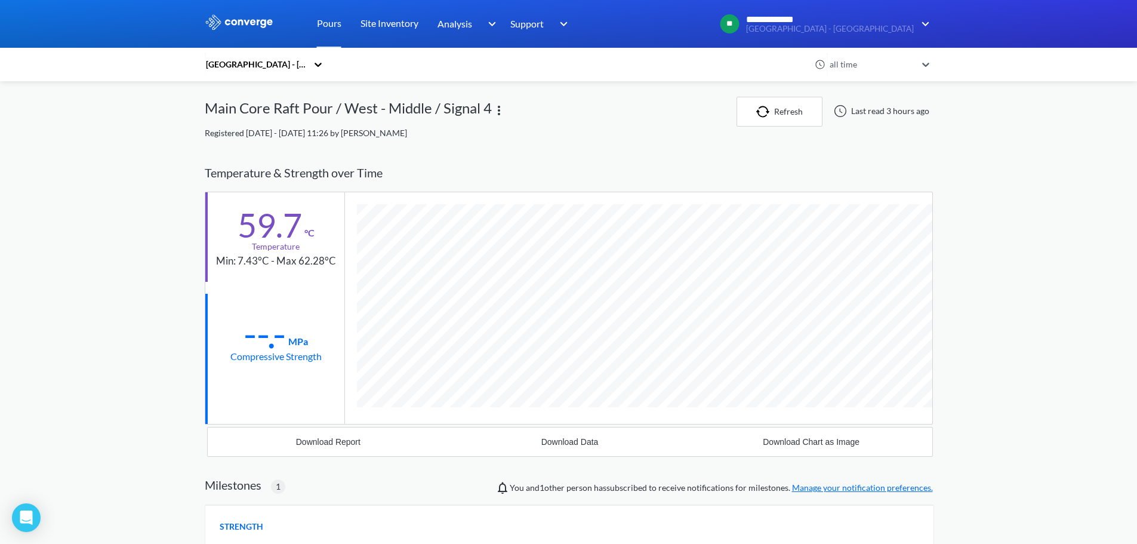
scroll to position [710, 728]
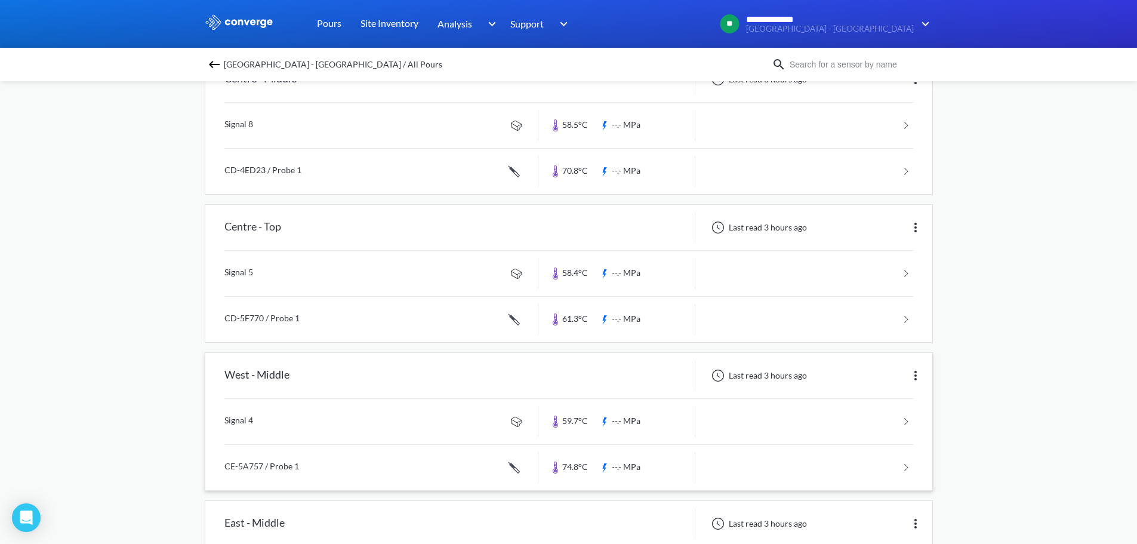
scroll to position [298, 0]
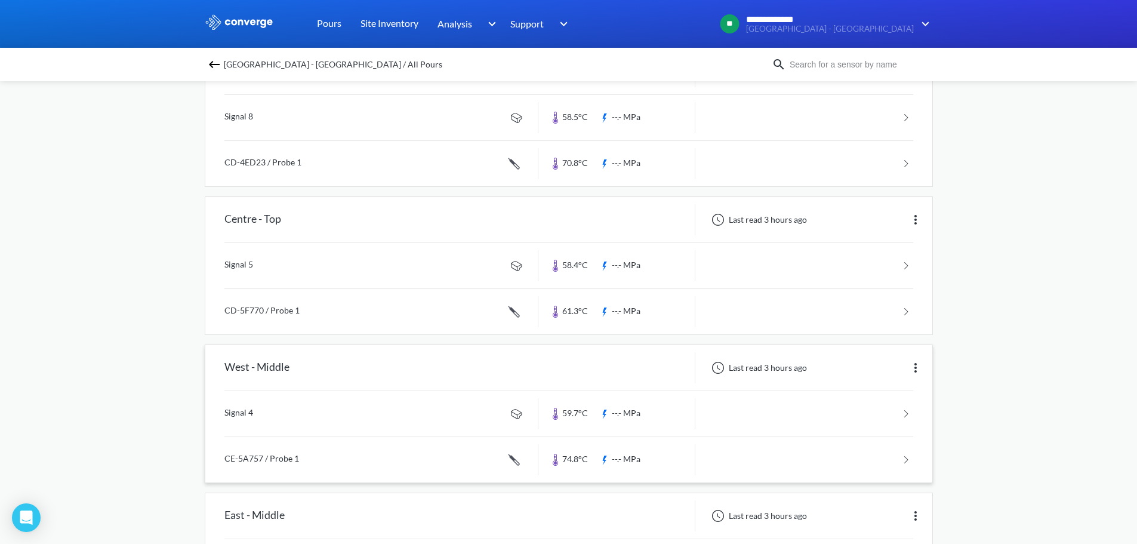
click at [335, 459] on link at bounding box center [568, 459] width 689 height 45
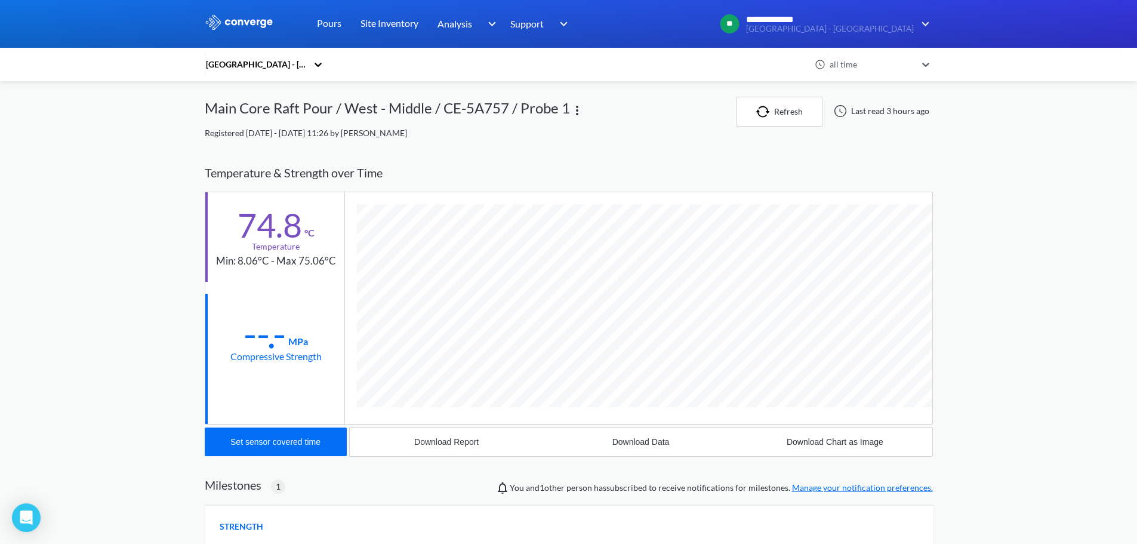
scroll to position [733, 728]
click at [294, 439] on div "Set sensor covered time" at bounding box center [275, 442] width 90 height 10
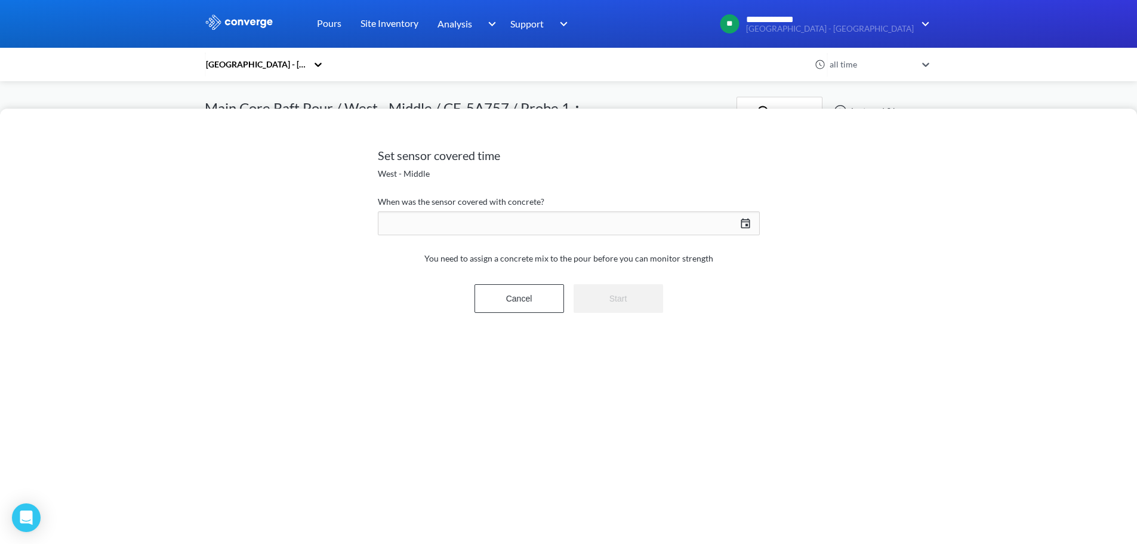
click at [741, 217] on div "09/02/2025 Press the down arrow key to interact with the calendar and select a …" at bounding box center [569, 223] width 382 height 29
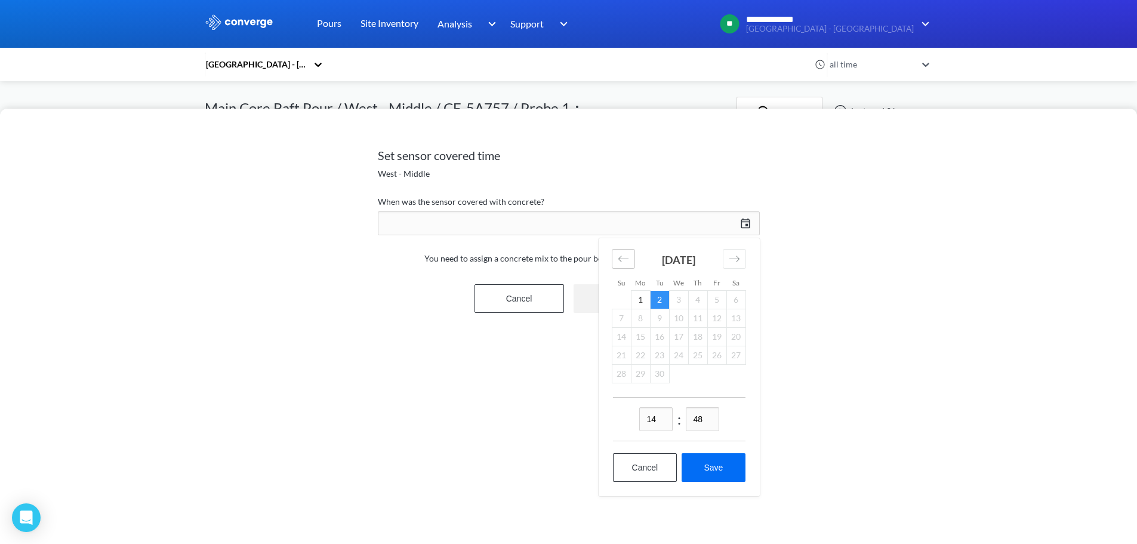
click at [620, 257] on icon "Move backward to switch to the previous month." at bounding box center [623, 258] width 11 height 11
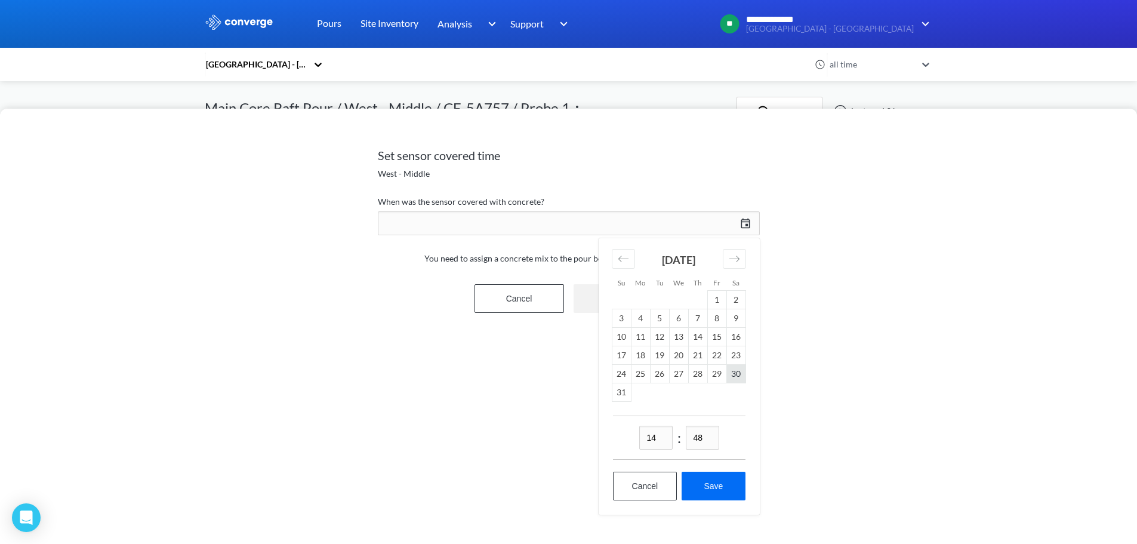
click at [735, 375] on td "30" at bounding box center [735, 374] width 19 height 19
drag, startPoint x: 664, startPoint y: 436, endPoint x: 606, endPoint y: 434, distance: 57.3
click at [606, 435] on div "14 : 48 Cancel Save" at bounding box center [679, 464] width 161 height 99
drag, startPoint x: 651, startPoint y: 474, endPoint x: 655, endPoint y: 482, distance: 8.8
click at [651, 474] on button "Cancel" at bounding box center [645, 486] width 64 height 29
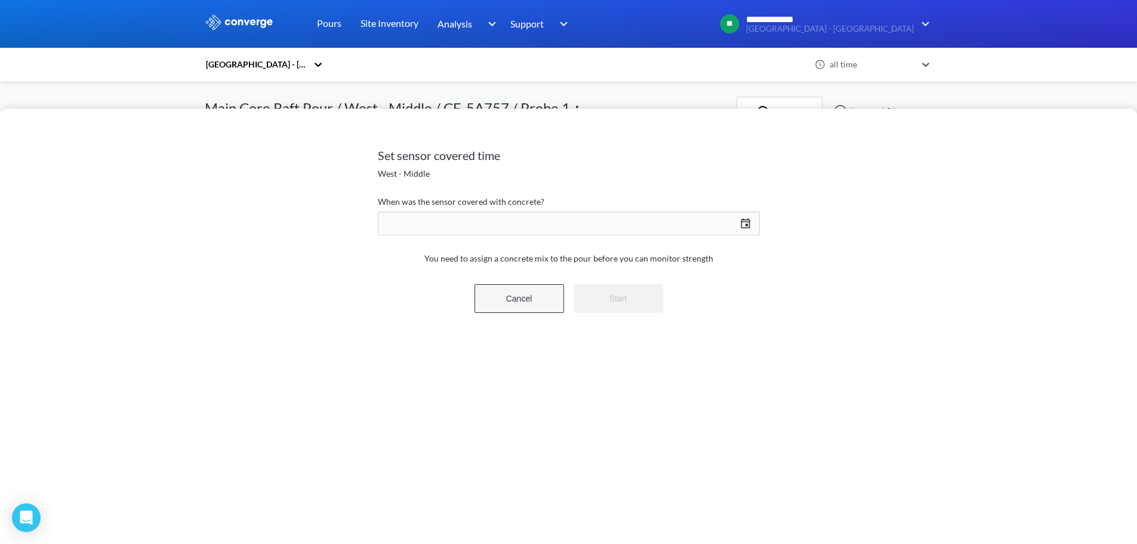
drag, startPoint x: 497, startPoint y: 294, endPoint x: 488, endPoint y: 291, distance: 10.0
click at [497, 294] on button "Cancel" at bounding box center [519, 298] width 90 height 29
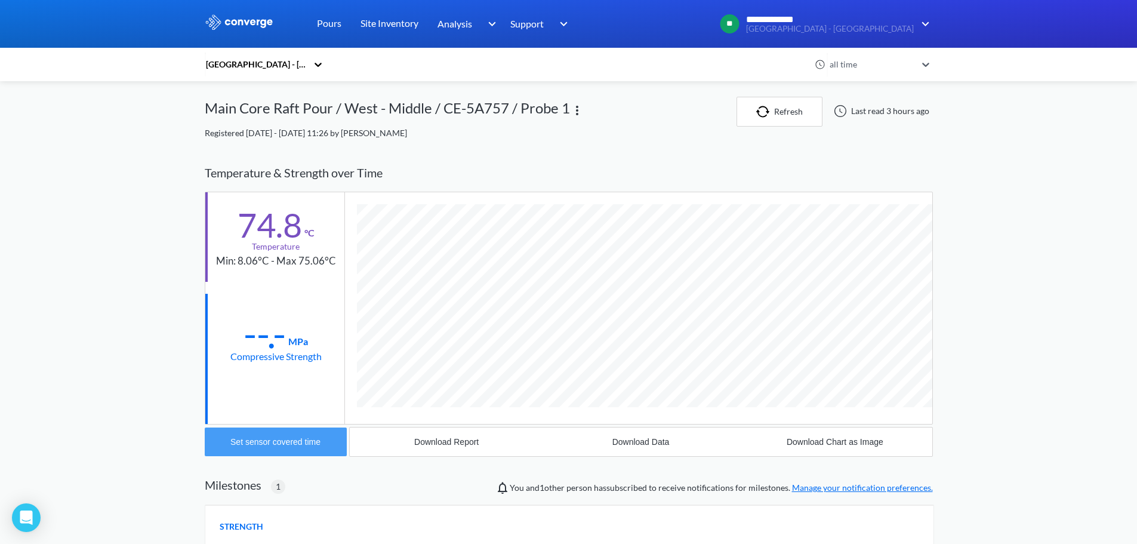
click at [257, 443] on div "Set sensor covered time" at bounding box center [275, 442] width 90 height 10
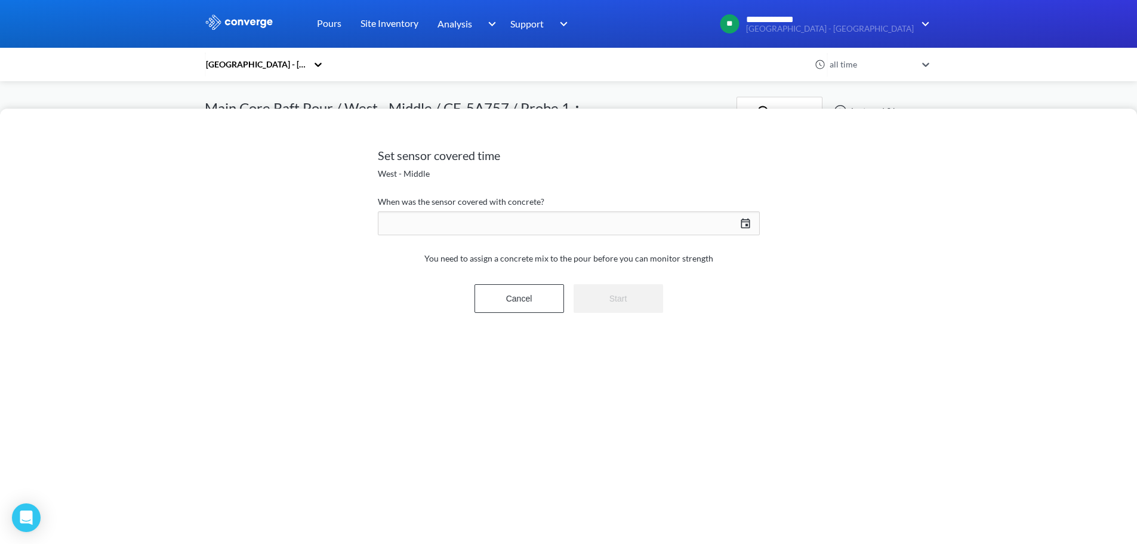
click at [740, 218] on div "09/02/2025 Press the down arrow key to interact with the calendar and select a …" at bounding box center [569, 223] width 382 height 29
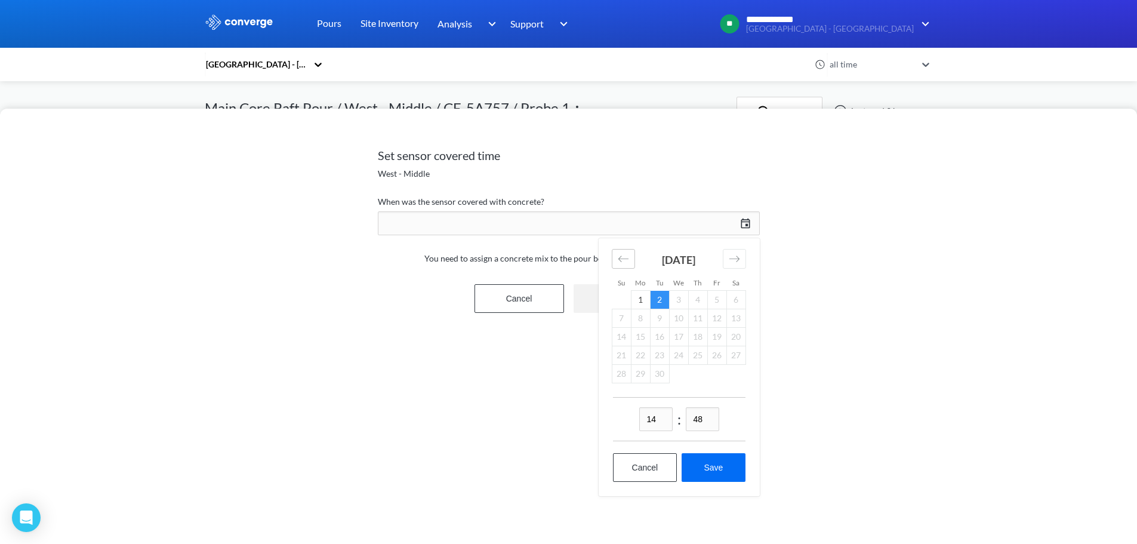
click at [626, 253] on icon "Move backward to switch to the previous month." at bounding box center [623, 258] width 11 height 11
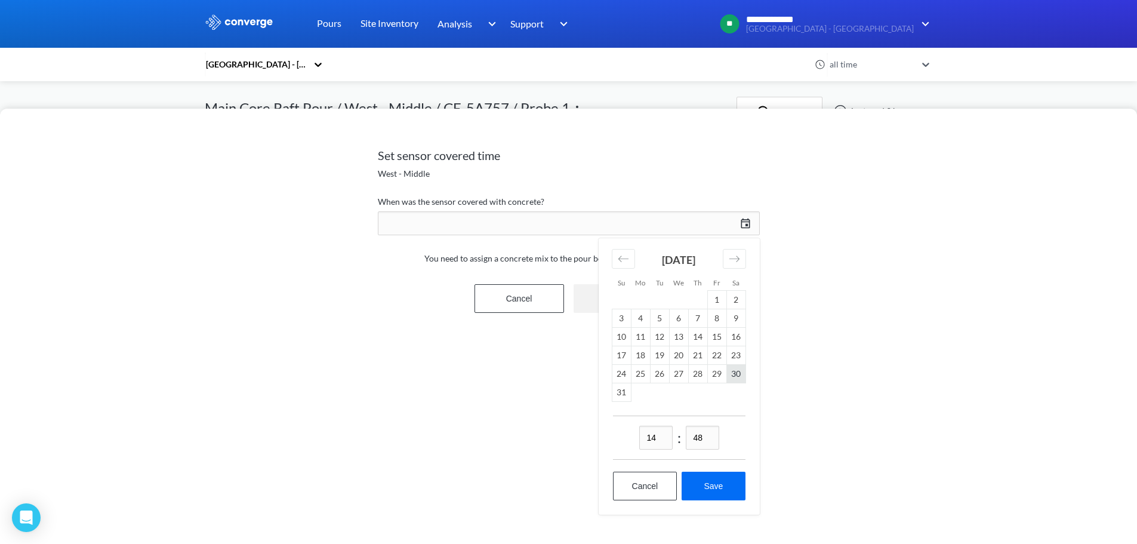
click at [735, 372] on td "30" at bounding box center [735, 374] width 19 height 19
drag, startPoint x: 661, startPoint y: 433, endPoint x: 586, endPoint y: 434, distance: 74.6
click at [586, 434] on div "Set sensor covered time West - Middle When was the sensor covered with concrete…" at bounding box center [568, 326] width 1137 height 435
type input "12"
drag, startPoint x: 711, startPoint y: 435, endPoint x: 645, endPoint y: 436, distance: 66.9
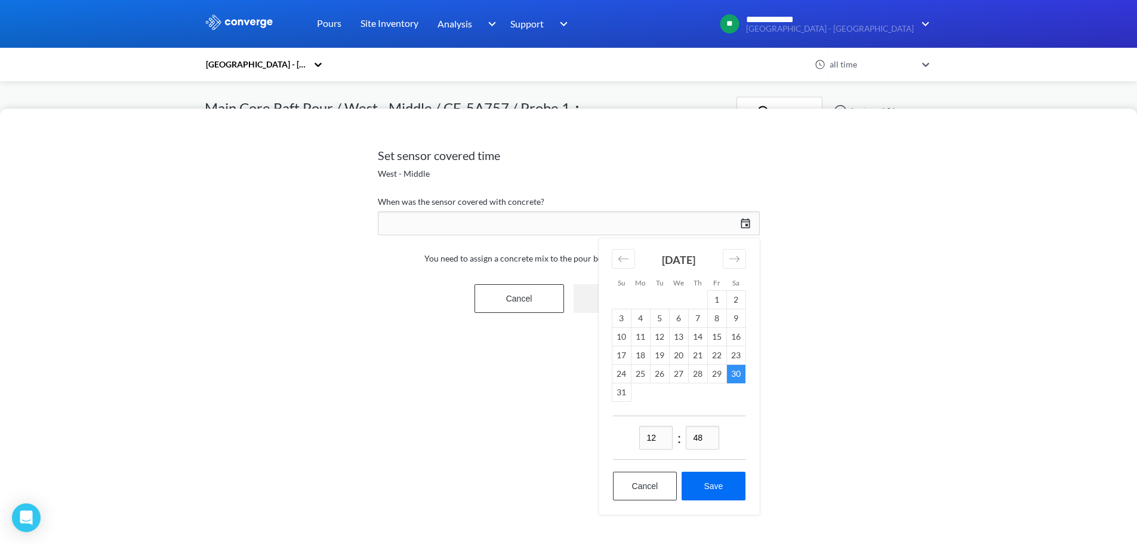
click at [645, 436] on div "12 : 48" at bounding box center [679, 437] width 133 height 44
type input "24"
click at [717, 476] on button "Save" at bounding box center [713, 486] width 63 height 29
type input "12:24, 30th of August"
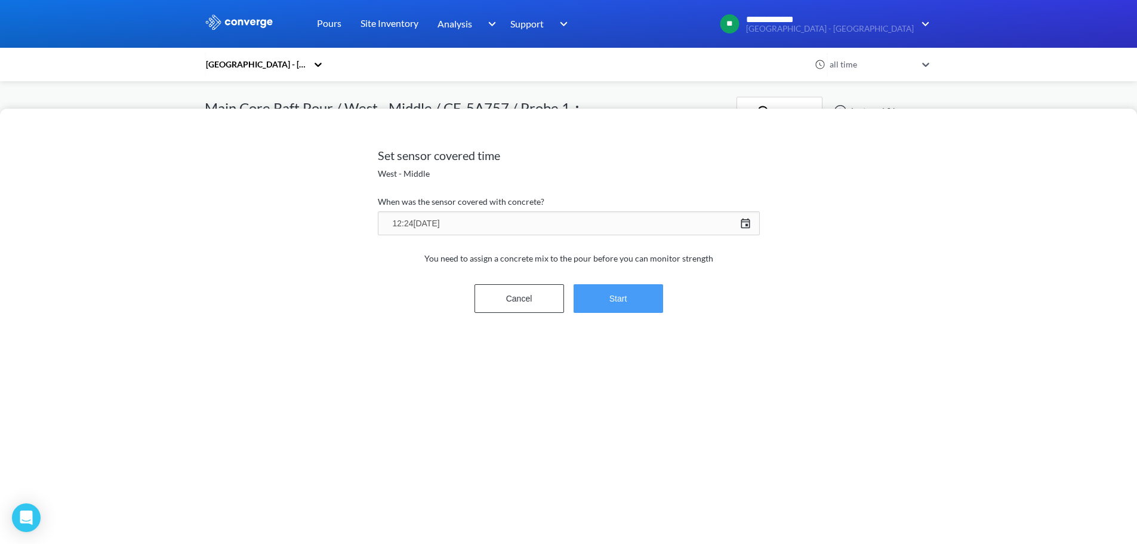
click at [633, 303] on button "Start" at bounding box center [619, 298] width 90 height 29
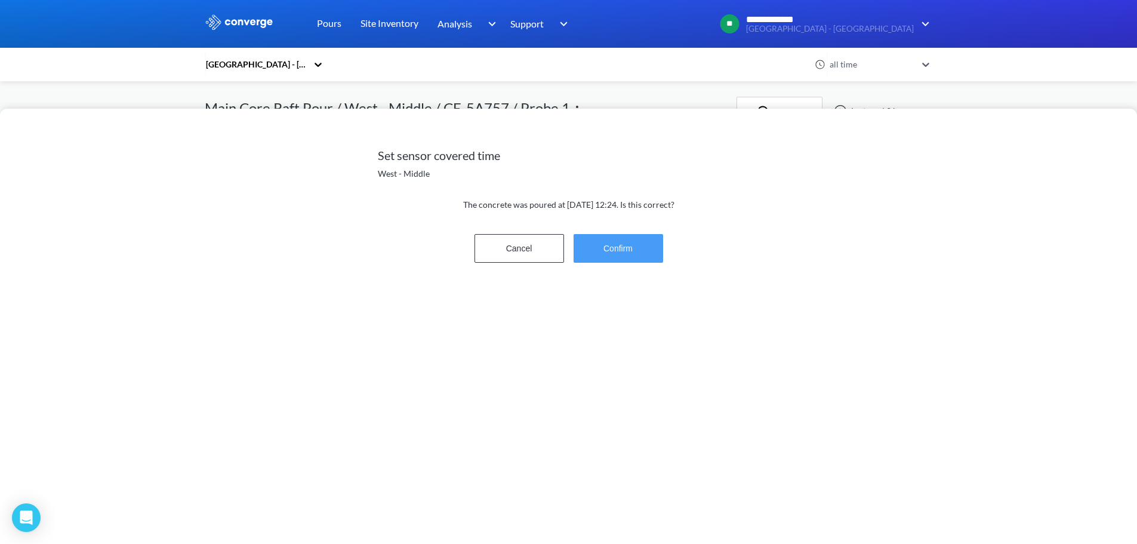
click at [644, 258] on button "Confirm" at bounding box center [619, 248] width 90 height 29
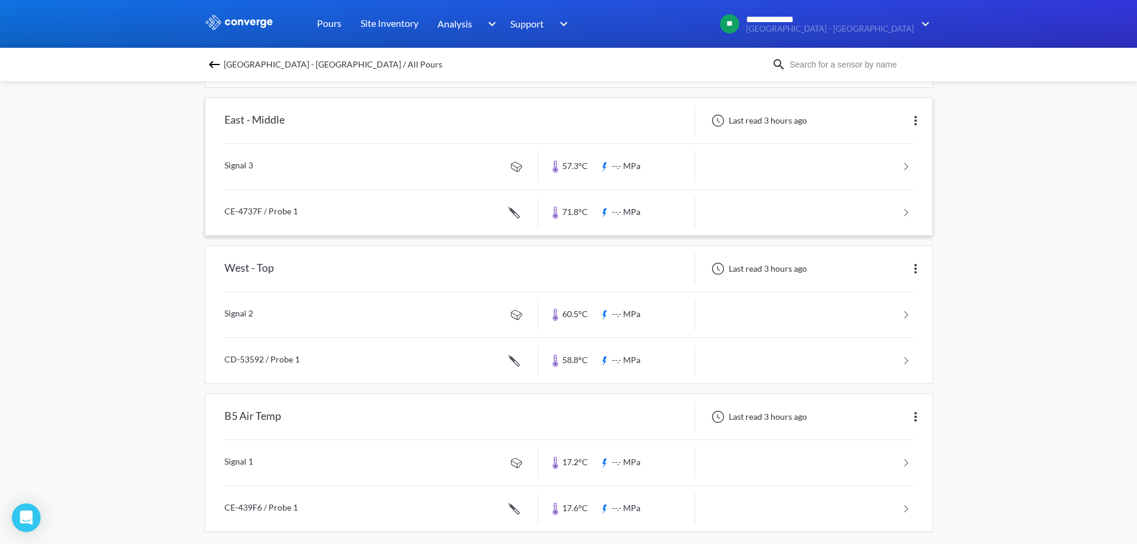
scroll to position [705, 0]
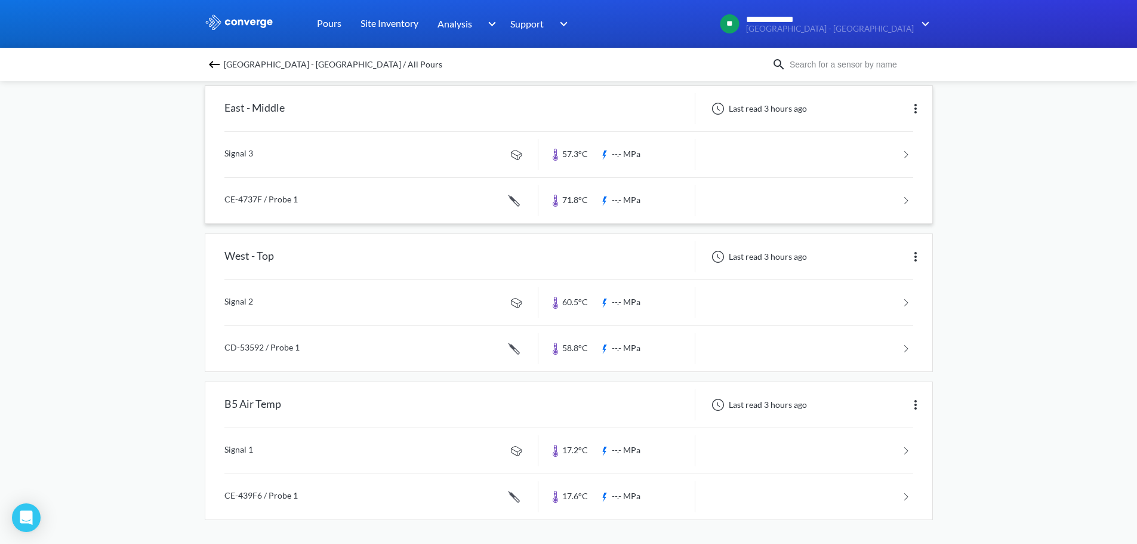
click at [320, 154] on link at bounding box center [568, 154] width 689 height 45
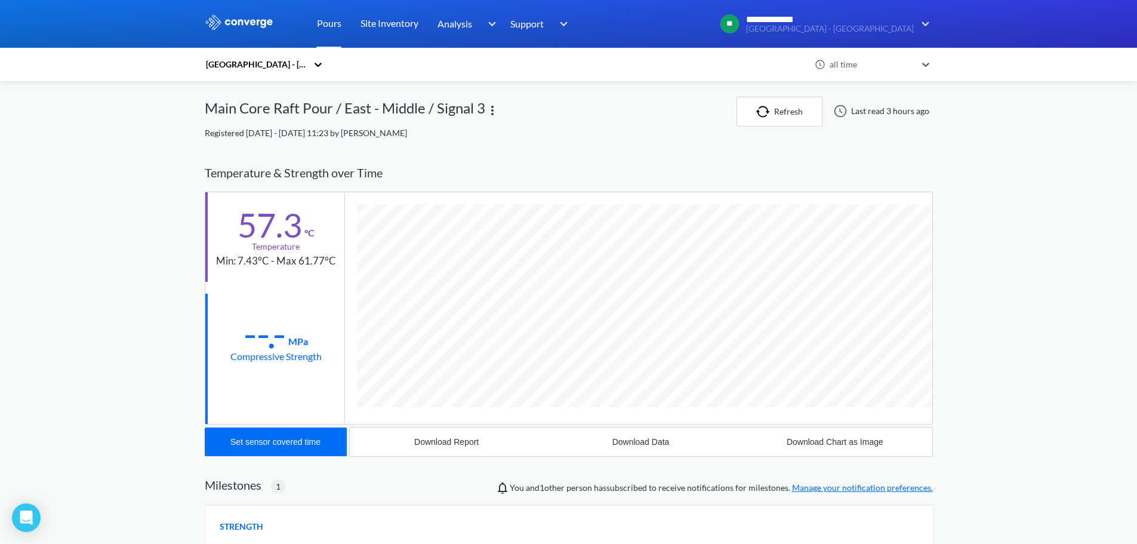
scroll to position [710, 728]
click at [260, 445] on div "Set sensor covered time" at bounding box center [275, 442] width 90 height 10
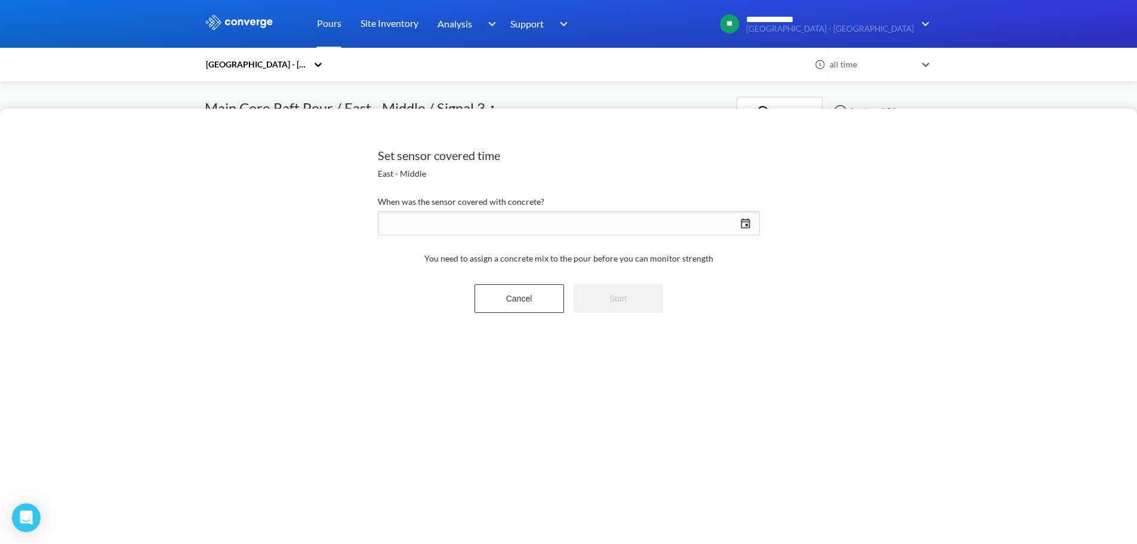
click at [747, 217] on div "09/02/2025 Press the down arrow key to interact with the calendar and select a …" at bounding box center [569, 223] width 382 height 29
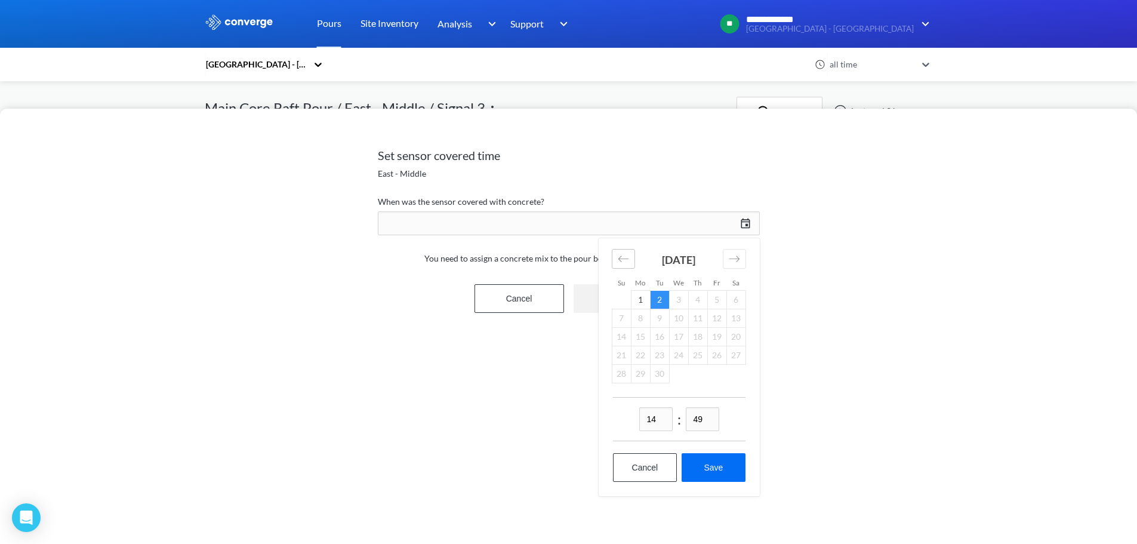
click at [627, 256] on icon "Move backward to switch to the previous month." at bounding box center [623, 258] width 11 height 11
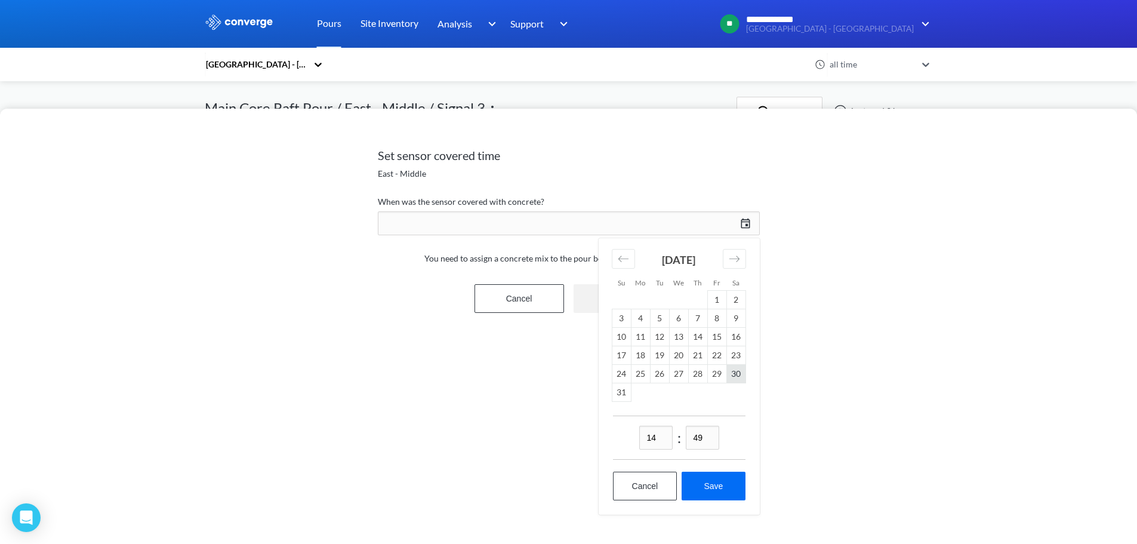
click at [734, 370] on td "30" at bounding box center [735, 374] width 19 height 19
click at [655, 448] on div "14 : 49" at bounding box center [679, 437] width 133 height 44
drag, startPoint x: 661, startPoint y: 437, endPoint x: 606, endPoint y: 431, distance: 54.6
click at [606, 431] on div "14 : 49 Cancel Save" at bounding box center [679, 464] width 161 height 99
type input "11"
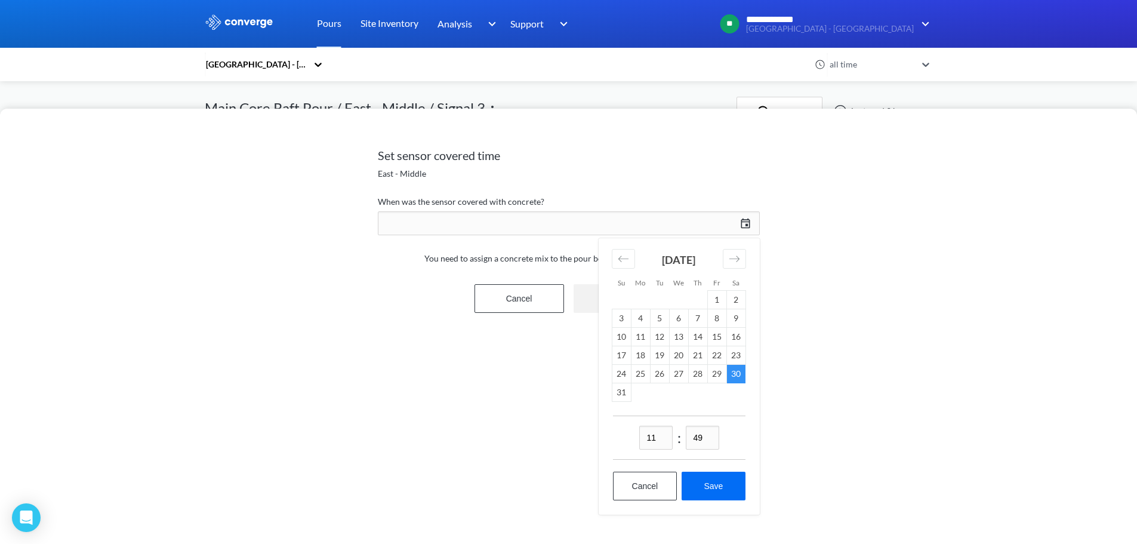
drag, startPoint x: 703, startPoint y: 437, endPoint x: 658, endPoint y: 436, distance: 44.8
click at [658, 436] on div "11 : 49" at bounding box center [679, 437] width 133 height 44
type input "23"
click at [721, 485] on button "Save" at bounding box center [713, 486] width 63 height 29
type input "11:23, 30th of August"
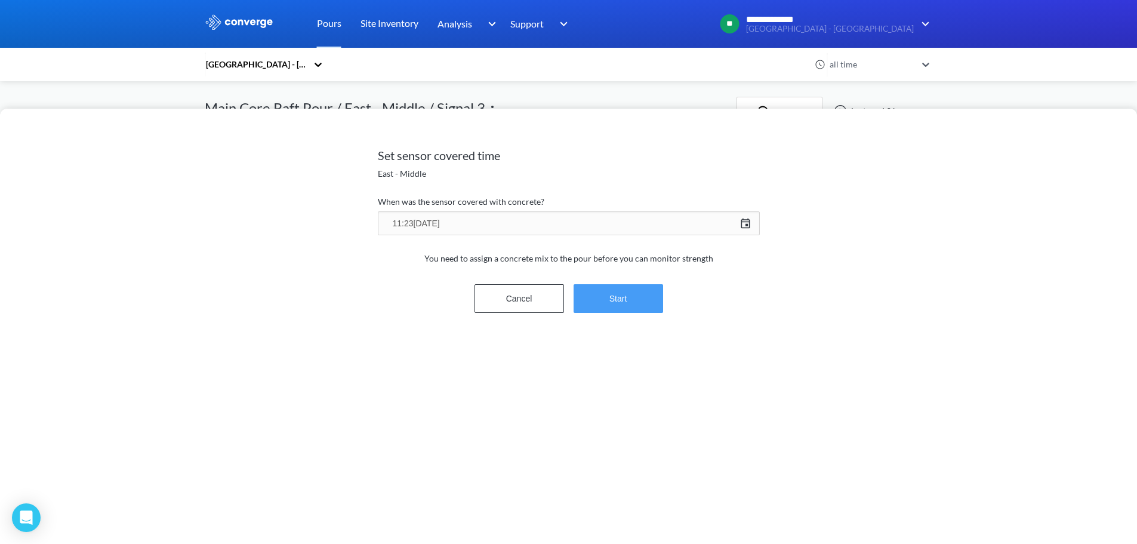
click at [630, 291] on button "Start" at bounding box center [619, 298] width 90 height 29
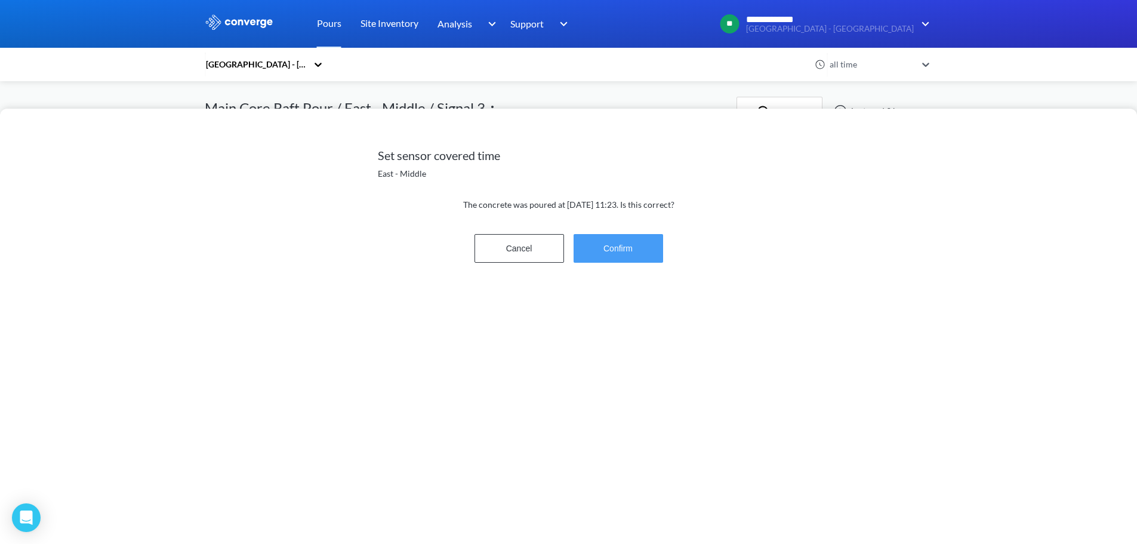
click at [616, 235] on button "Confirm" at bounding box center [619, 248] width 90 height 29
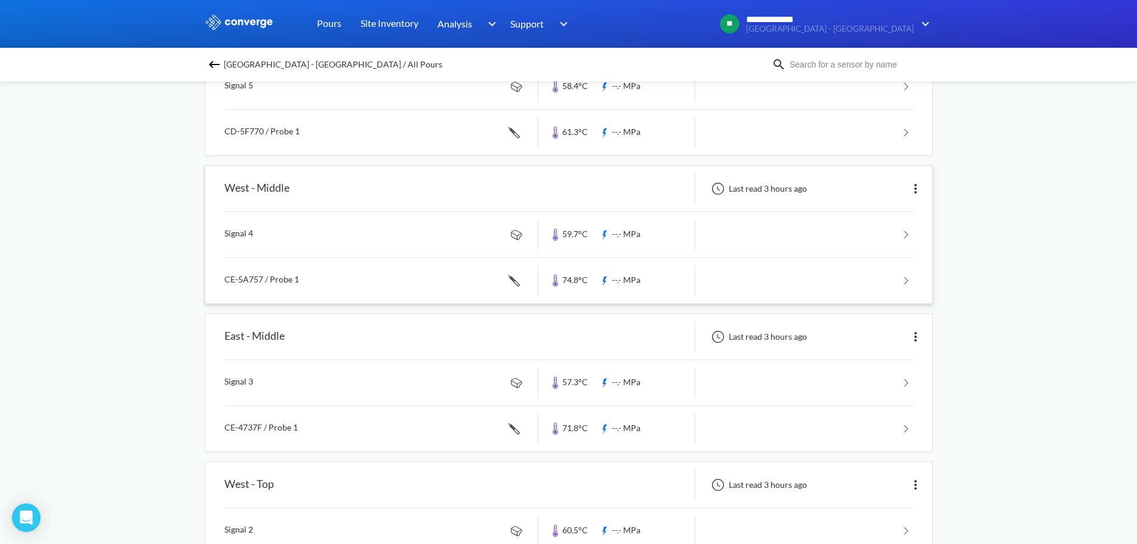
scroll to position [705, 0]
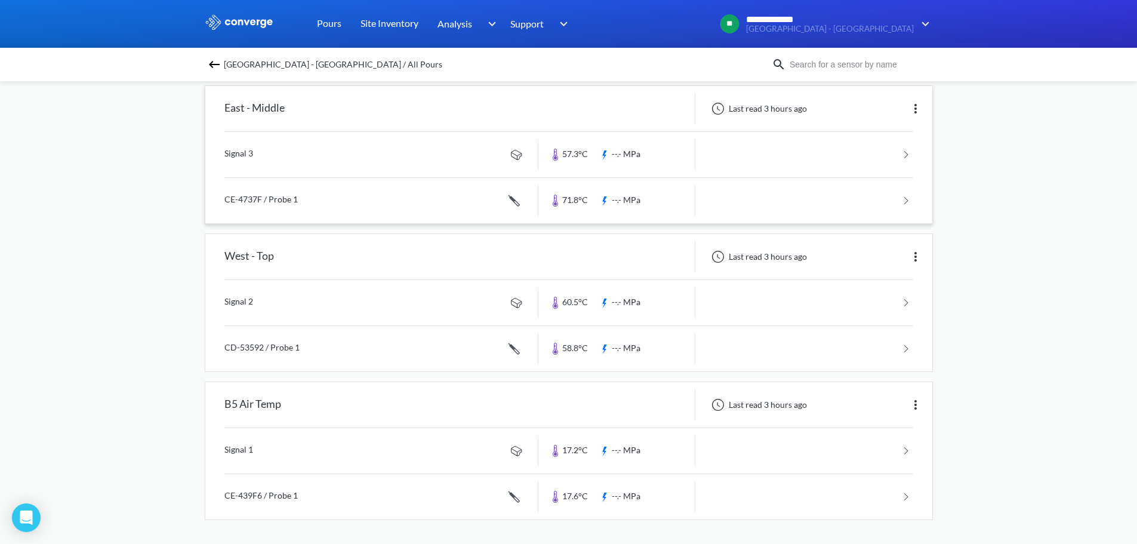
click at [336, 205] on link at bounding box center [568, 200] width 689 height 45
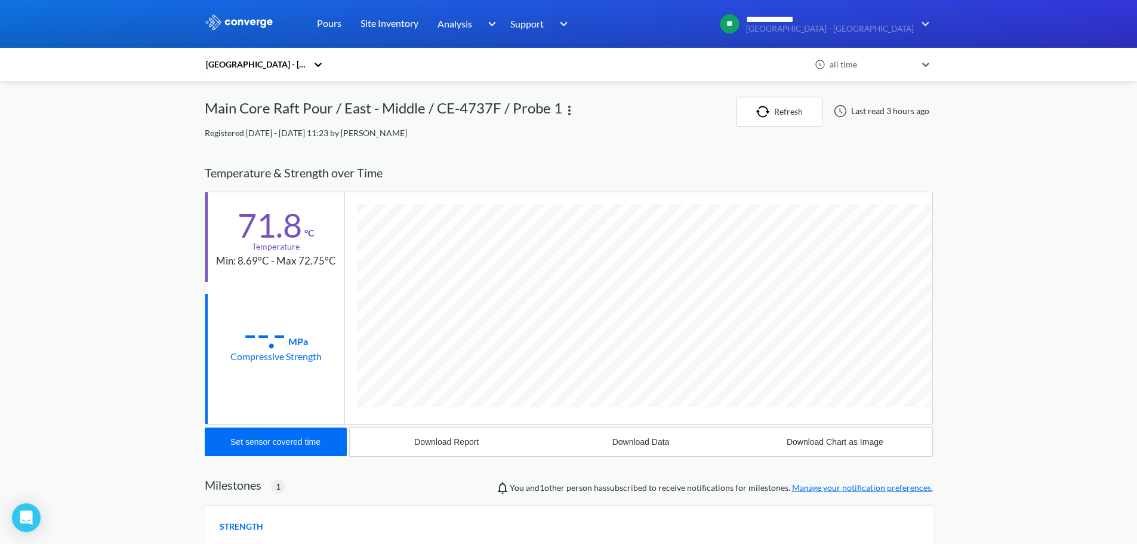
scroll to position [733, 728]
click at [275, 448] on button "Set sensor covered time" at bounding box center [276, 441] width 142 height 29
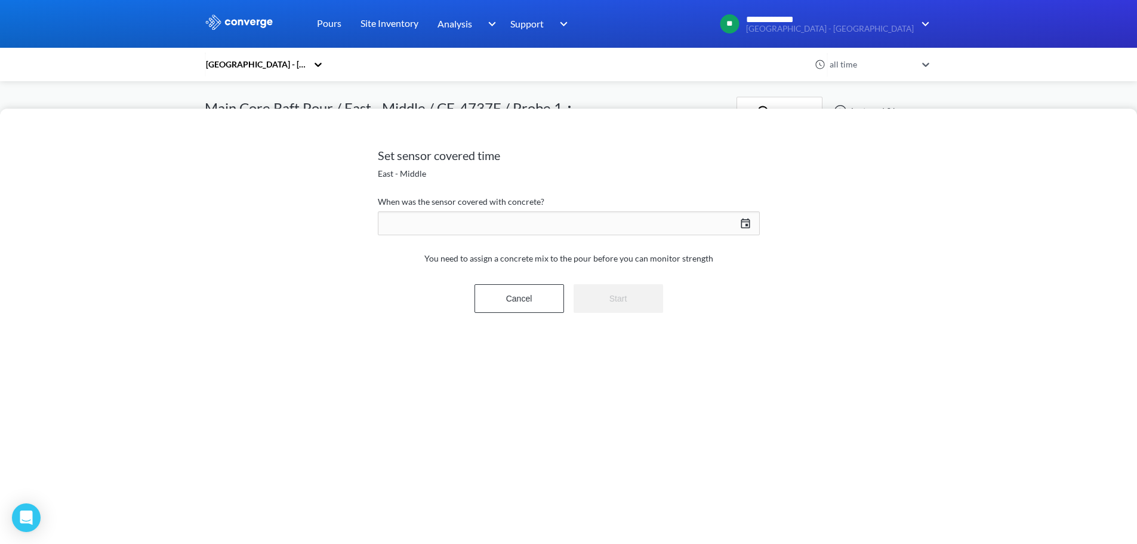
click at [748, 222] on div "09/02/2025 Press the down arrow key to interact with the calendar and select a …" at bounding box center [569, 223] width 382 height 29
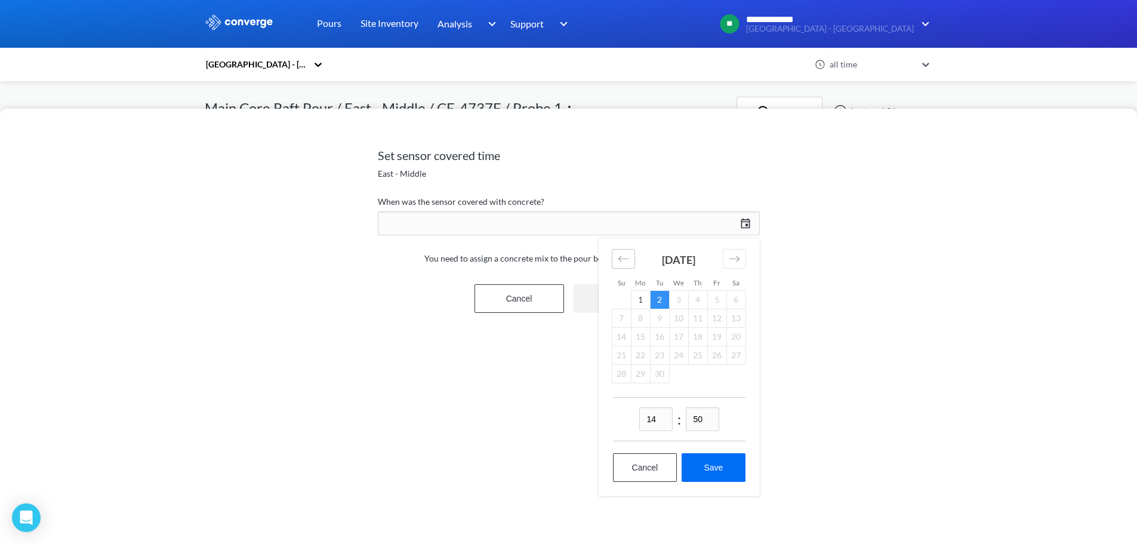
click at [621, 259] on icon "Move backward to switch to the previous month." at bounding box center [623, 258] width 11 height 11
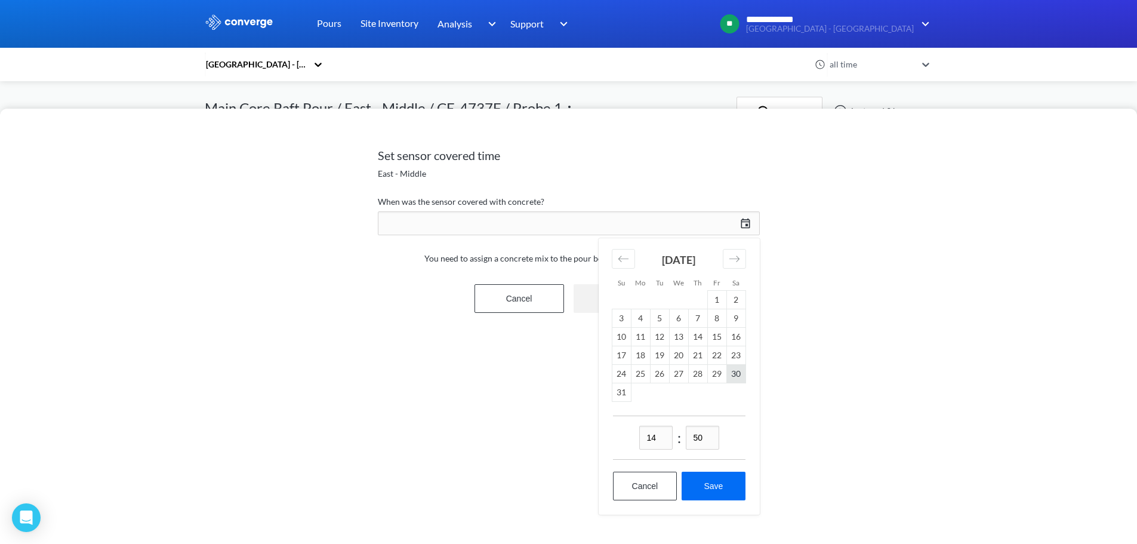
click at [733, 371] on td "30" at bounding box center [735, 374] width 19 height 19
click at [670, 434] on input "14" at bounding box center [655, 438] width 33 height 24
drag, startPoint x: 646, startPoint y: 436, endPoint x: 599, endPoint y: 436, distance: 47.7
click at [599, 436] on div "14 : 50 Cancel Save" at bounding box center [679, 464] width 161 height 99
type input "07"
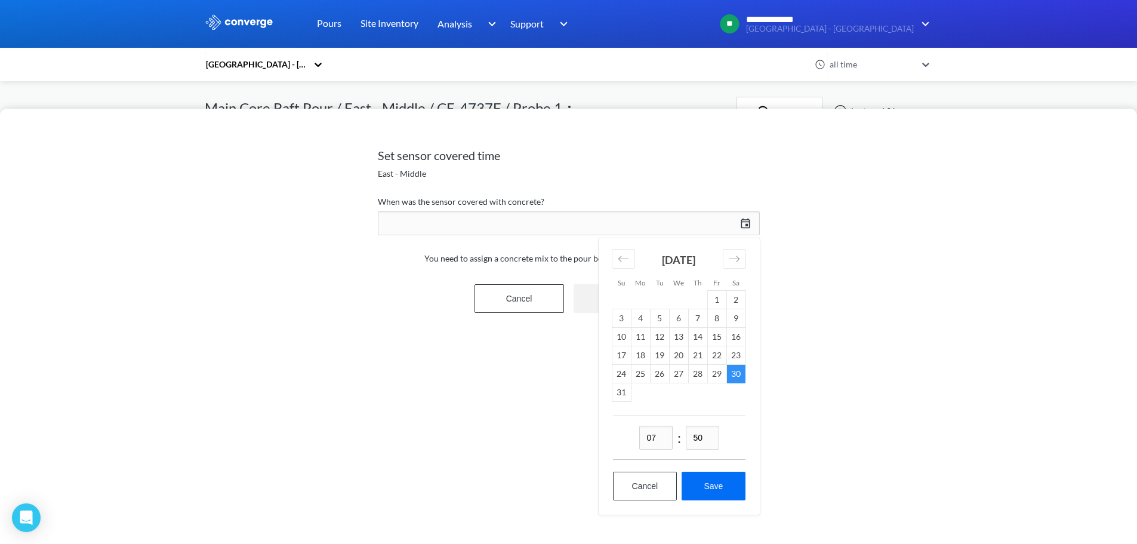
click at [704, 436] on input "50" at bounding box center [702, 438] width 33 height 24
drag, startPoint x: 708, startPoint y: 436, endPoint x: 671, endPoint y: 441, distance: 36.8
click at [671, 441] on div "07 : 50" at bounding box center [679, 437] width 133 height 44
type input "05"
click at [713, 479] on button "Save" at bounding box center [713, 486] width 63 height 29
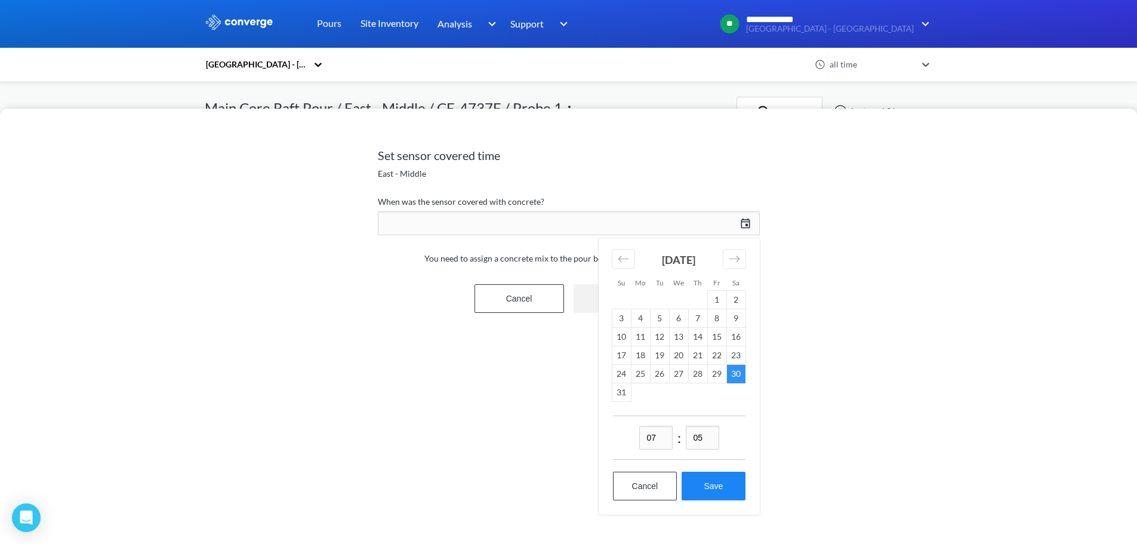
type input "07:05, 30th of August"
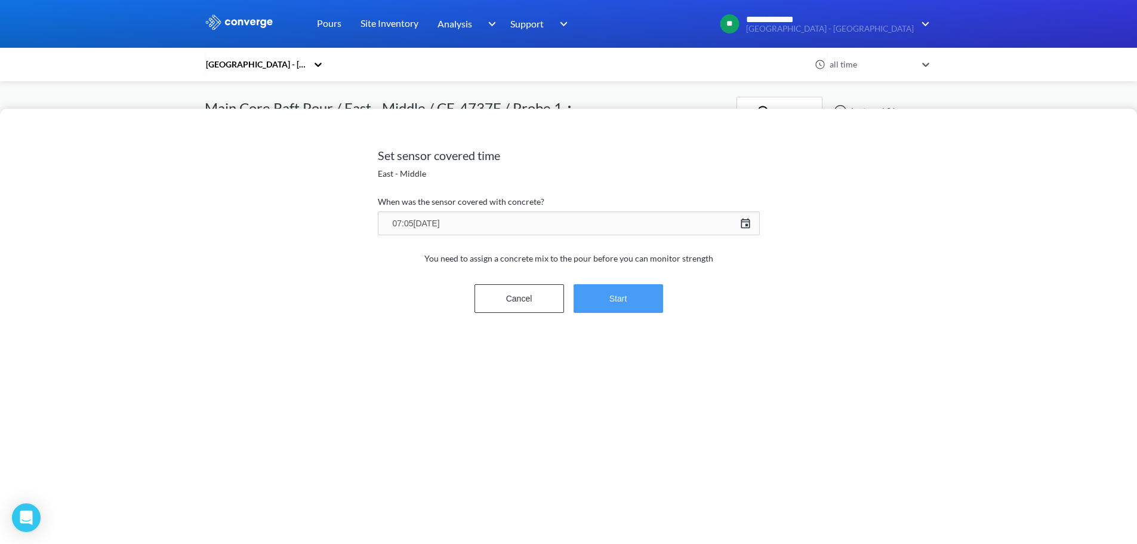
click at [637, 305] on button "Start" at bounding box center [619, 298] width 90 height 29
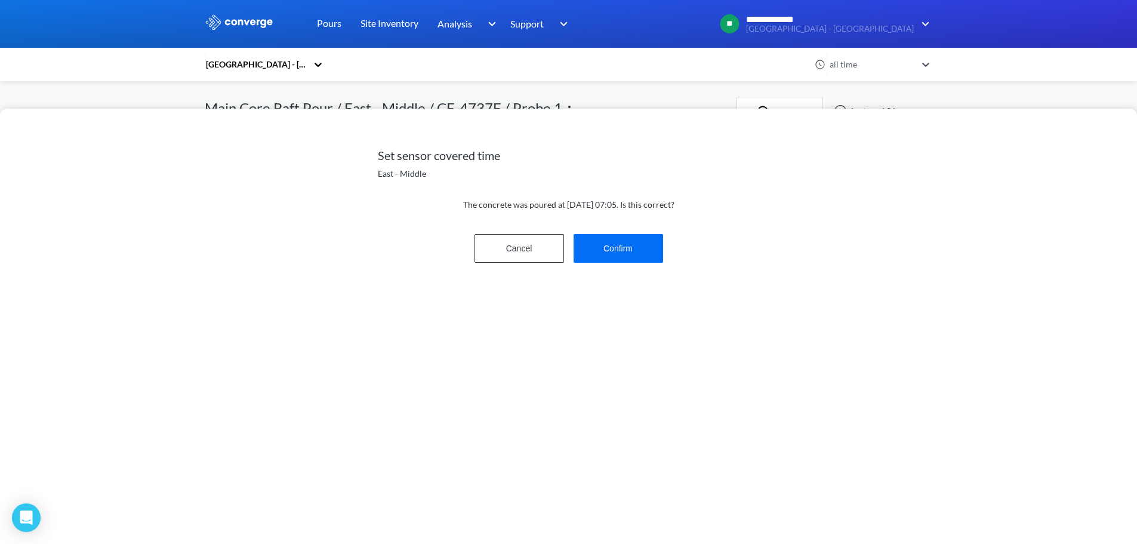
click at [640, 226] on div "The concrete was poured at Saturday 30 August at 07:05. Is this correct? Cancel…" at bounding box center [569, 223] width 382 height 87
click at [655, 267] on div "Cancel Confirm" at bounding box center [569, 248] width 382 height 38
click at [656, 255] on button "Confirm" at bounding box center [619, 248] width 90 height 29
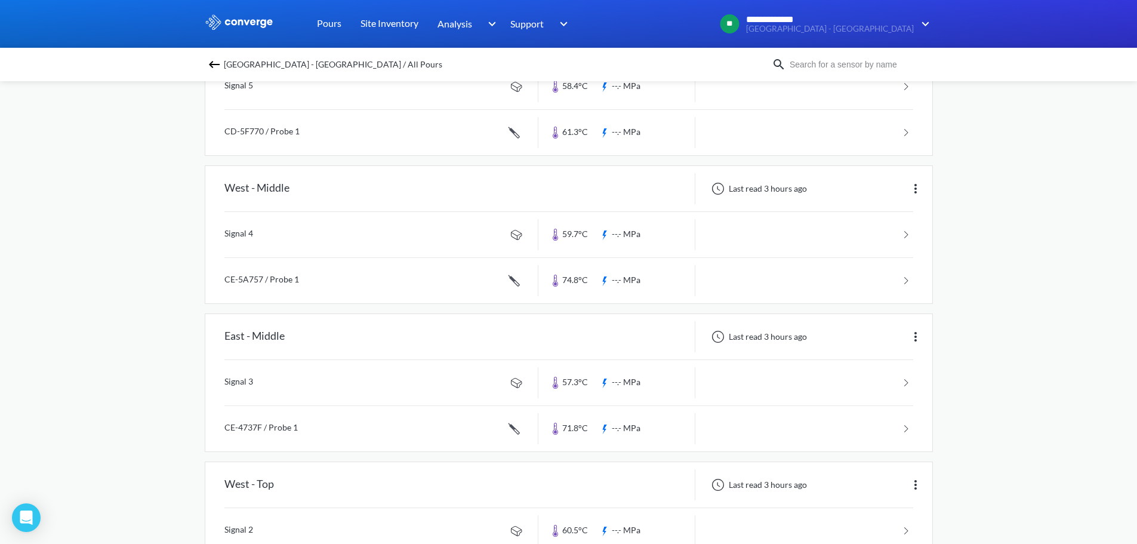
scroll to position [705, 0]
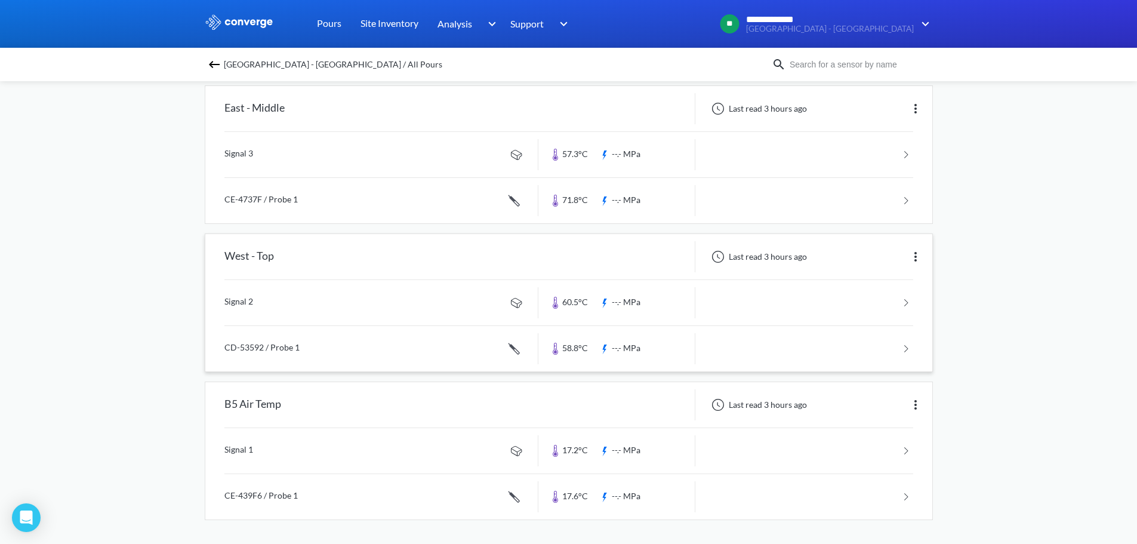
click at [340, 303] on link at bounding box center [568, 302] width 689 height 45
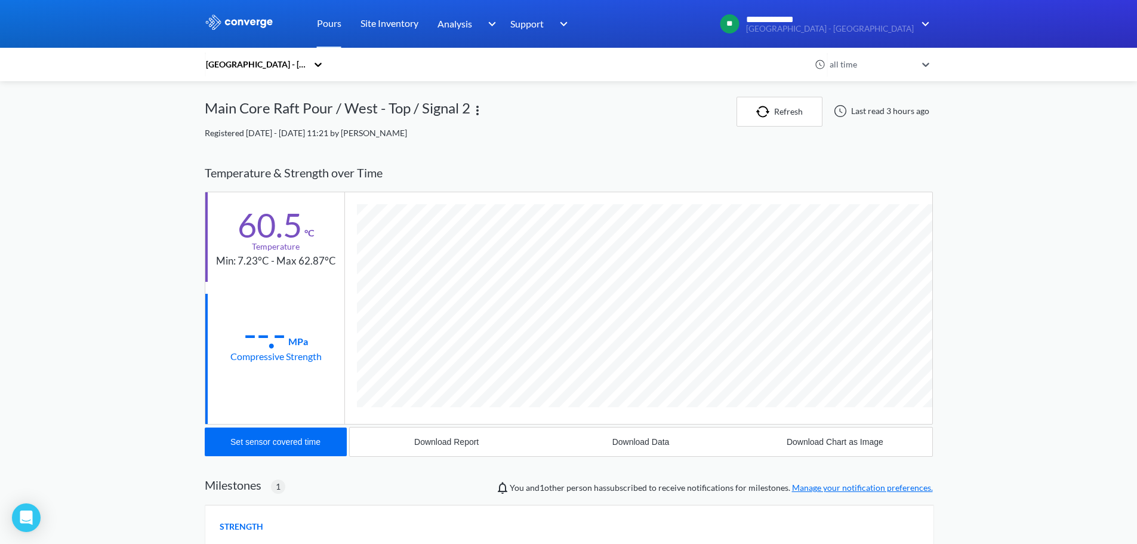
scroll to position [710, 728]
click at [259, 438] on div "Set sensor covered time" at bounding box center [275, 442] width 90 height 10
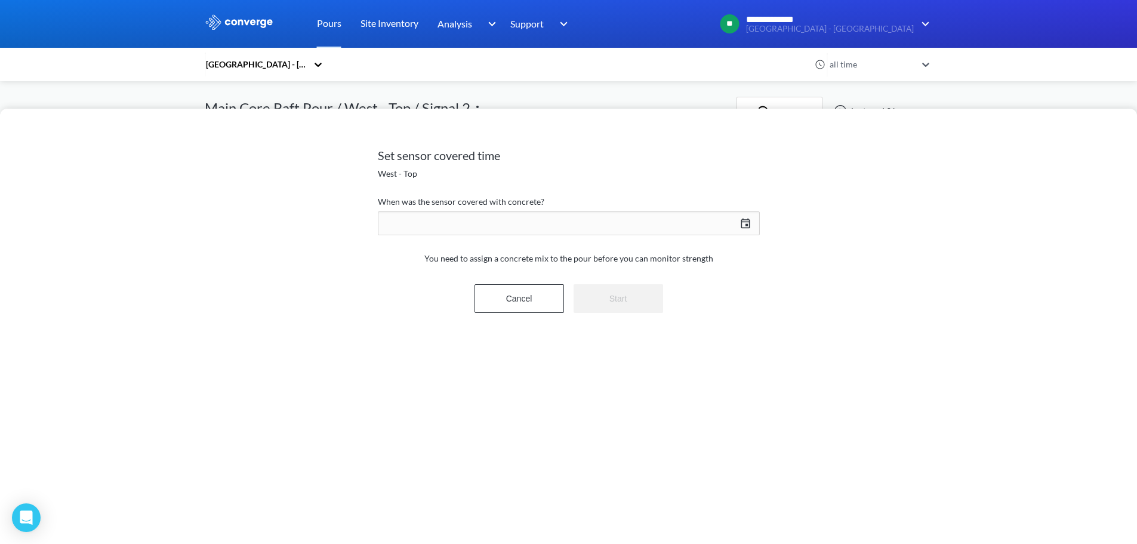
click at [473, 214] on div "09/02/2025 Press the down arrow key to interact with the calendar and select a …" at bounding box center [569, 223] width 382 height 29
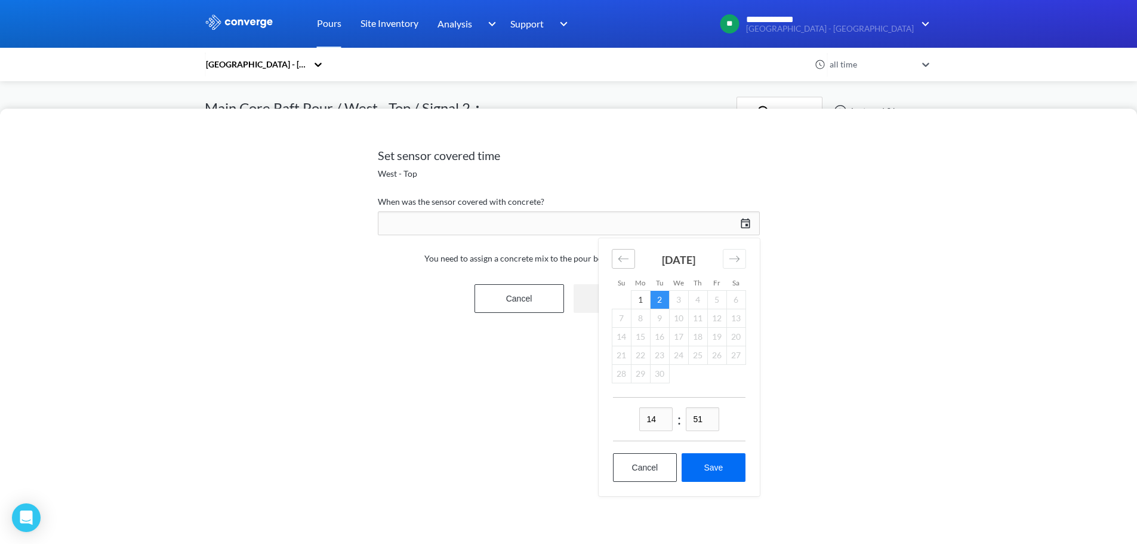
click at [626, 255] on icon "Move backward to switch to the previous month." at bounding box center [623, 258] width 11 height 11
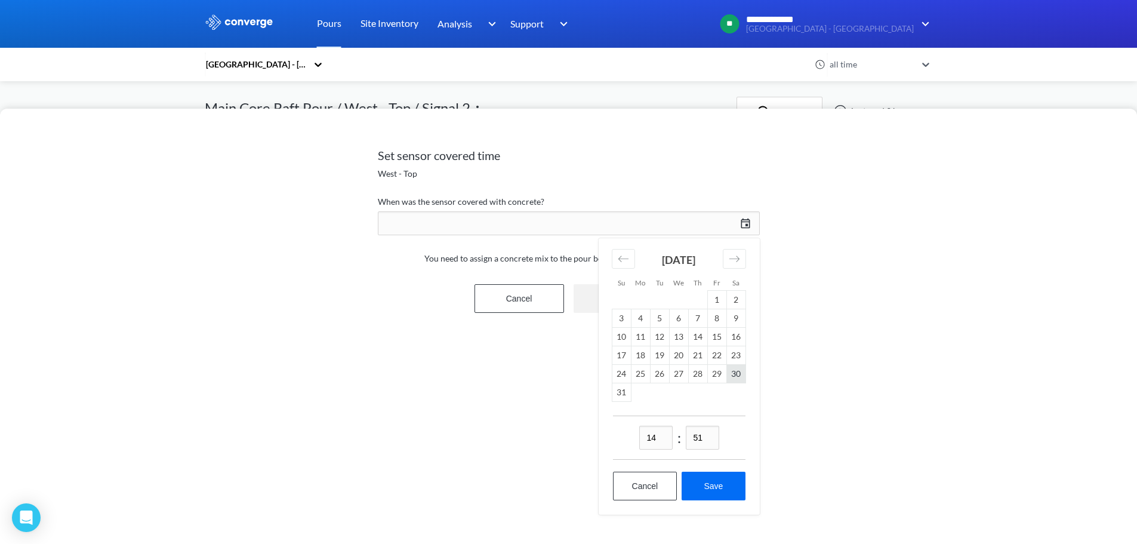
click at [739, 375] on td "30" at bounding box center [735, 374] width 19 height 19
drag, startPoint x: 642, startPoint y: 436, endPoint x: 566, endPoint y: 423, distance: 77.5
click at [565, 424] on div "Set sensor covered time West - Top When was the sensor covered with concrete? 0…" at bounding box center [568, 326] width 1137 height 435
type input "18"
click at [703, 435] on input "51" at bounding box center [702, 438] width 33 height 24
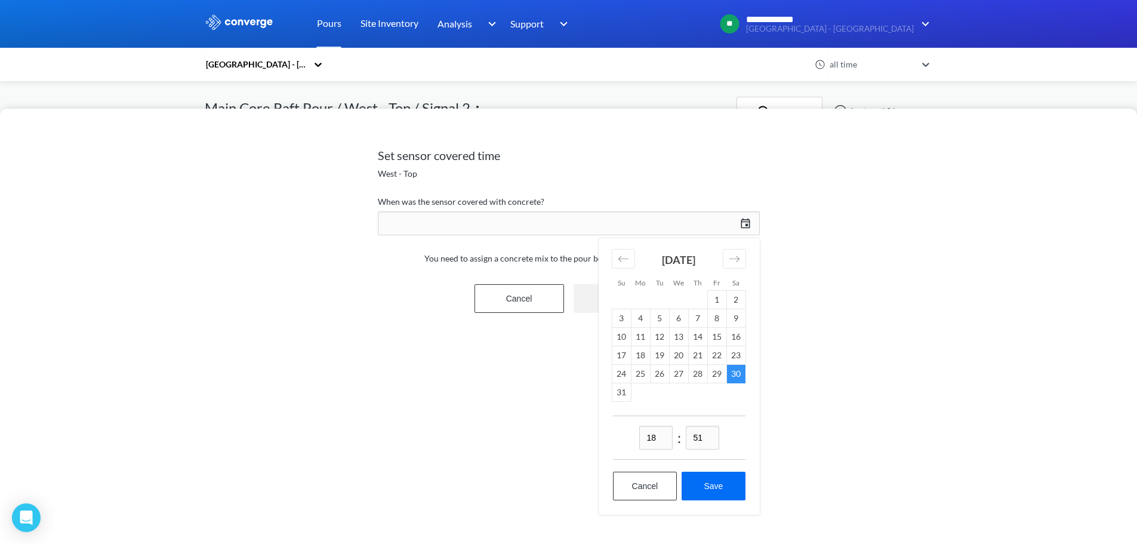
drag, startPoint x: 703, startPoint y: 435, endPoint x: 660, endPoint y: 435, distance: 43.0
click at [660, 435] on div "18 : 51" at bounding box center [679, 437] width 133 height 44
type input "01"
click at [722, 480] on button "Save" at bounding box center [713, 486] width 63 height 29
type input "18:01, 30th of August"
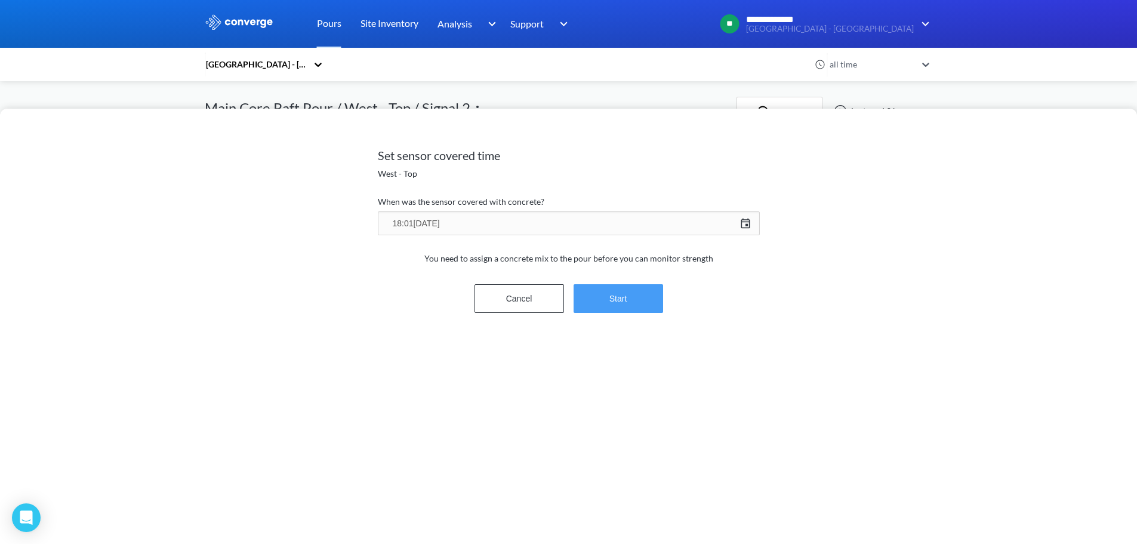
click at [630, 306] on button "Start" at bounding box center [619, 298] width 90 height 29
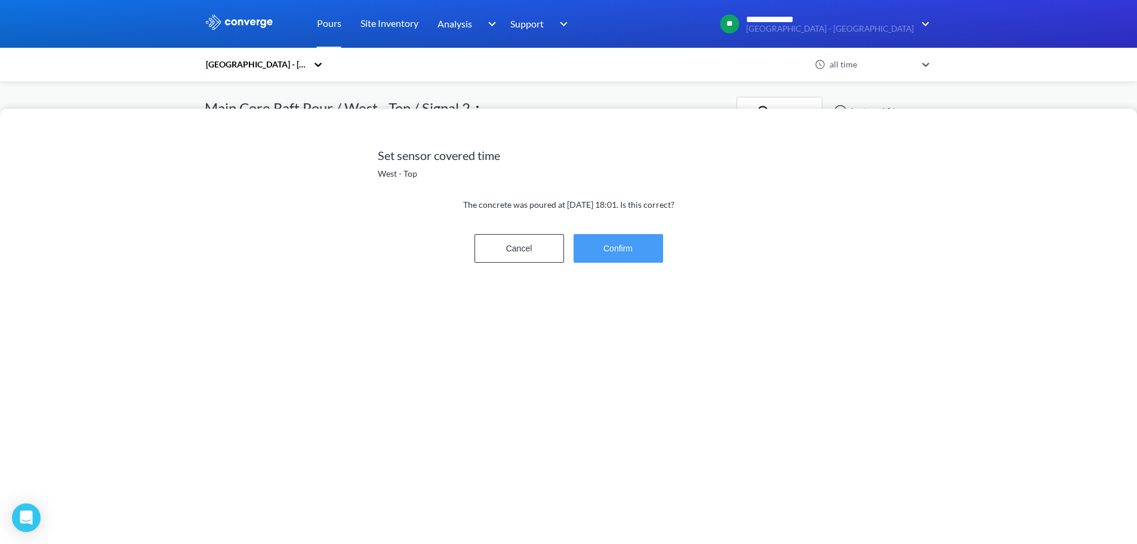
click at [624, 262] on button "Confirm" at bounding box center [619, 248] width 90 height 29
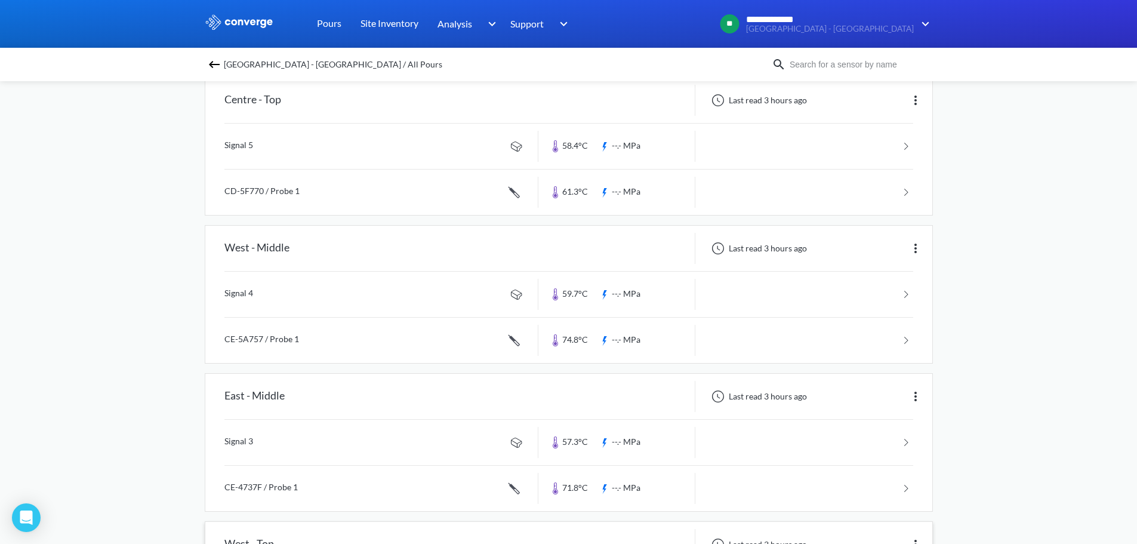
scroll to position [705, 0]
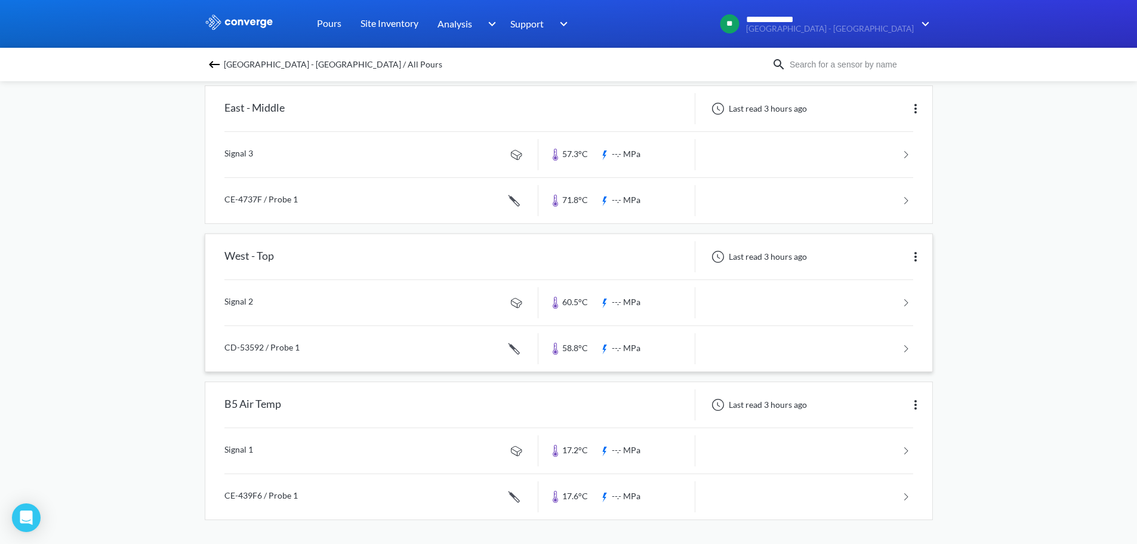
click at [318, 346] on link at bounding box center [568, 348] width 689 height 45
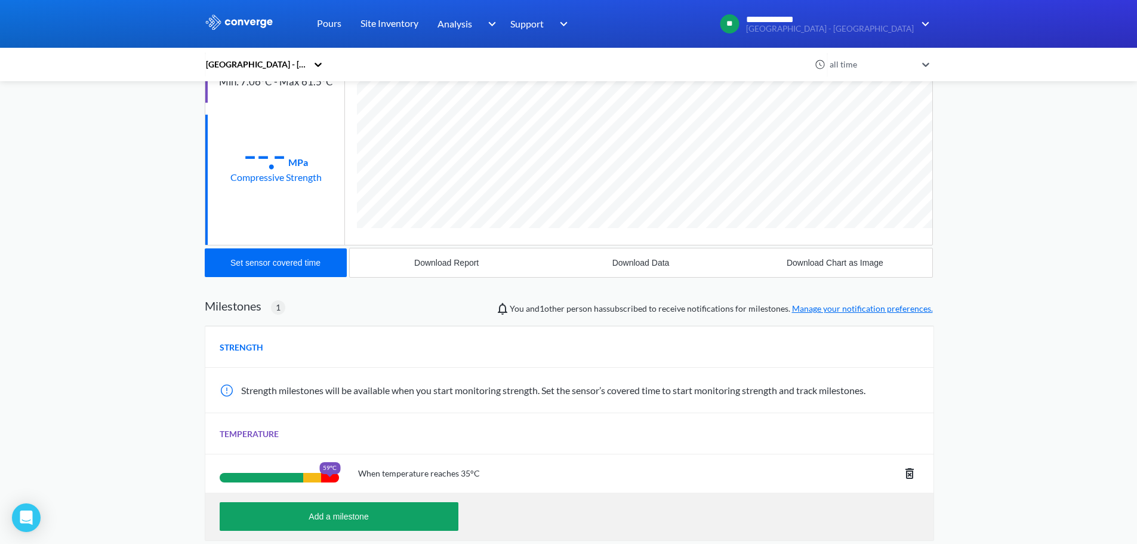
scroll to position [119, 0]
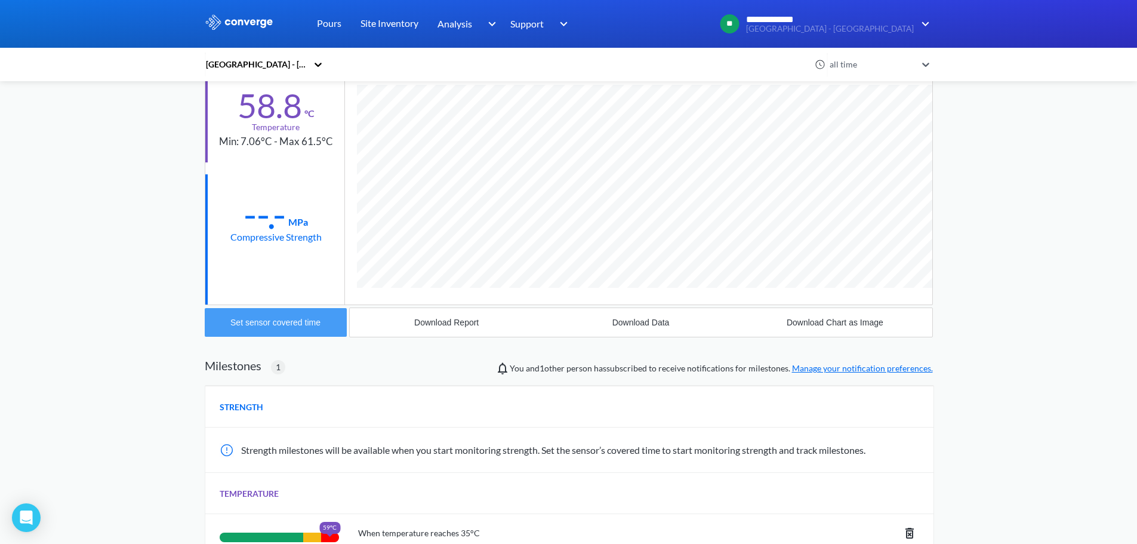
click at [249, 325] on div "Set sensor covered time" at bounding box center [275, 323] width 90 height 10
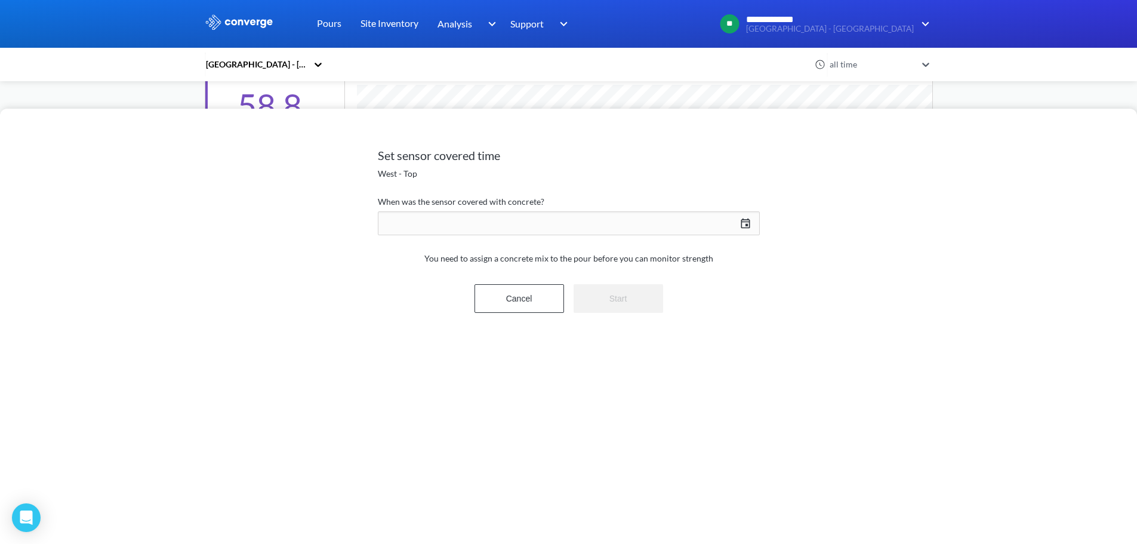
scroll to position [733, 728]
click at [745, 218] on div "09/02/2025 Press the down arrow key to interact with the calendar and select a …" at bounding box center [569, 223] width 382 height 29
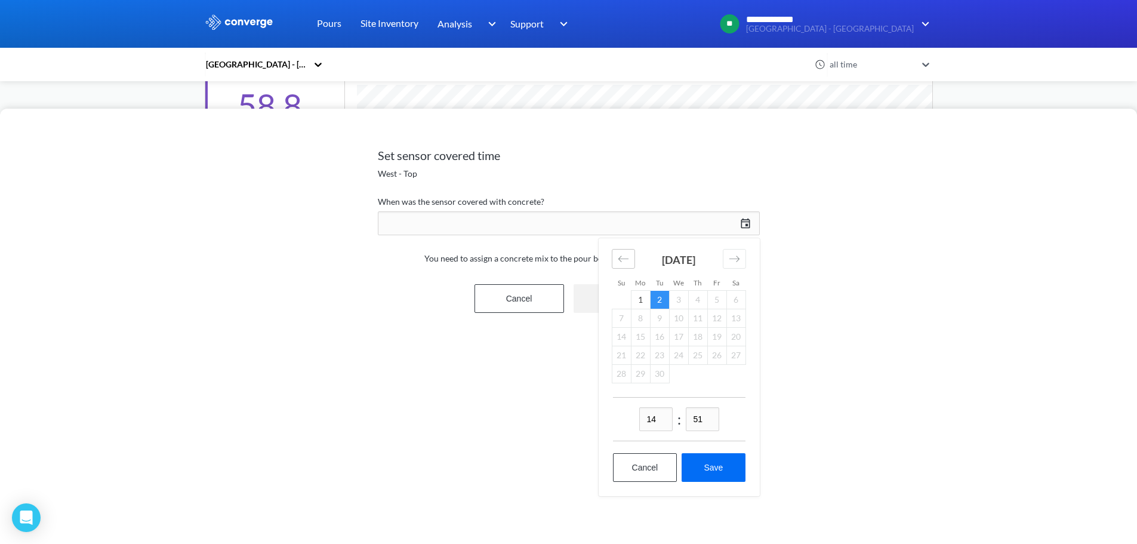
click at [618, 258] on icon "Move backward to switch to the previous month." at bounding box center [623, 258] width 11 height 11
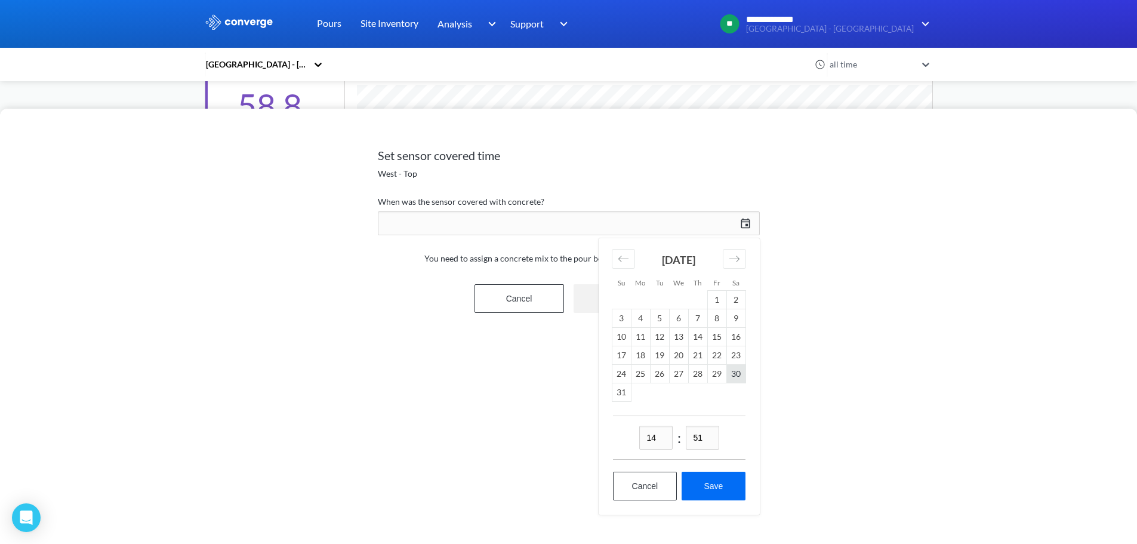
click at [730, 371] on td "30" at bounding box center [735, 374] width 19 height 19
click at [655, 443] on input "14" at bounding box center [655, 438] width 33 height 24
type input "18"
click at [698, 429] on input "51" at bounding box center [702, 438] width 33 height 24
drag, startPoint x: 694, startPoint y: 433, endPoint x: 687, endPoint y: 434, distance: 6.7
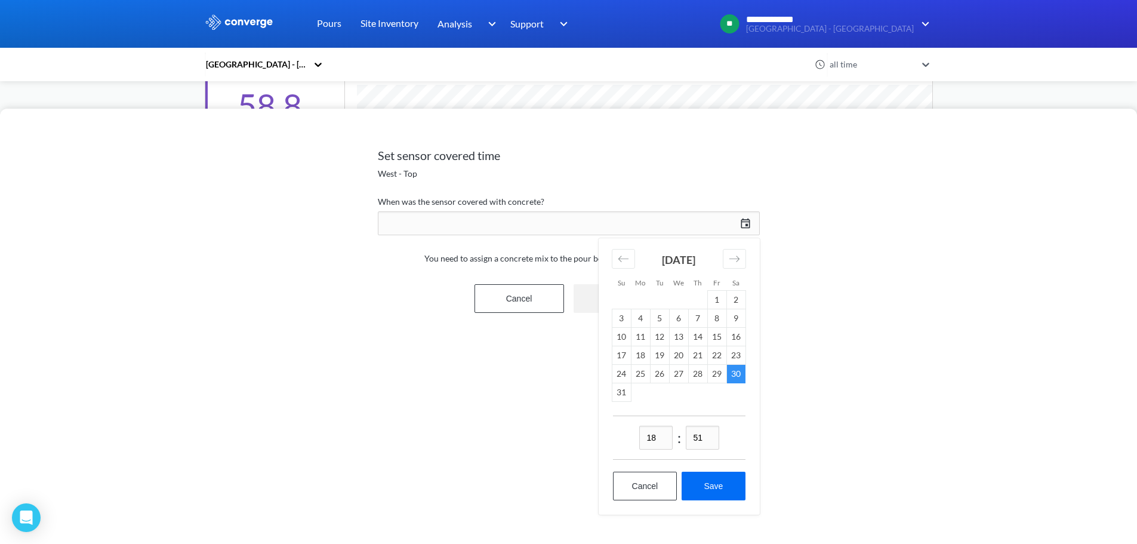
click at [687, 434] on input "51" at bounding box center [702, 438] width 33 height 24
type input "24"
click at [722, 480] on button "Save" at bounding box center [713, 486] width 63 height 29
type input "18:24, 30th of August"
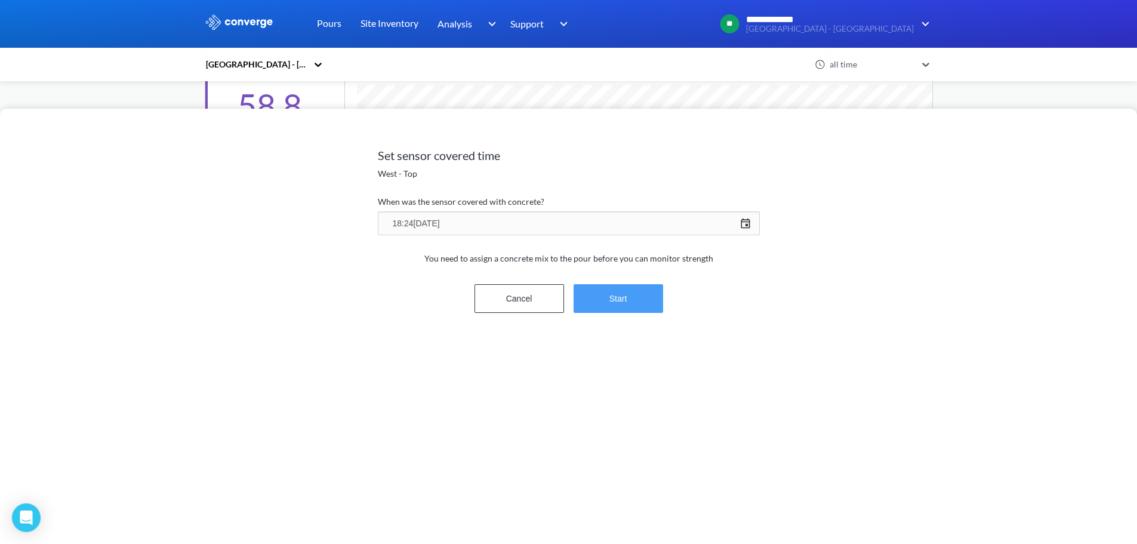
click at [643, 291] on button "Start" at bounding box center [619, 298] width 90 height 29
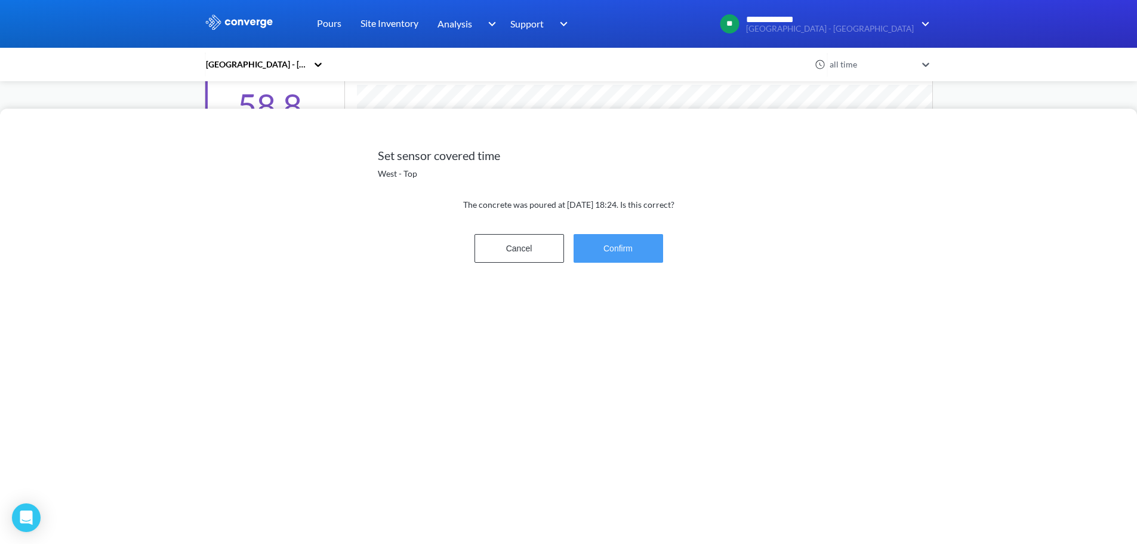
click at [621, 242] on button "Confirm" at bounding box center [619, 248] width 90 height 29
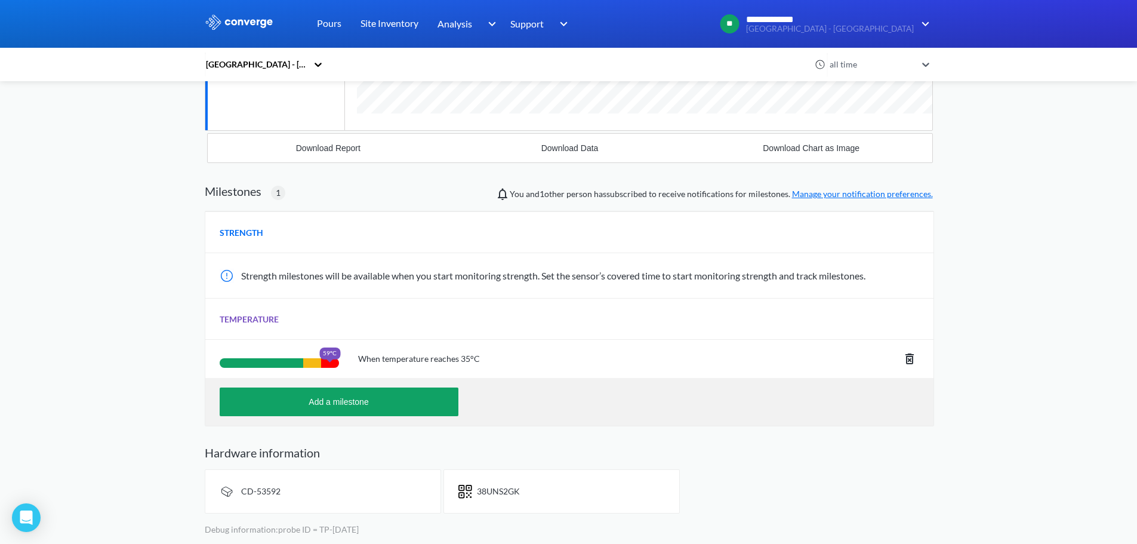
scroll to position [0, 0]
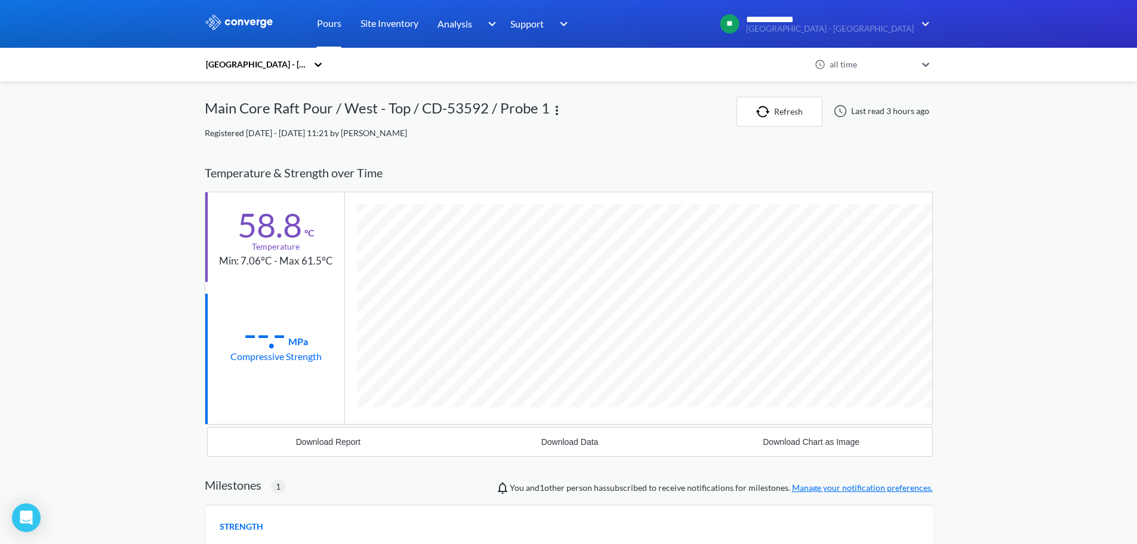
click at [322, 24] on link "Pours" at bounding box center [329, 24] width 24 height 48
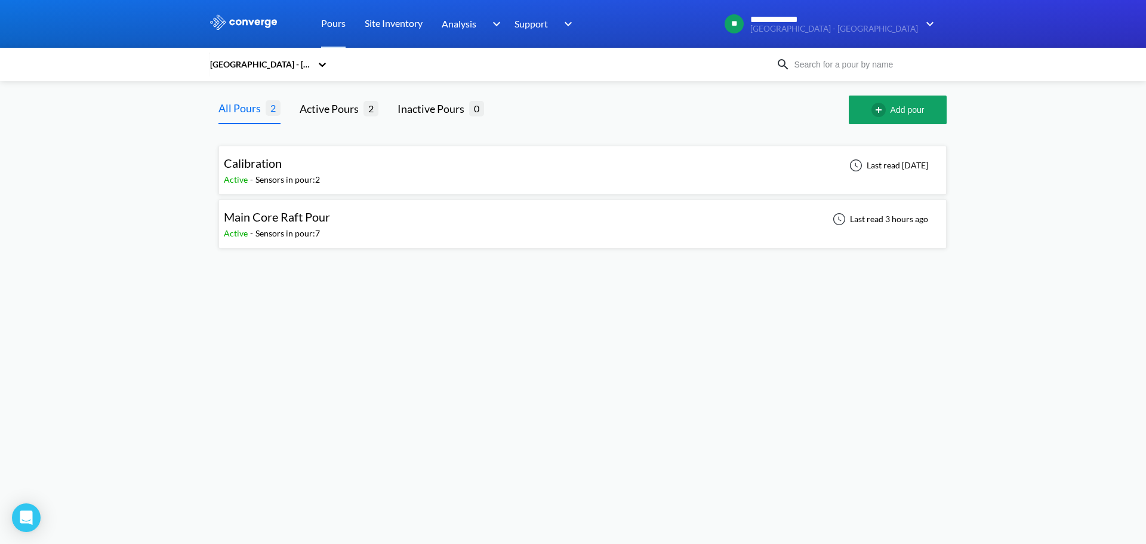
click at [436, 218] on div "Main Core Raft Pour Active - Sensors in pour: 7 Last read 3 hours ago" at bounding box center [582, 224] width 717 height 38
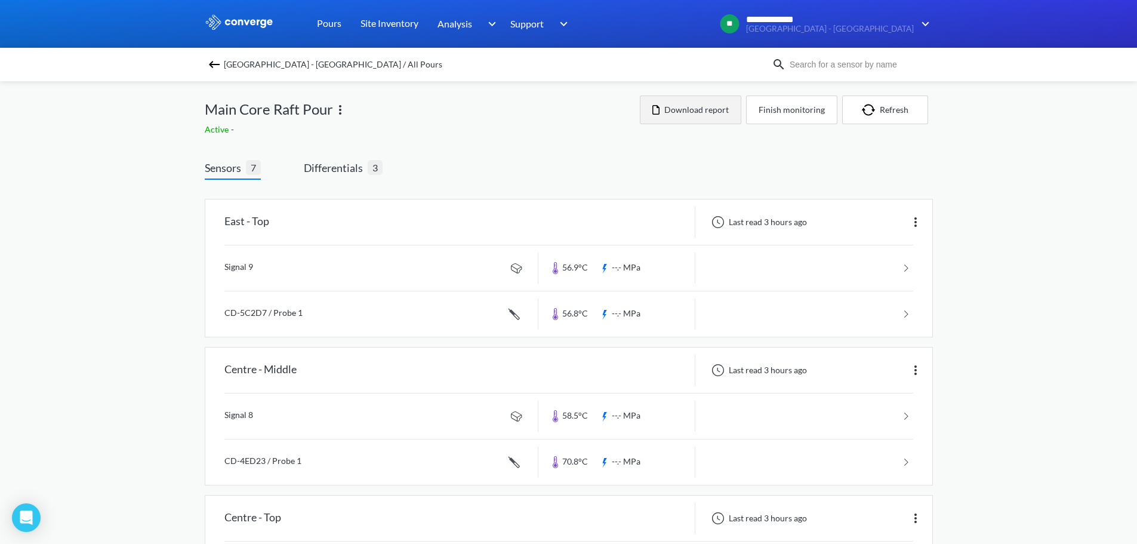
click at [691, 107] on button "Download report" at bounding box center [690, 109] width 101 height 29
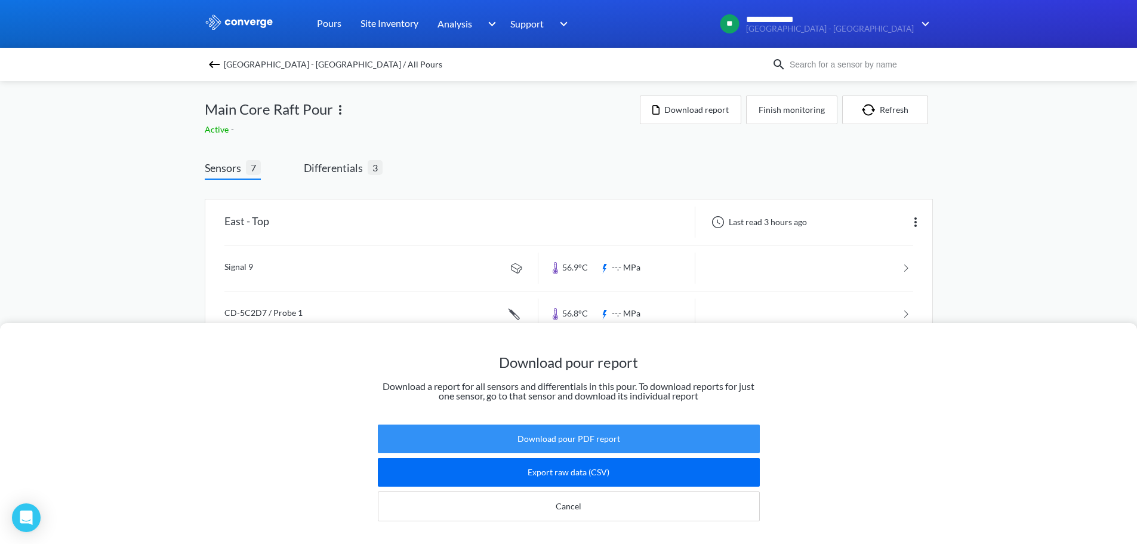
click at [605, 430] on button "Download pour PDF report" at bounding box center [569, 438] width 382 height 29
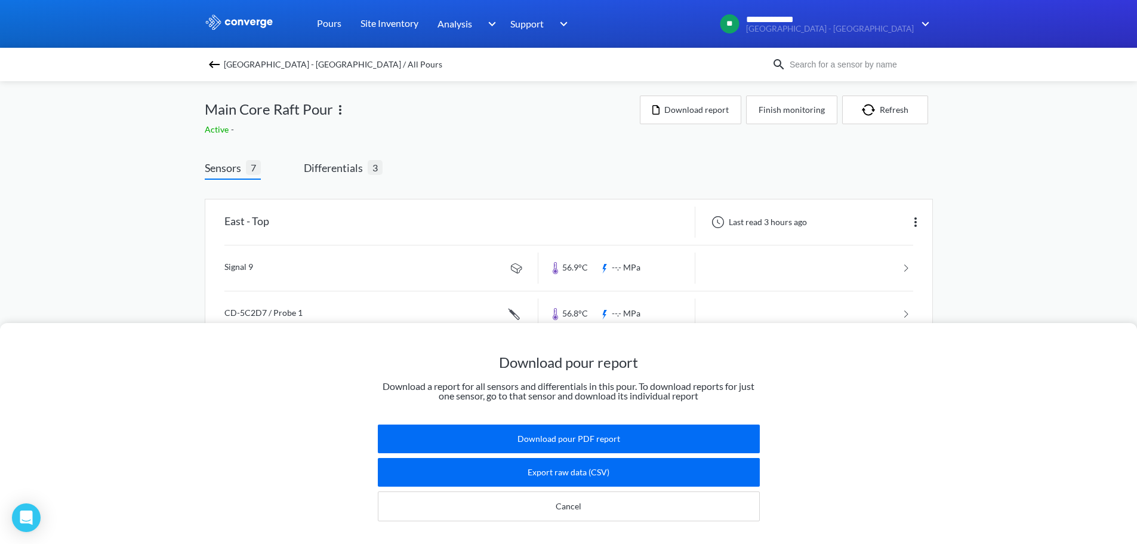
click at [98, 227] on div "Download pour report Download a report for all sensors and differentials in thi…" at bounding box center [568, 272] width 1137 height 544
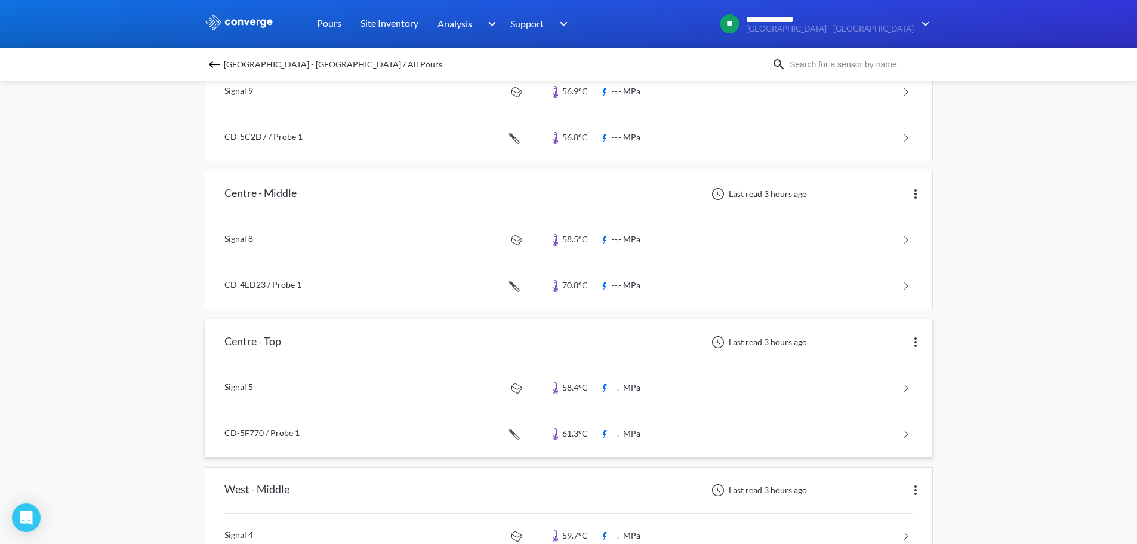
scroll to position [179, 0]
click at [306, 427] on link at bounding box center [568, 430] width 689 height 45
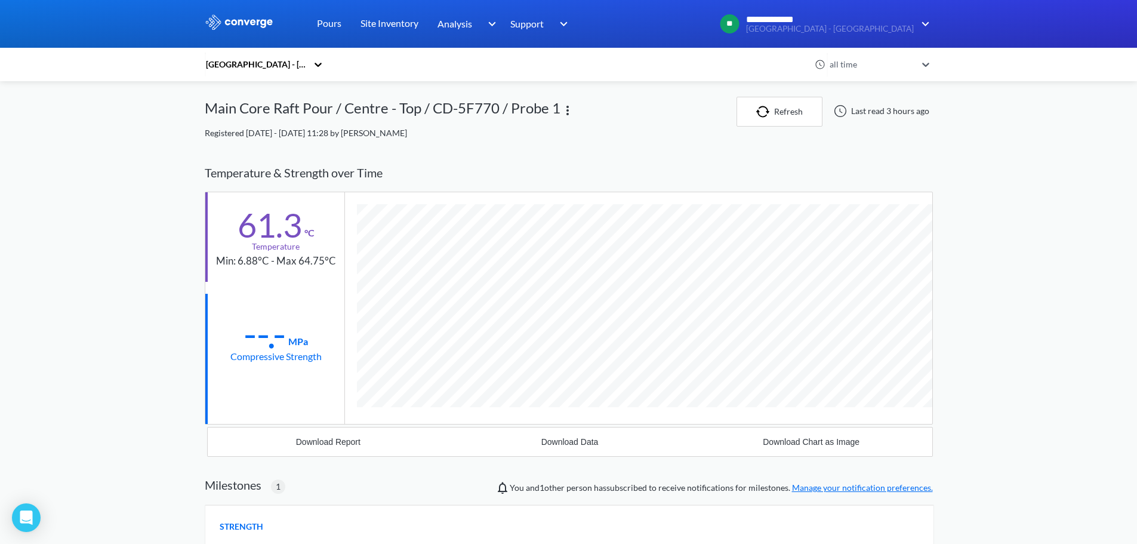
scroll to position [733, 728]
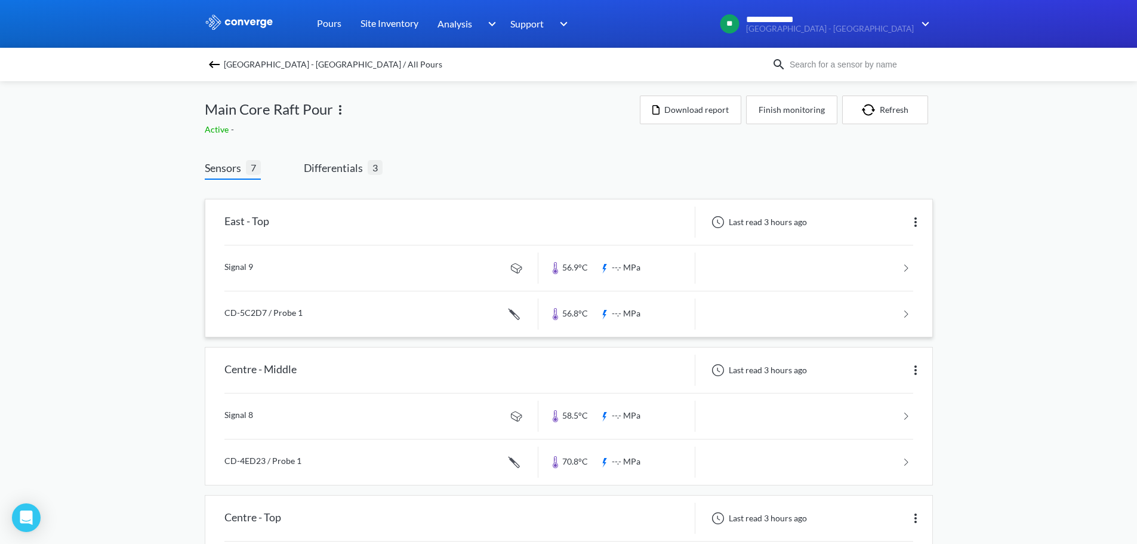
click at [293, 313] on link at bounding box center [568, 313] width 689 height 45
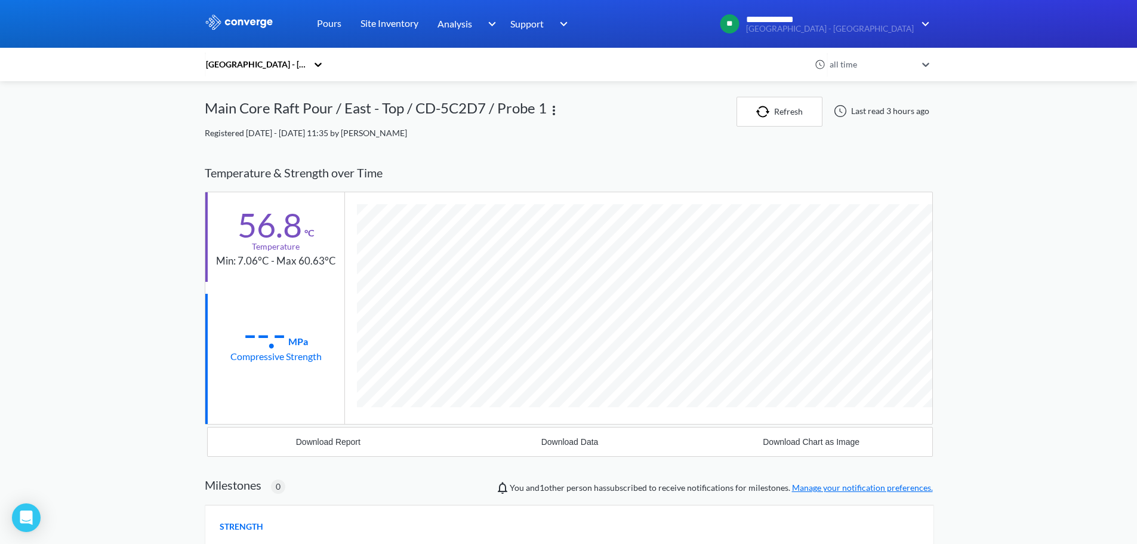
scroll to position [653, 728]
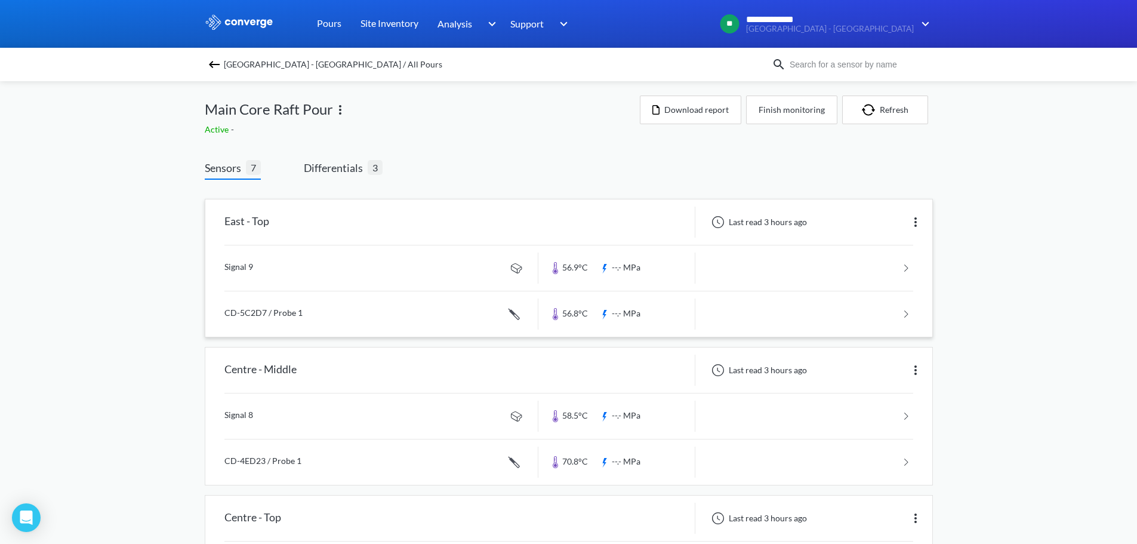
click at [334, 257] on link at bounding box center [568, 267] width 689 height 45
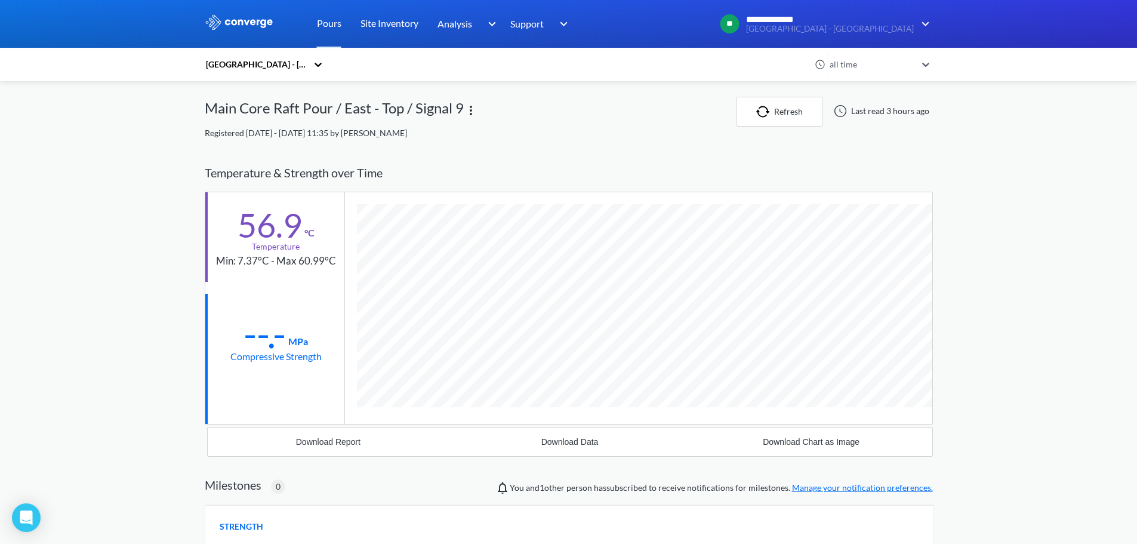
scroll to position [630, 728]
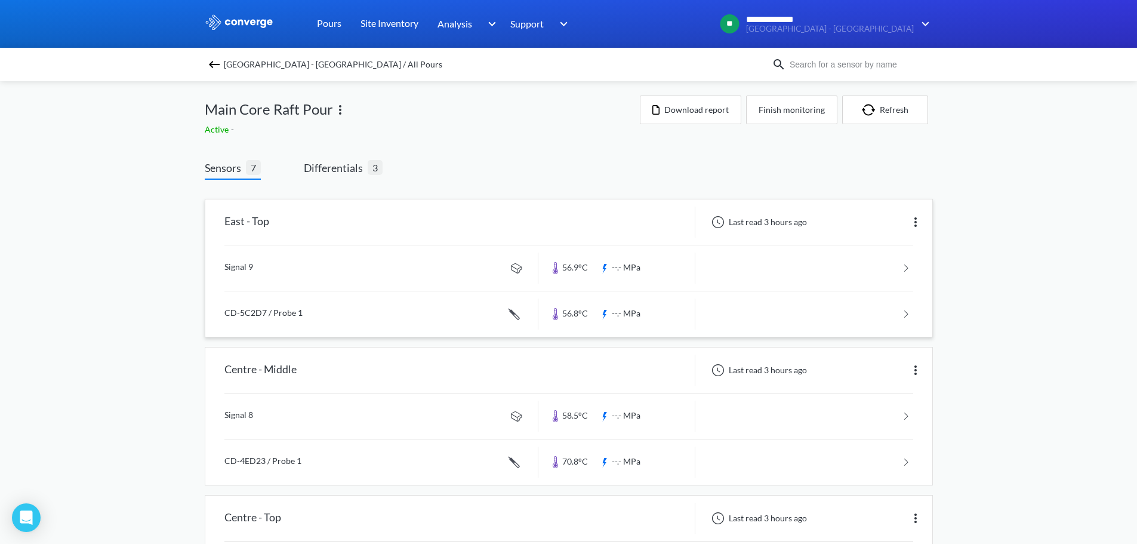
click at [295, 313] on link at bounding box center [568, 313] width 689 height 45
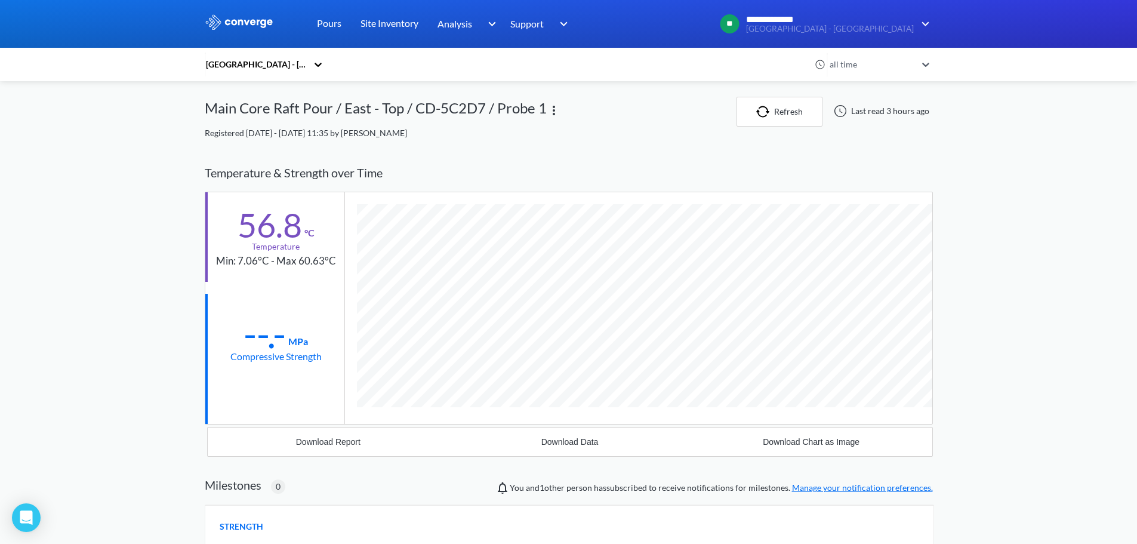
scroll to position [653, 728]
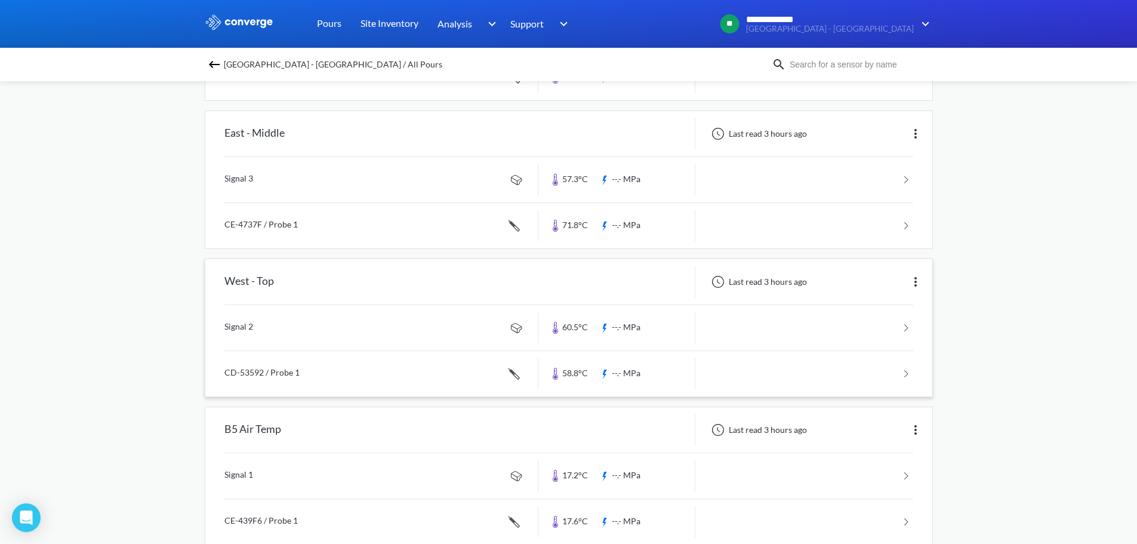
scroll to position [705, 0]
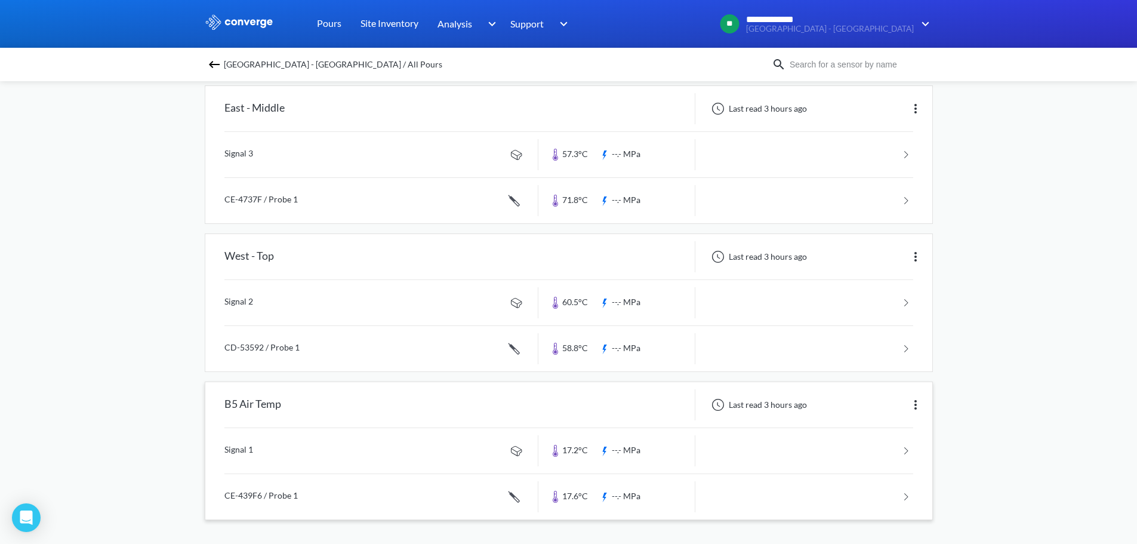
click at [334, 442] on link at bounding box center [568, 450] width 689 height 45
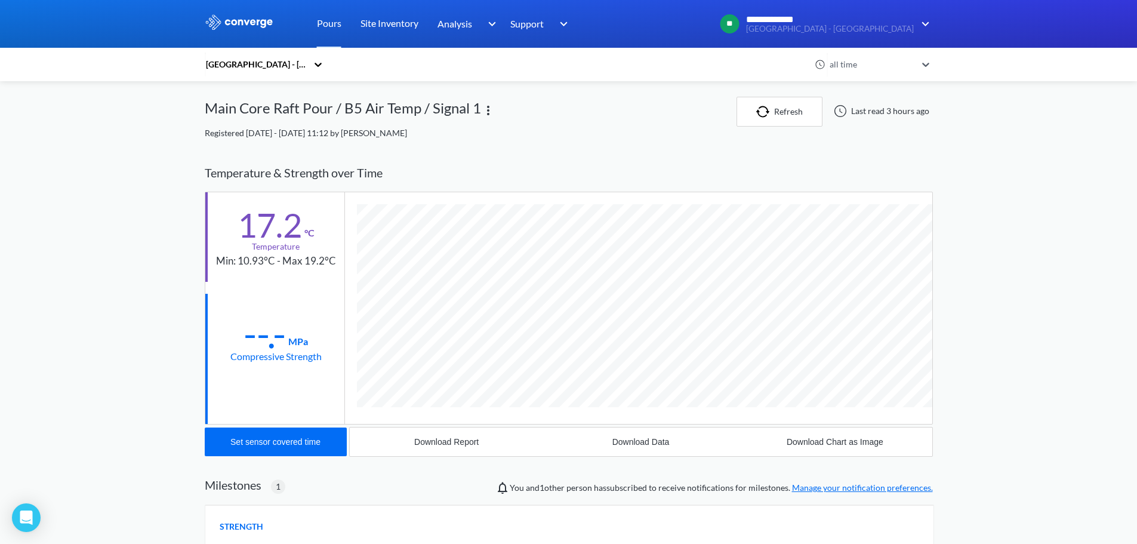
scroll to position [710, 728]
drag, startPoint x: 282, startPoint y: 434, endPoint x: 347, endPoint y: 435, distance: 65.1
click at [283, 434] on button "Set sensor covered time" at bounding box center [276, 441] width 142 height 29
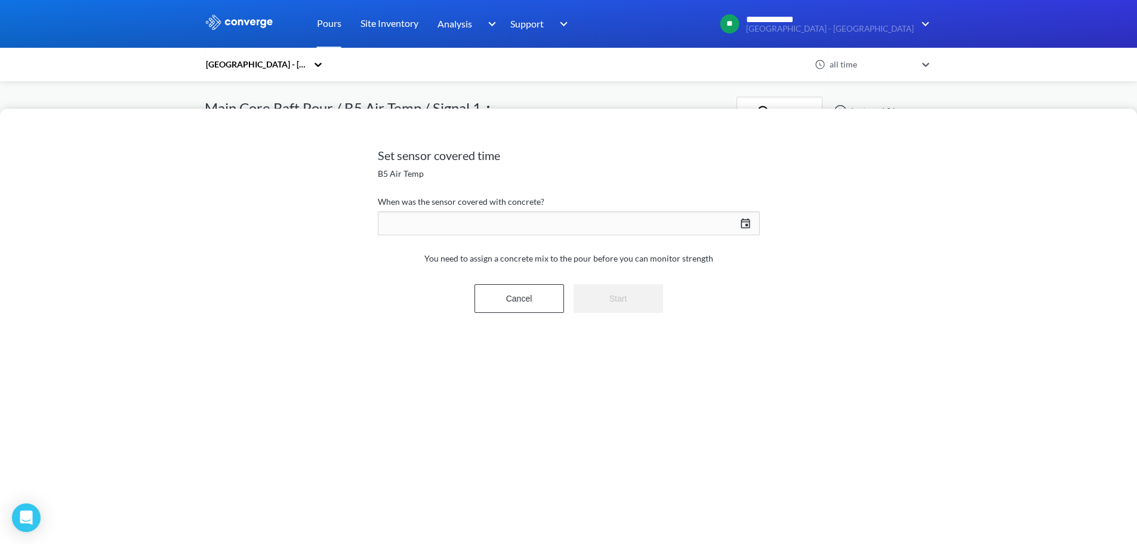
click at [738, 215] on div "09/02/2025 Press the down arrow key to interact with the calendar and select a …" at bounding box center [569, 223] width 382 height 29
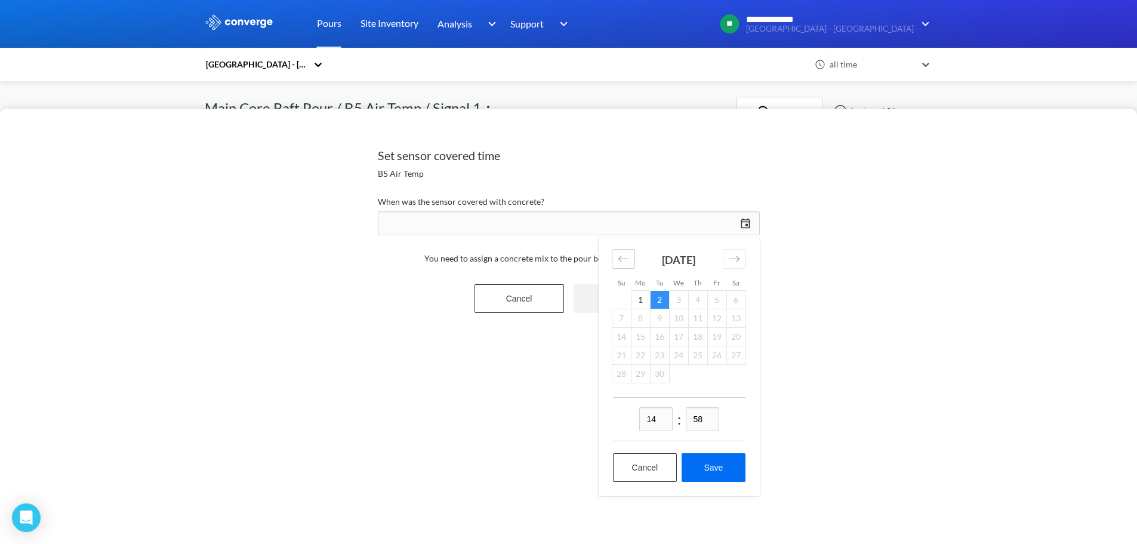
click at [624, 254] on icon "Move backward to switch to the previous month." at bounding box center [623, 258] width 11 height 11
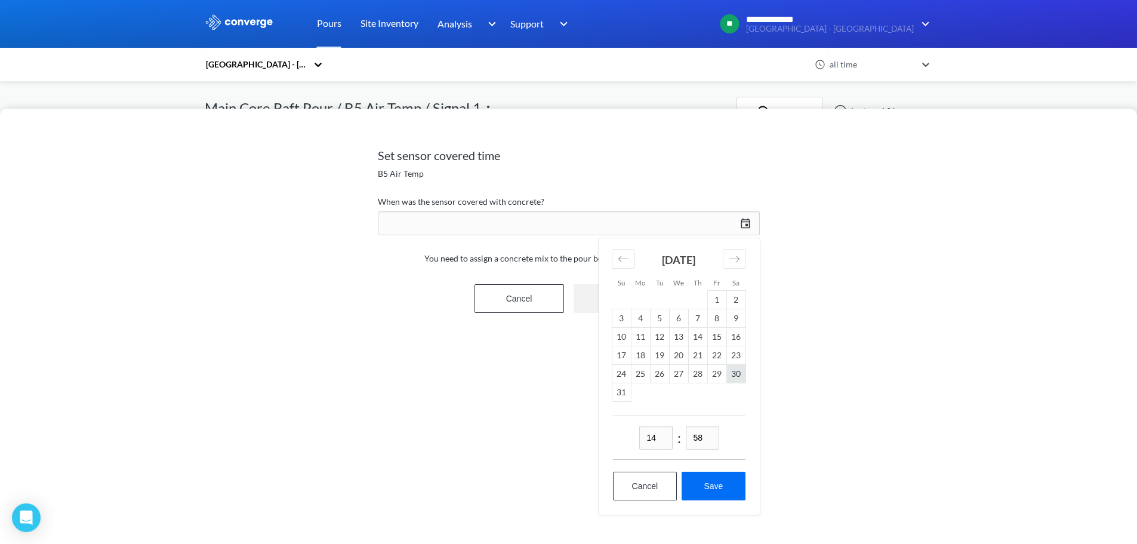
click at [740, 375] on td "30" at bounding box center [735, 374] width 19 height 19
drag, startPoint x: 663, startPoint y: 437, endPoint x: 556, endPoint y: 437, distance: 107.4
click at [572, 439] on div "Set sensor covered time B5 Air Temp When was the sensor covered with concrete? …" at bounding box center [568, 326] width 1137 height 435
type input "03"
click at [708, 440] on input "58" at bounding box center [702, 438] width 33 height 24
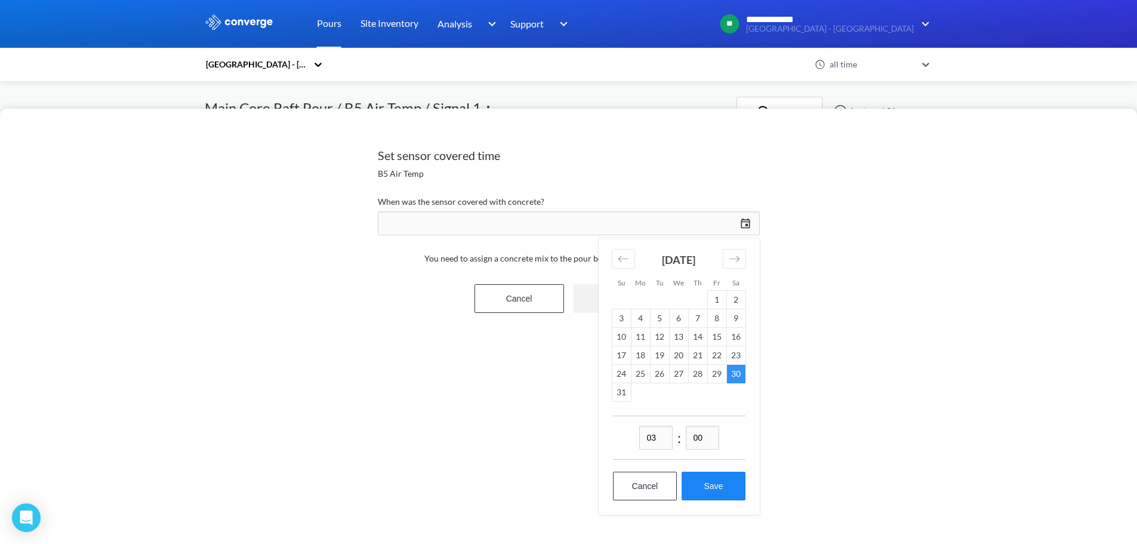
type input "00"
click at [716, 482] on button "Save" at bounding box center [713, 486] width 63 height 29
type input "03:00, 30th of August"
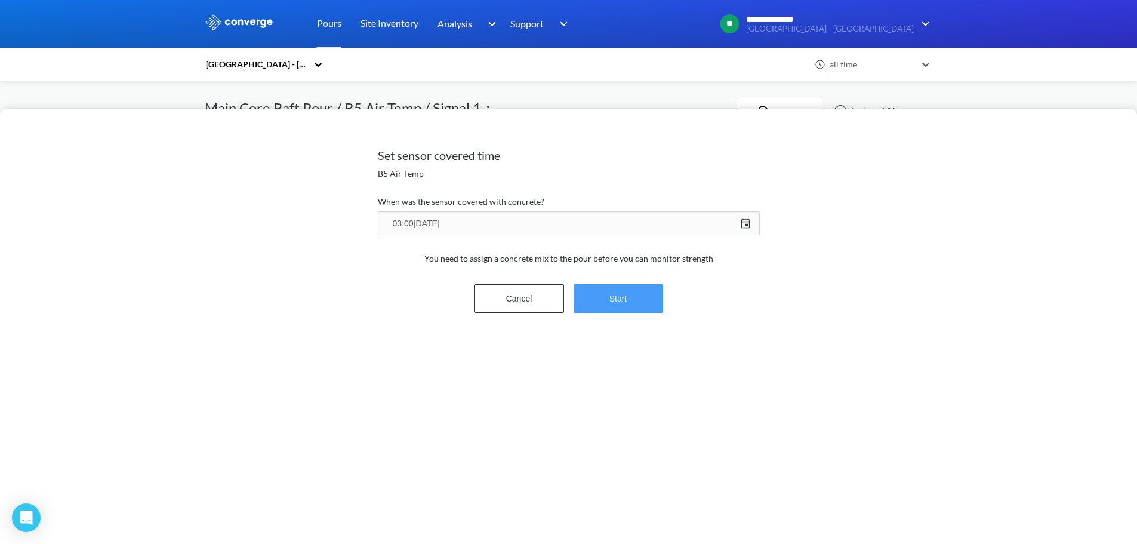
click at [633, 288] on button "Start" at bounding box center [619, 298] width 90 height 29
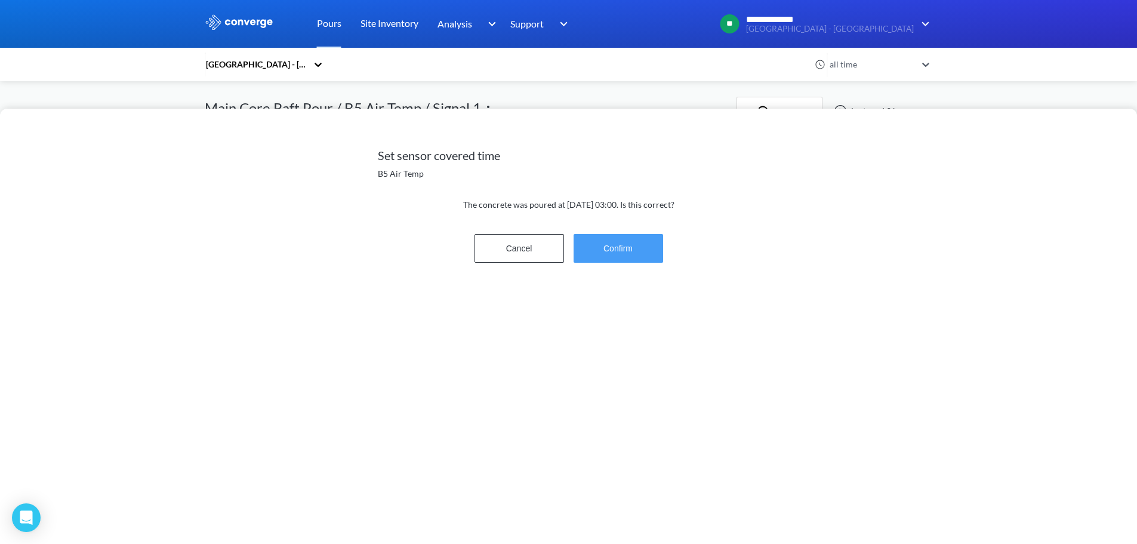
click at [634, 239] on button "Confirm" at bounding box center [619, 248] width 90 height 29
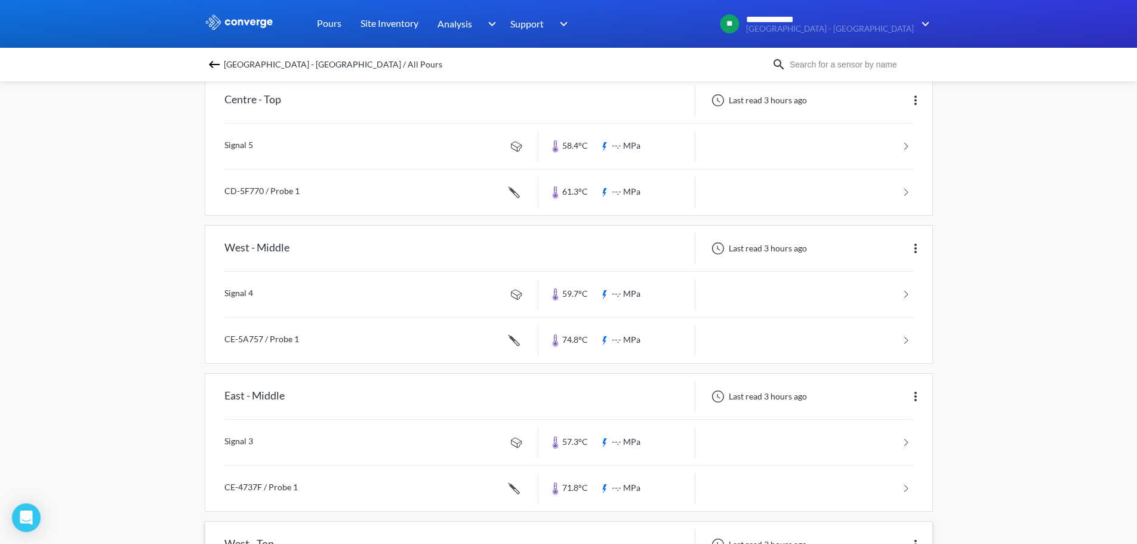
scroll to position [705, 0]
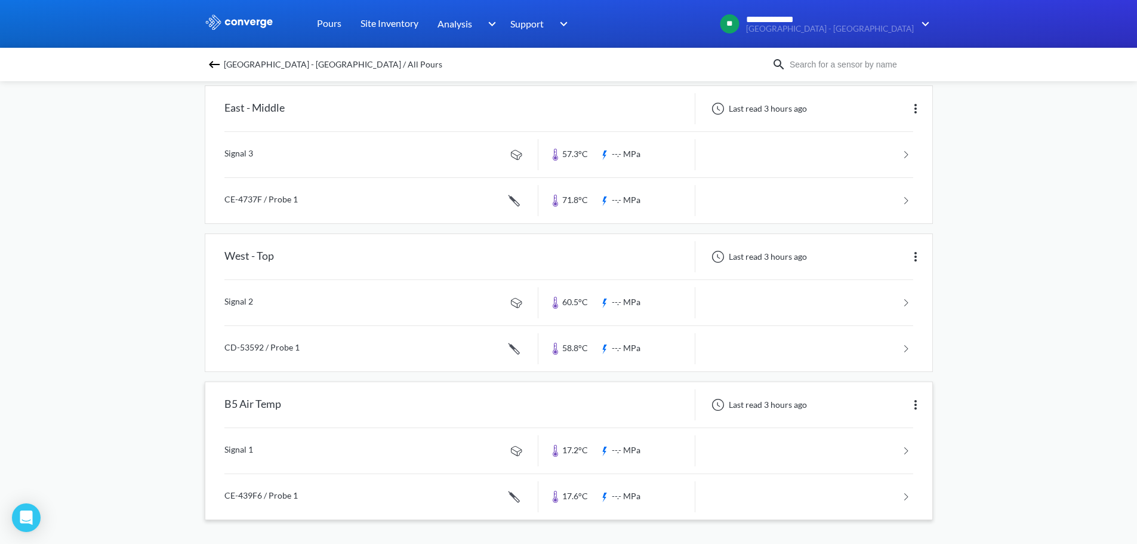
click at [338, 486] on link at bounding box center [568, 496] width 689 height 45
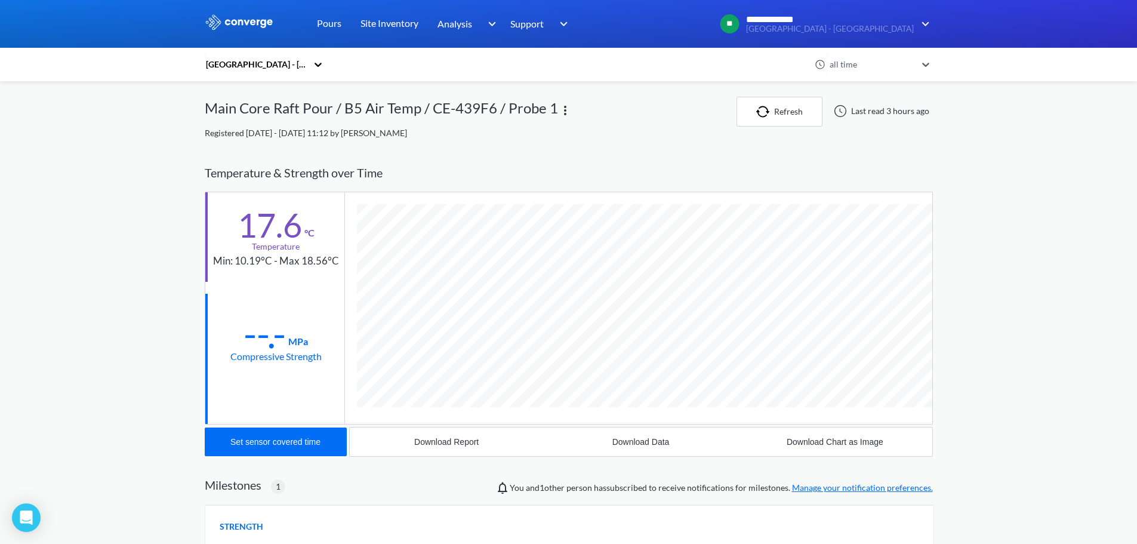
scroll to position [733, 728]
click at [313, 436] on button "Set sensor covered time" at bounding box center [276, 441] width 142 height 29
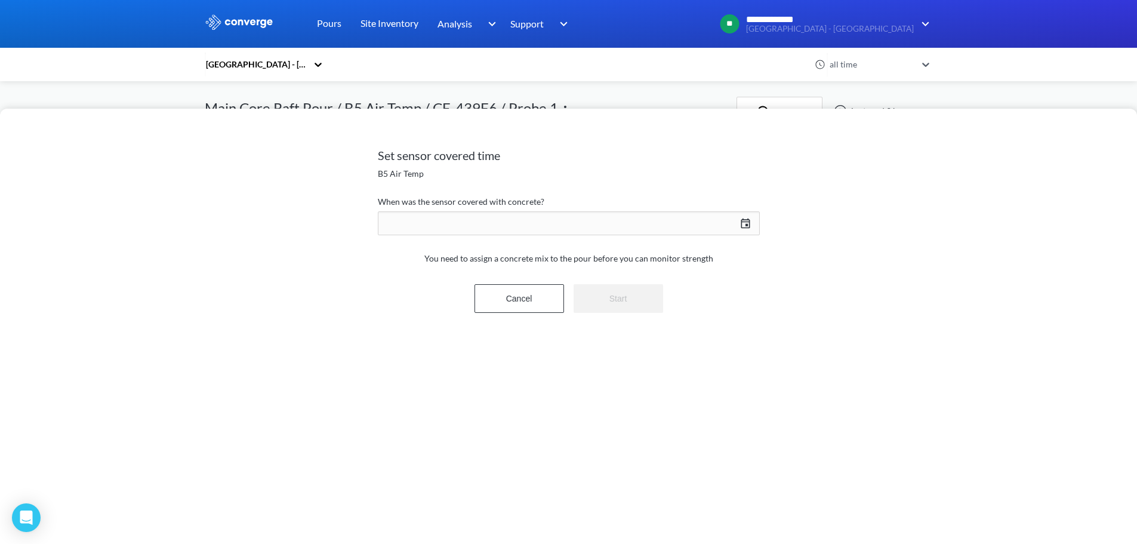
drag, startPoint x: 745, startPoint y: 217, endPoint x: 751, endPoint y: 226, distance: 11.1
click at [745, 217] on div "09/02/2025 Press the down arrow key to interact with the calendar and select a …" at bounding box center [569, 223] width 382 height 29
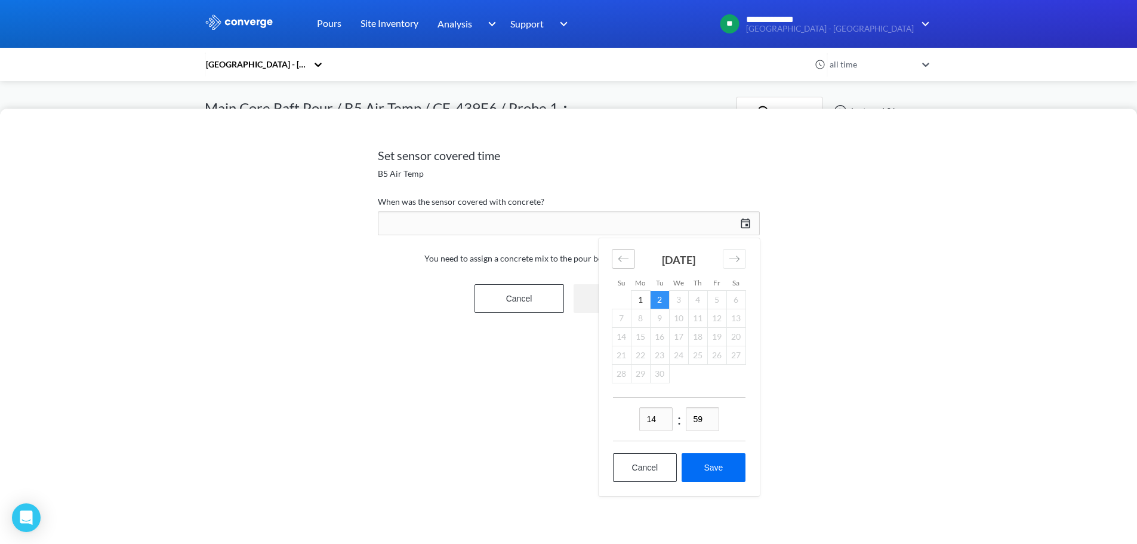
click at [616, 258] on div "Move backward to switch to the previous month." at bounding box center [623, 259] width 23 height 20
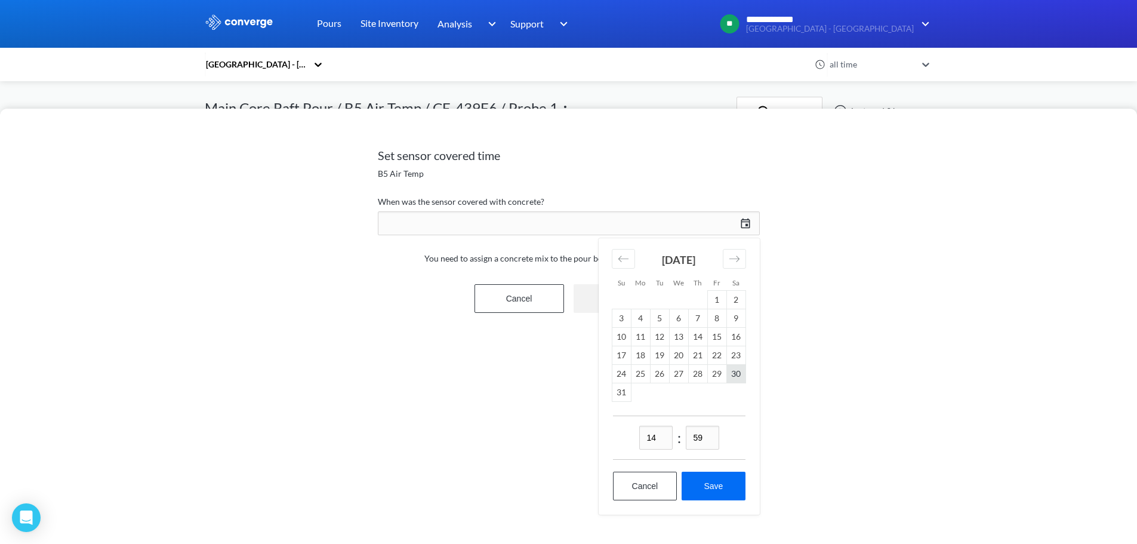
click at [737, 375] on td "30" at bounding box center [735, 374] width 19 height 19
click at [683, 436] on div "14 : 59" at bounding box center [679, 437] width 133 height 44
click at [663, 440] on input "14" at bounding box center [655, 438] width 33 height 24
drag, startPoint x: 663, startPoint y: 438, endPoint x: 566, endPoint y: 433, distance: 96.2
click at [568, 434] on div "Set sensor covered time B5 Air Temp When was the sensor covered with concrete? …" at bounding box center [568, 326] width 1137 height 435
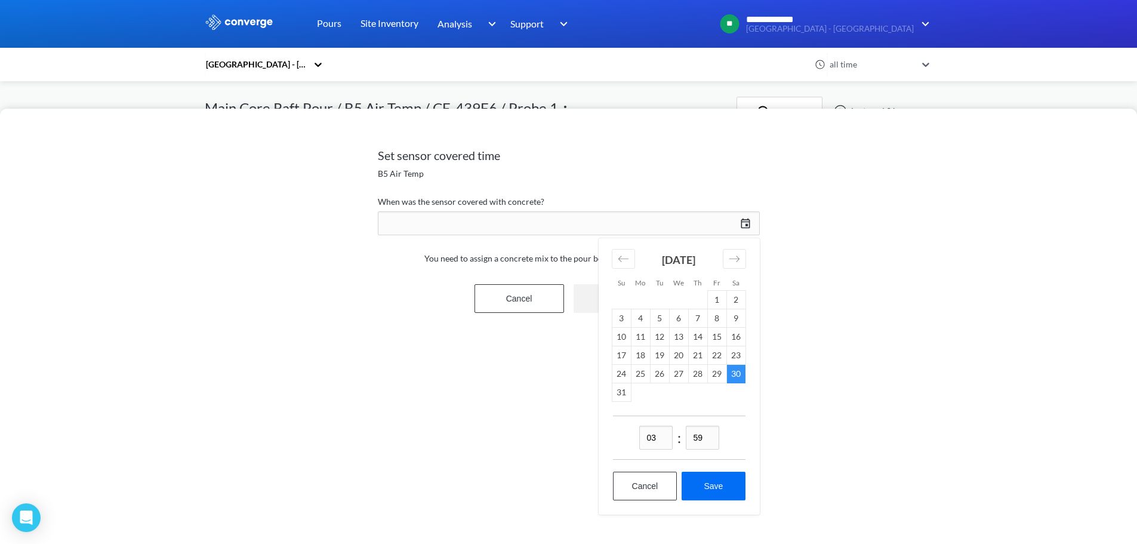
type input "03"
drag, startPoint x: 701, startPoint y: 435, endPoint x: 626, endPoint y: 439, distance: 74.7
click at [630, 439] on div "03 : 59" at bounding box center [679, 437] width 133 height 44
type input "00"
click at [721, 472] on button "Save" at bounding box center [713, 486] width 63 height 29
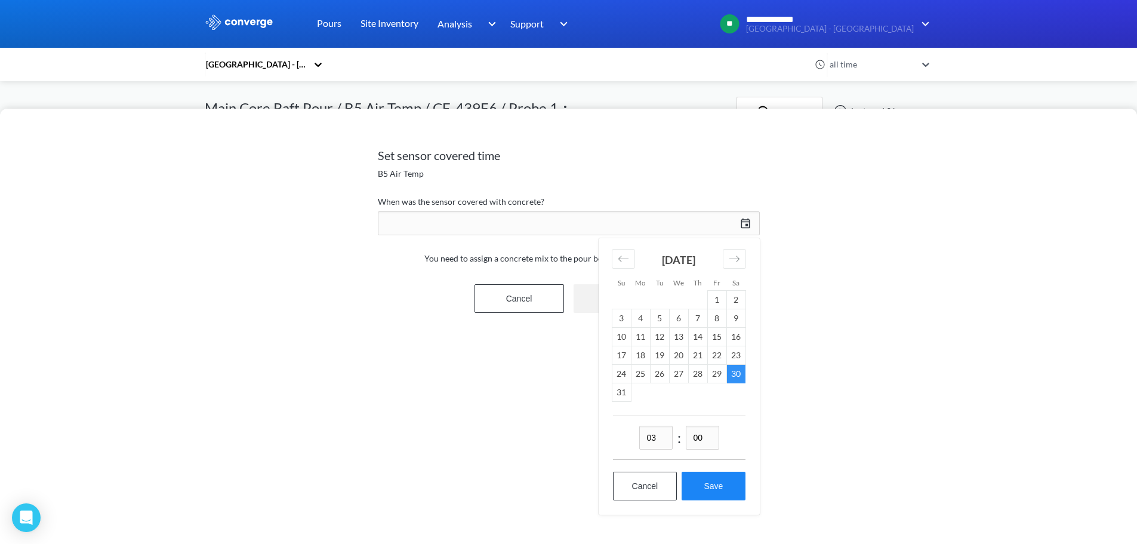
type input "03:00, 30th of August"
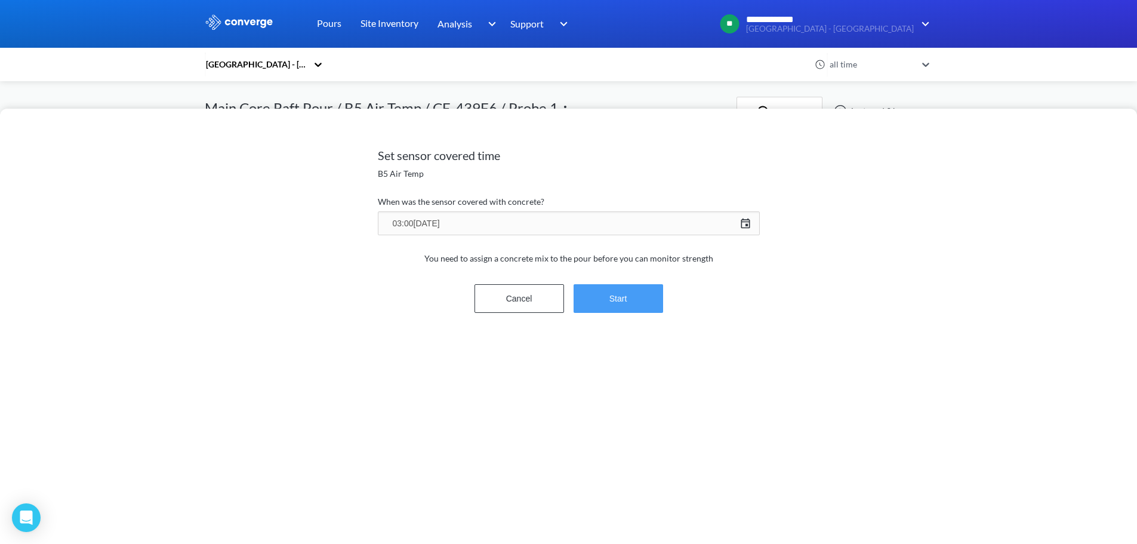
click at [656, 309] on button "Start" at bounding box center [619, 298] width 90 height 29
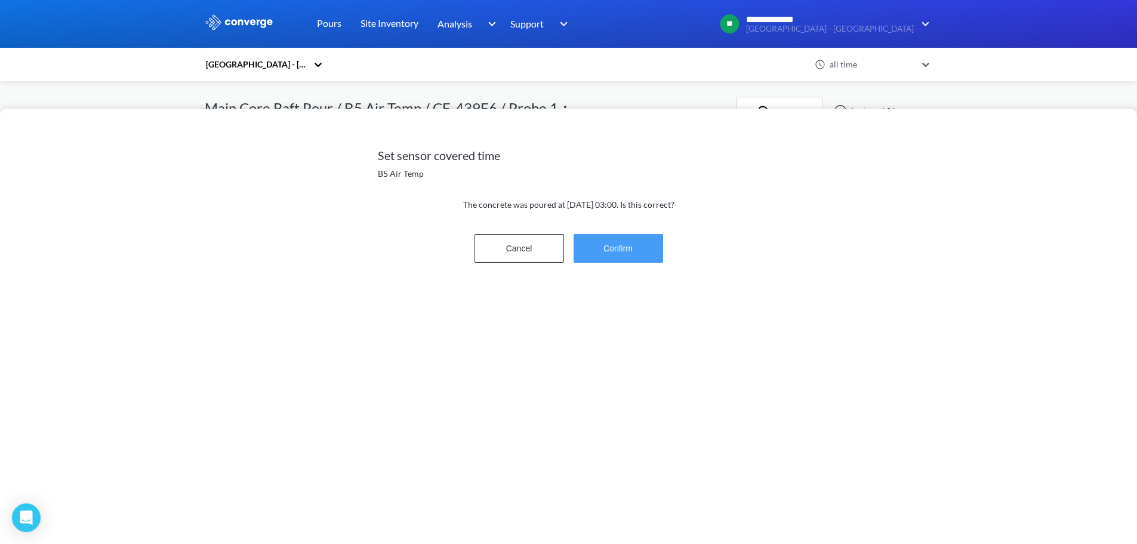
click at [655, 255] on button "Confirm" at bounding box center [619, 248] width 90 height 29
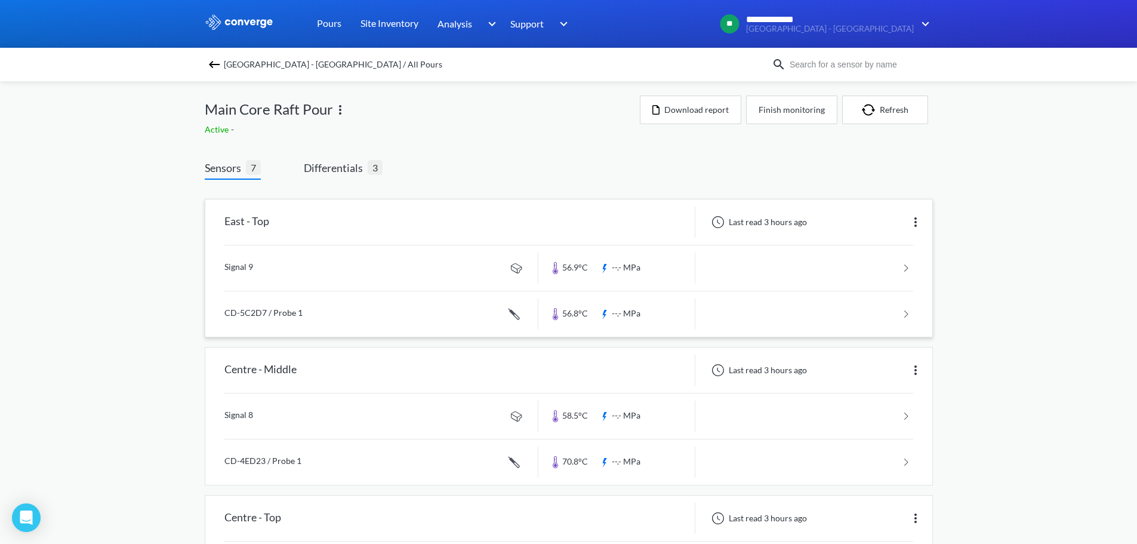
click at [283, 315] on link at bounding box center [568, 313] width 689 height 45
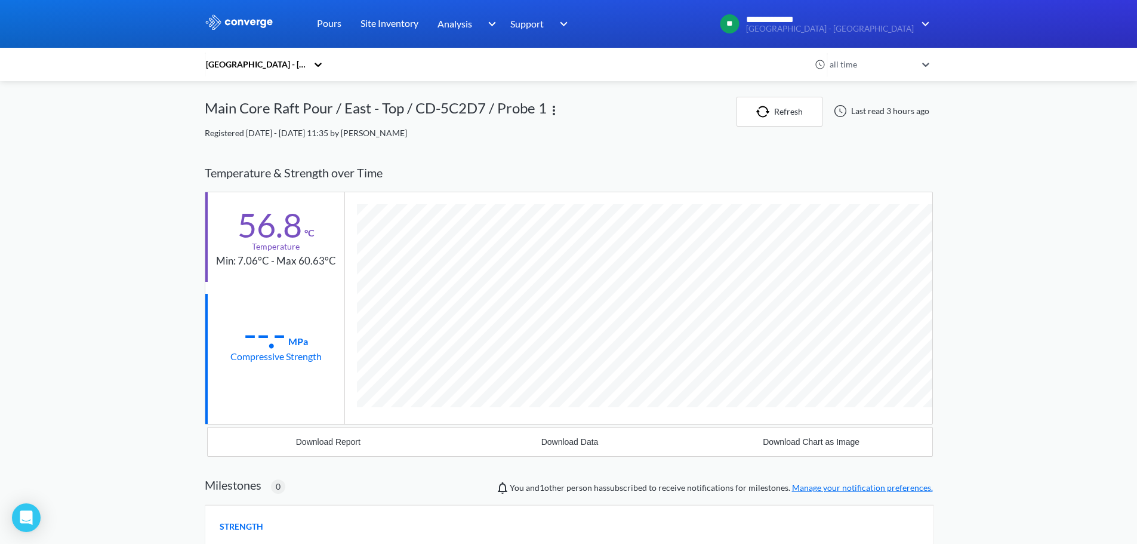
scroll to position [653, 728]
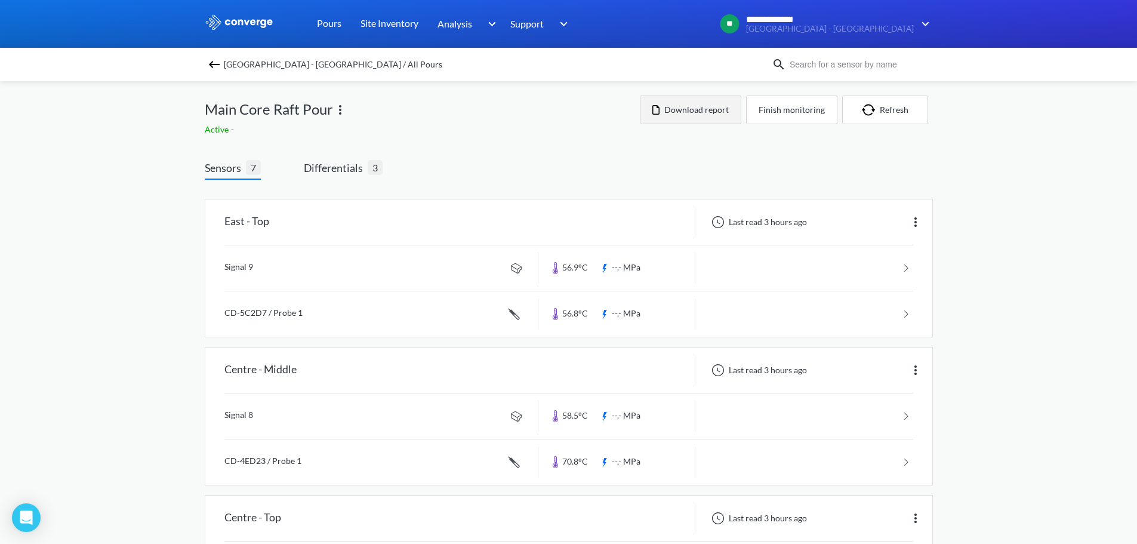
click at [704, 103] on button "Download report" at bounding box center [690, 109] width 101 height 29
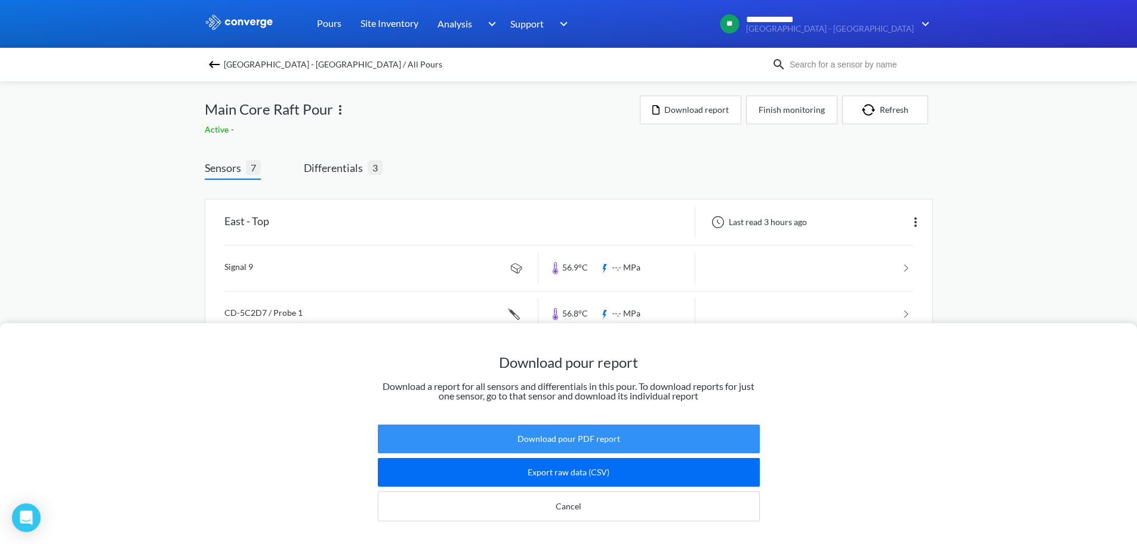
click at [655, 424] on button "Download pour PDF report" at bounding box center [569, 438] width 382 height 29
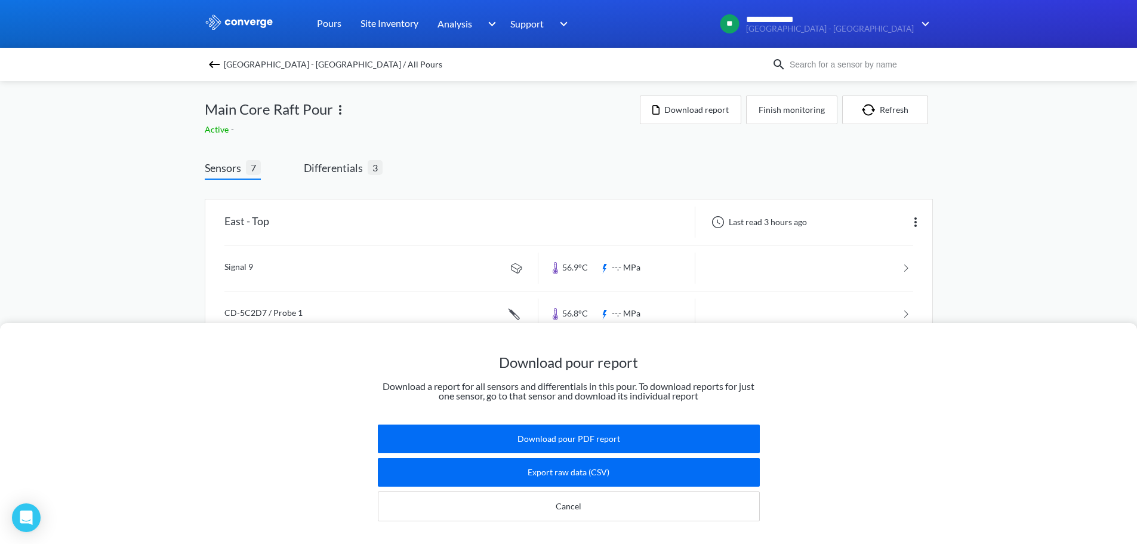
click at [1037, 141] on div "Download pour report Download a report for all sensors and differentials in thi…" at bounding box center [568, 272] width 1137 height 544
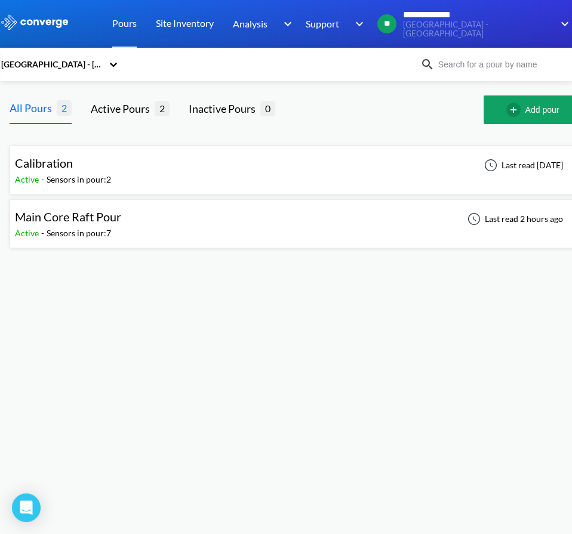
click at [323, 331] on body "**********" at bounding box center [286, 267] width 572 height 534
click at [115, 235] on div "Active - Sensors in pour: 7" at bounding box center [71, 233] width 112 height 13
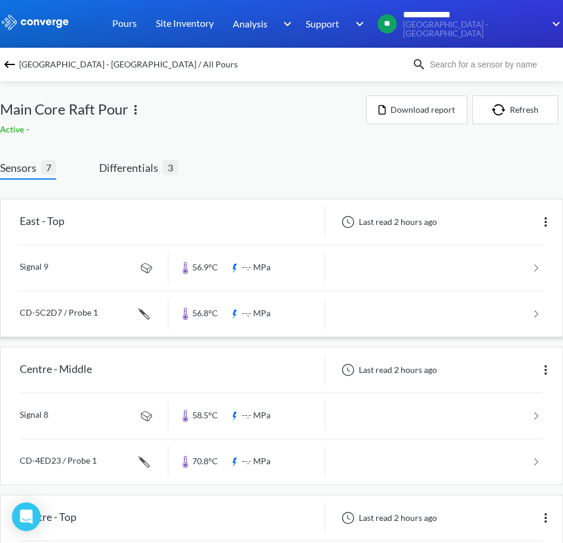
click at [100, 254] on link at bounding box center [281, 267] width 523 height 45
